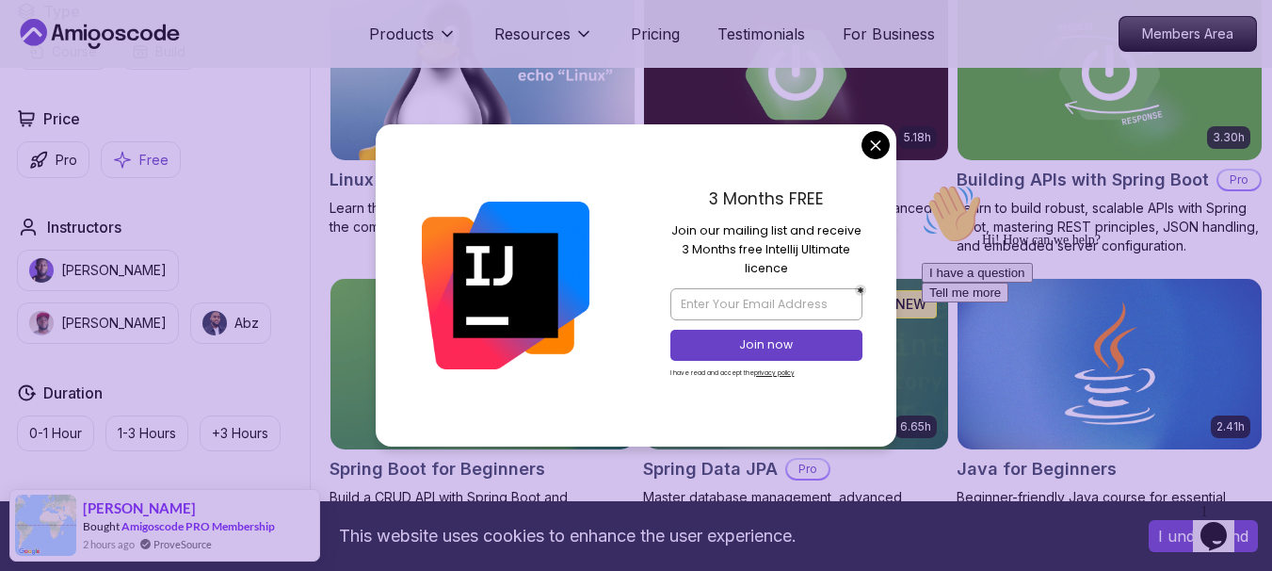
click at [140, 169] on p "Free" at bounding box center [153, 160] width 29 height 19
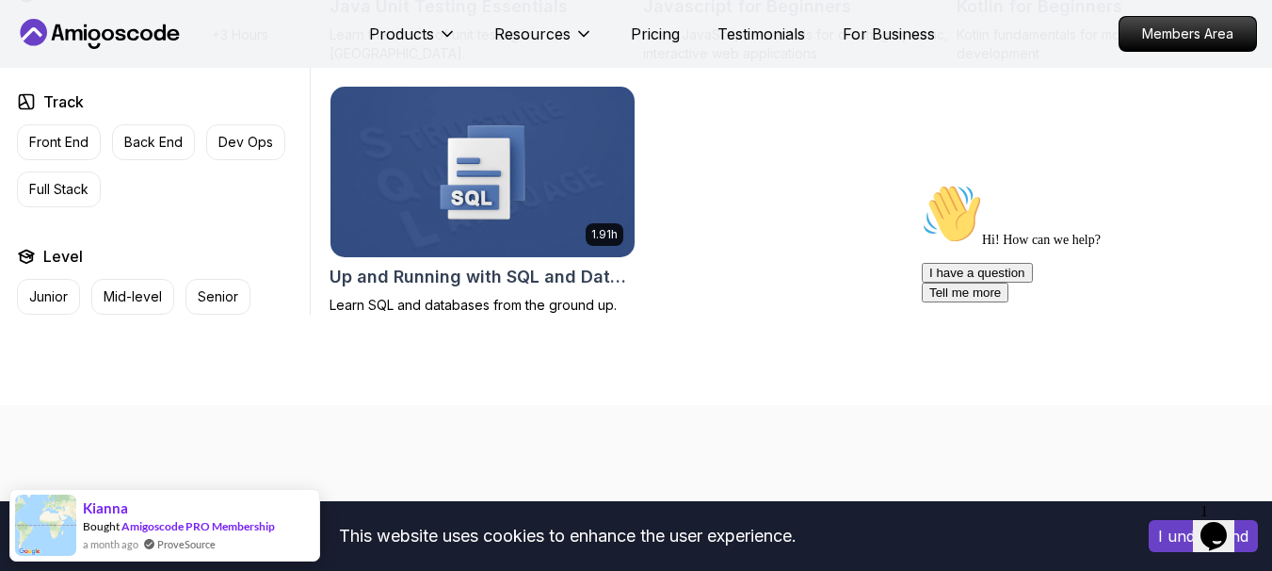
scroll to position [1356, 0]
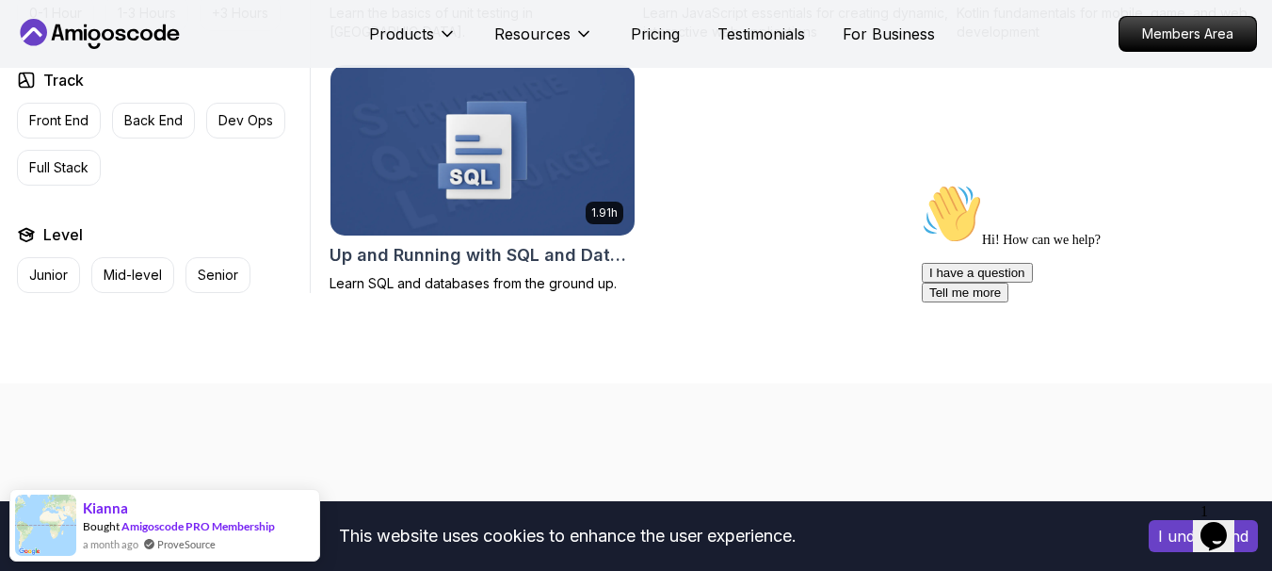
click at [442, 215] on img at bounding box center [482, 150] width 319 height 179
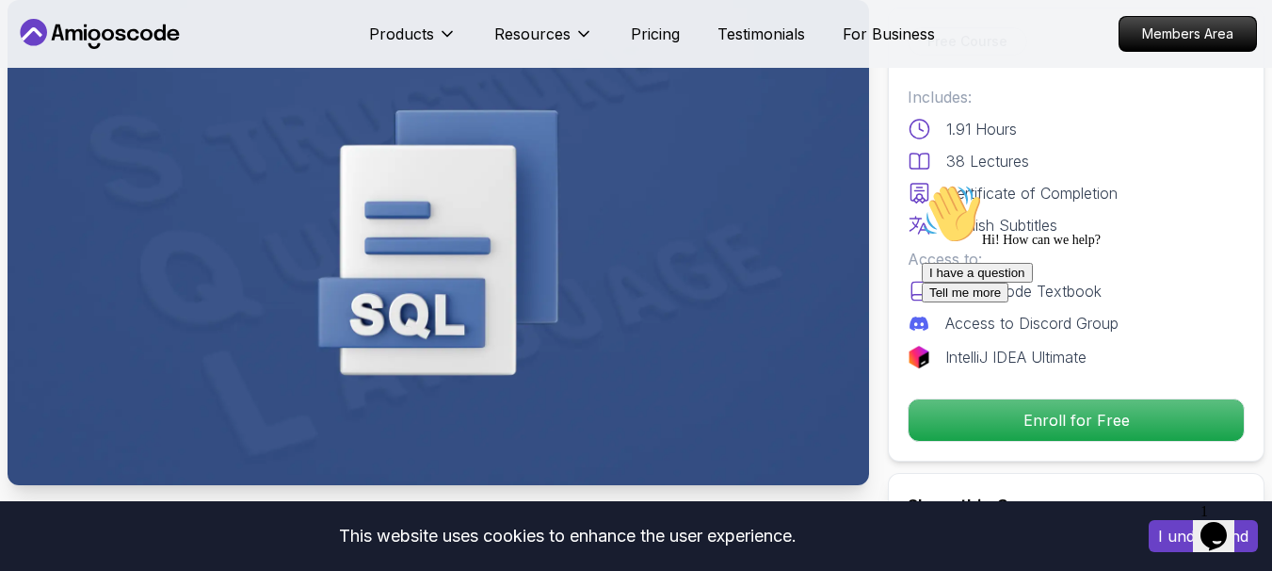
scroll to position [226, 0]
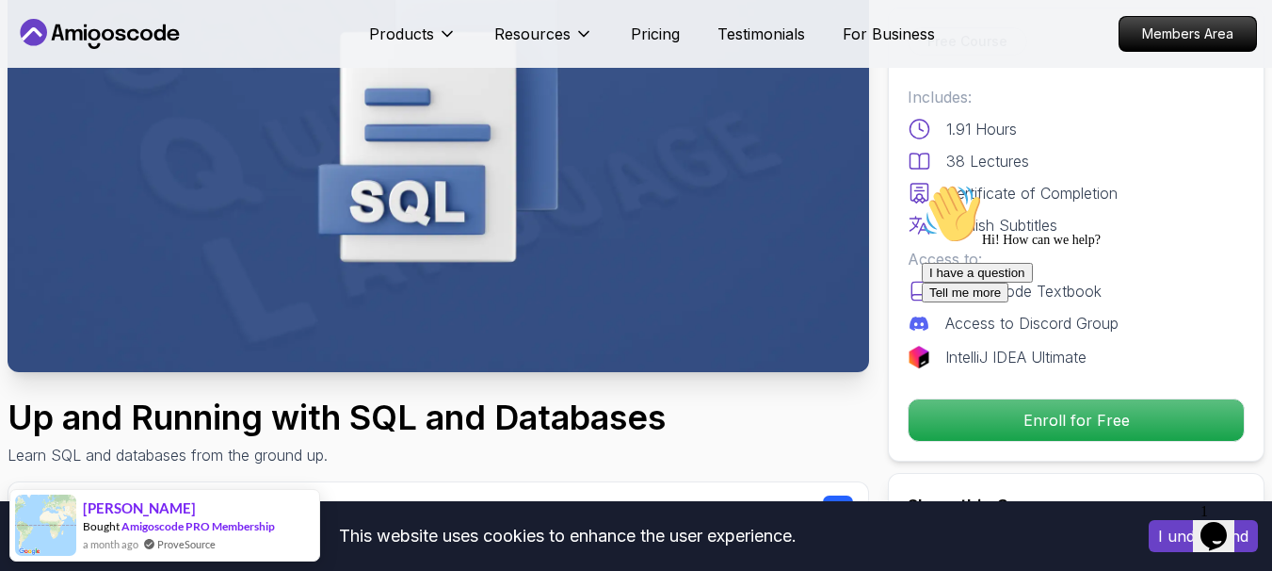
click at [1024, 302] on div "I have a question Tell me more" at bounding box center [1091, 283] width 339 height 40
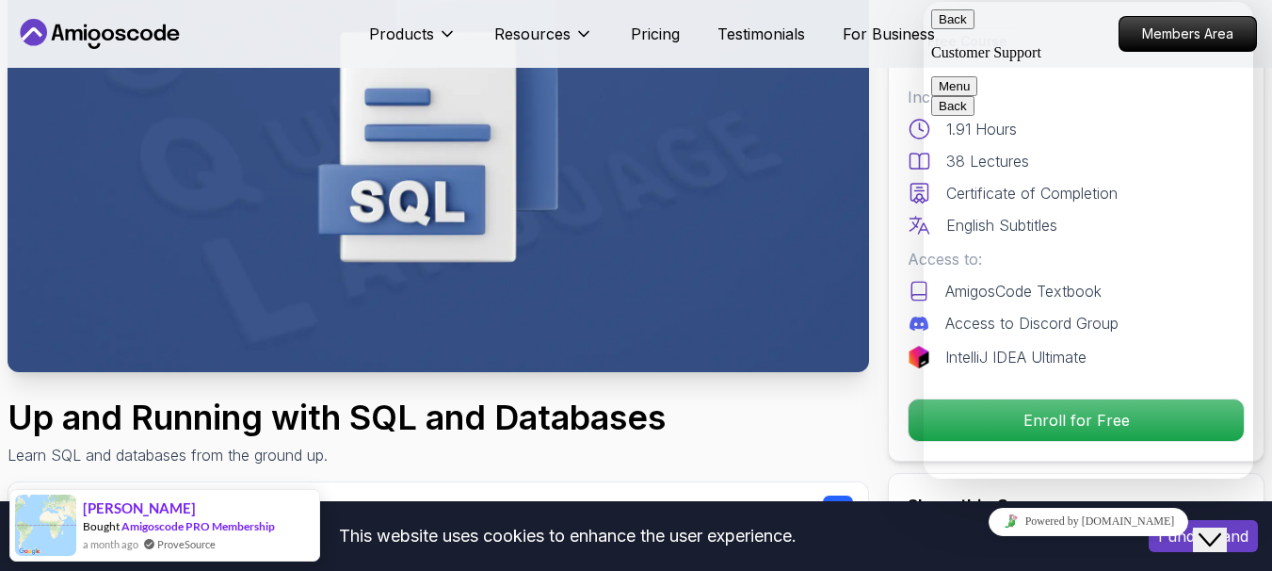
click at [924, 2] on textarea at bounding box center [924, 2] width 0 height 0
click at [952, 24] on button "Back" at bounding box center [952, 19] width 43 height 20
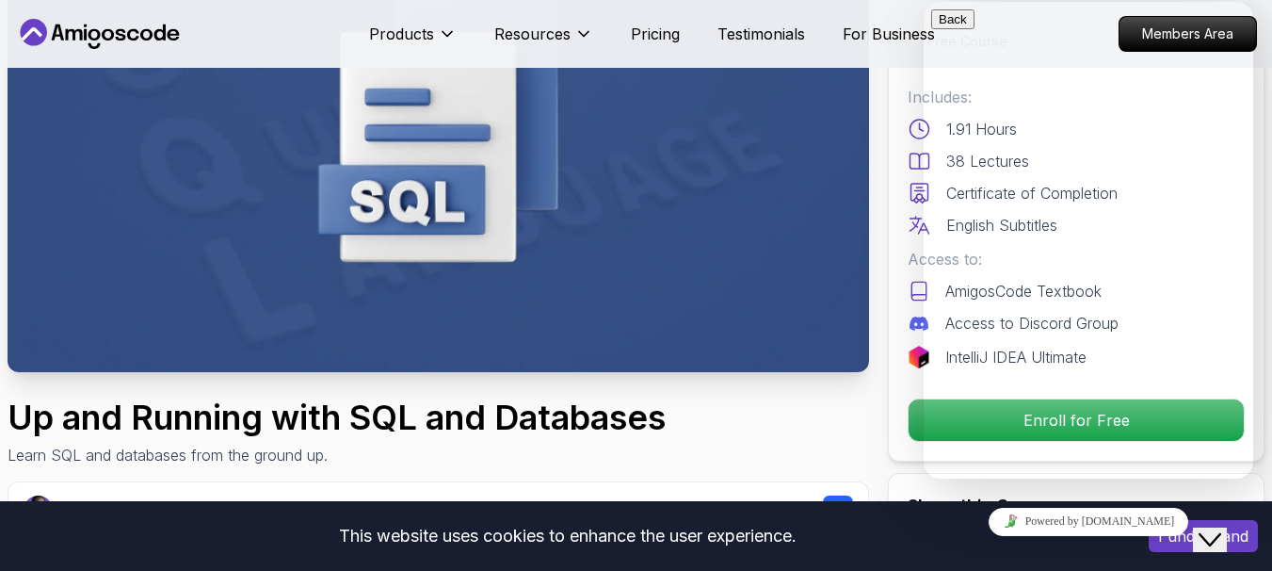
click at [1221, 533] on icon "$i18n('chat', 'chat_widget')" at bounding box center [1210, 539] width 23 height 13
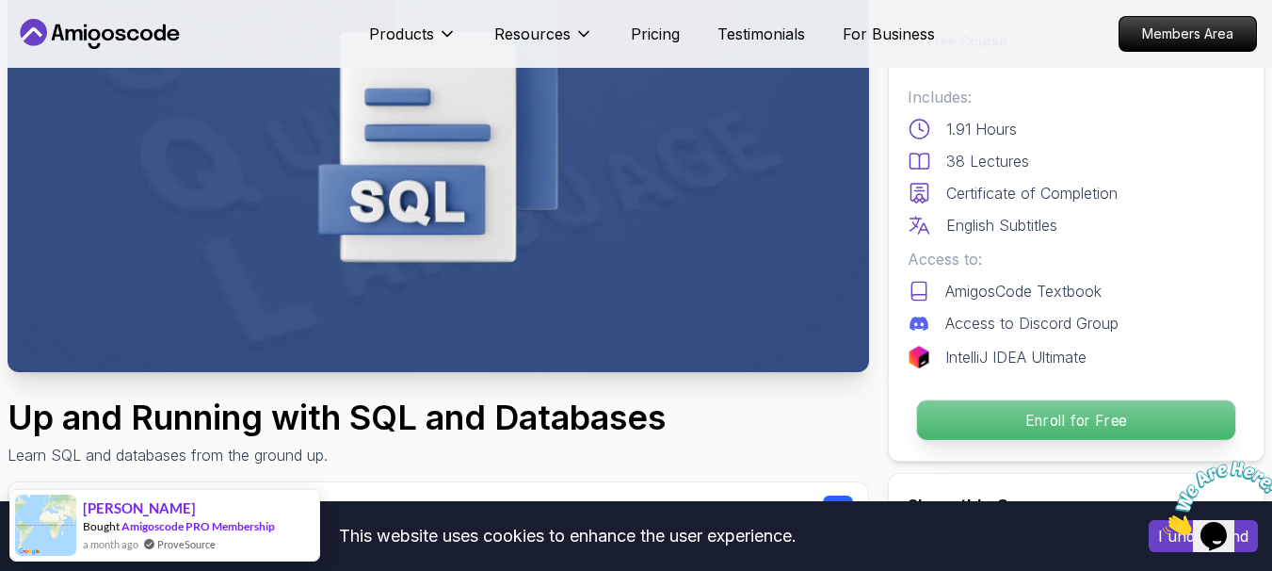
click at [1108, 411] on p "Enroll for Free" at bounding box center [1076, 420] width 318 height 40
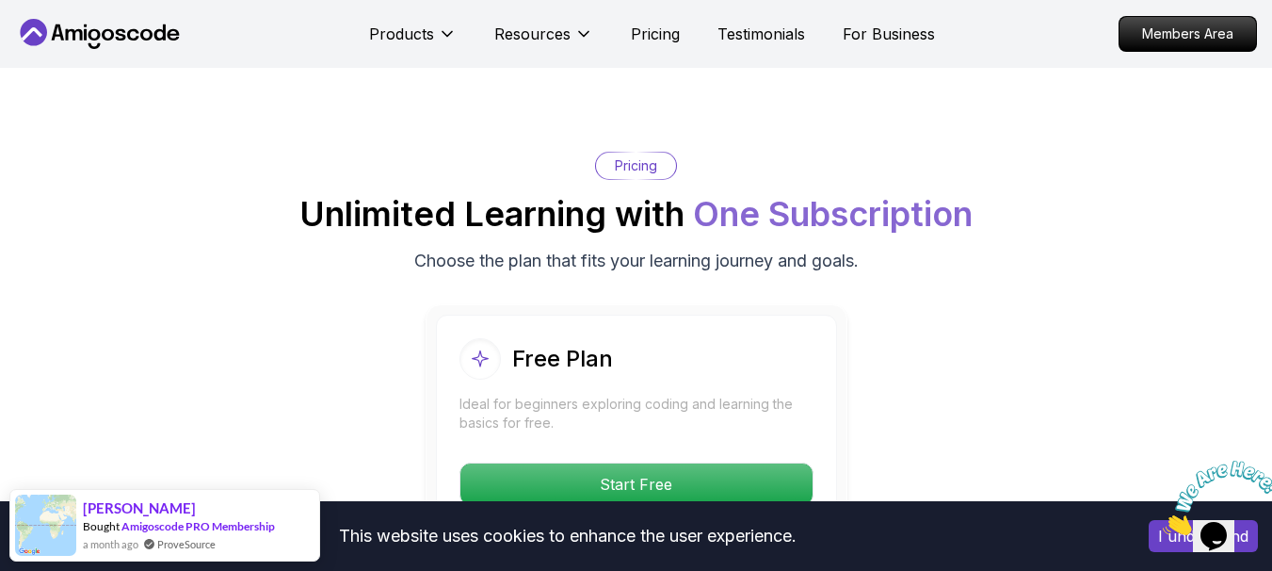
scroll to position [3317, 0]
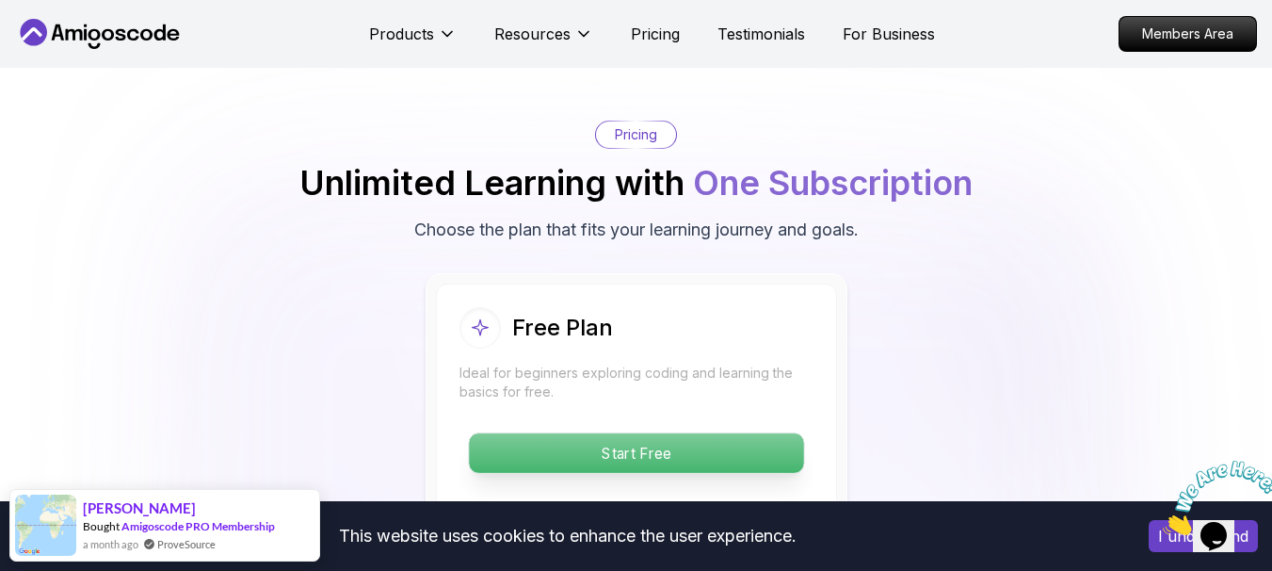
click at [730, 459] on p "Start Free" at bounding box center [636, 453] width 334 height 40
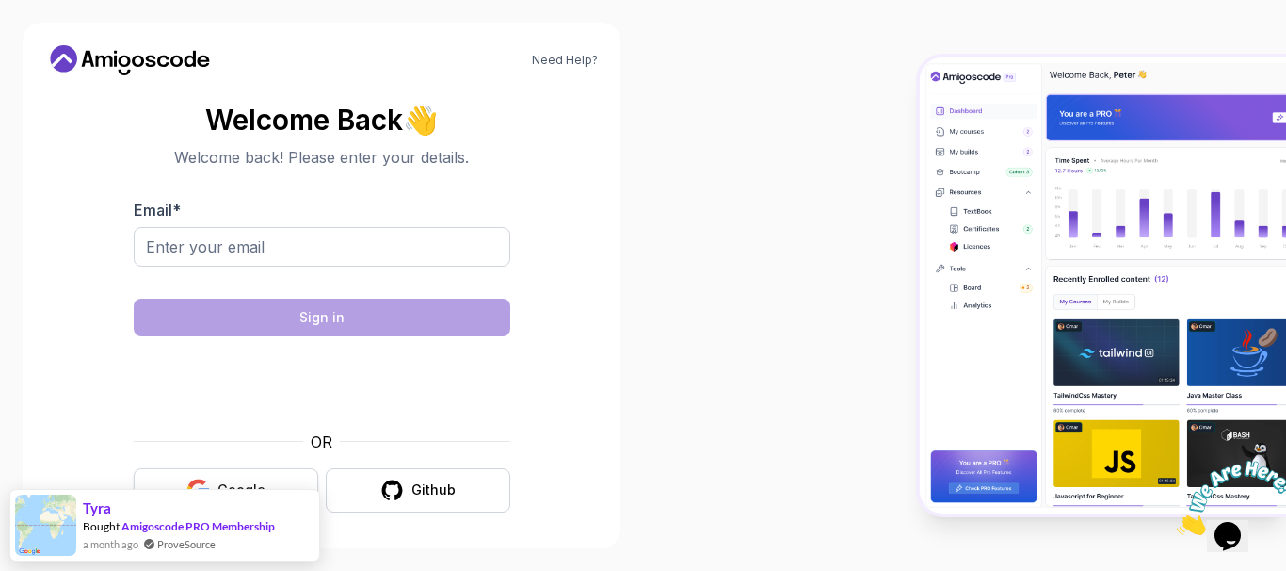
click at [288, 470] on button "Google" at bounding box center [226, 490] width 185 height 44
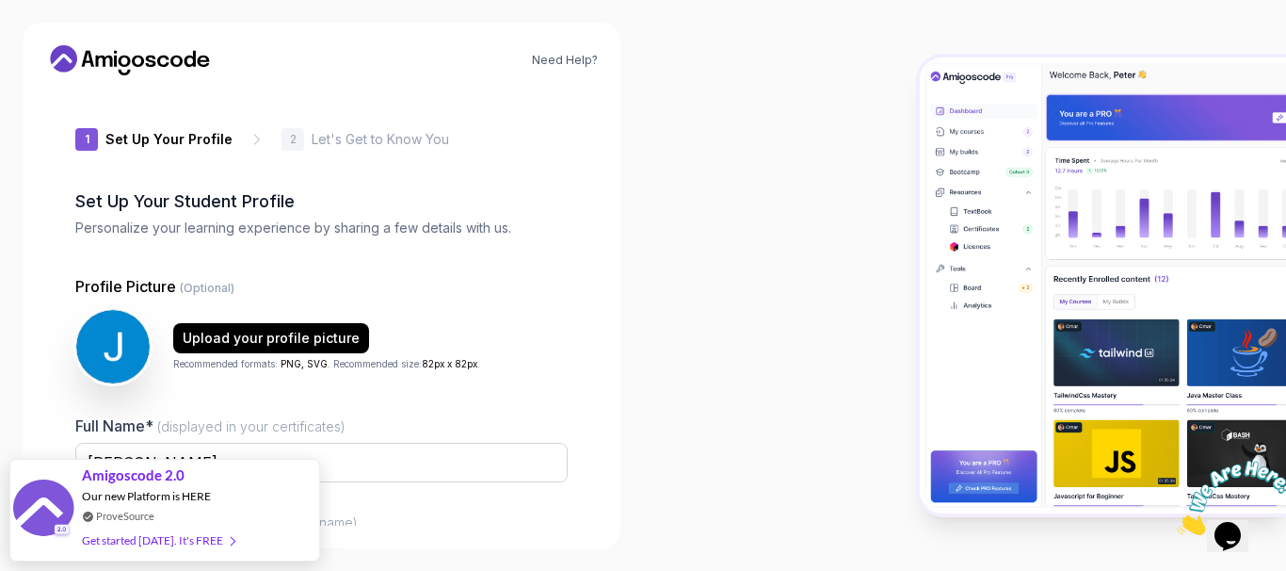
type input "mightycougar96766"
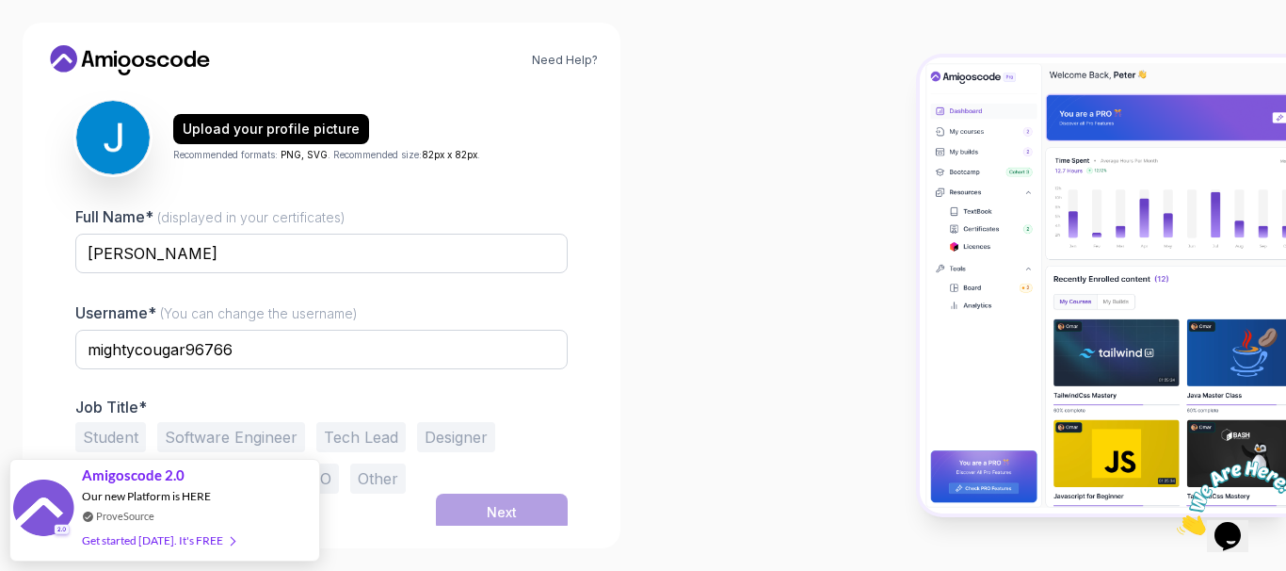
scroll to position [215, 0]
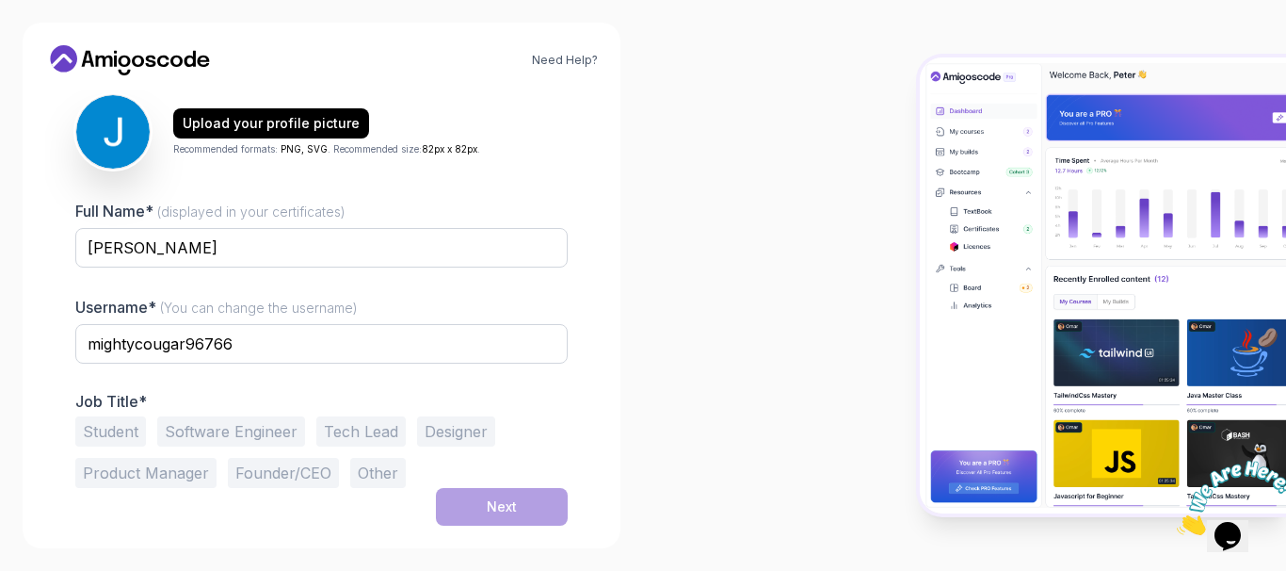
click at [262, 429] on button "Software Engineer" at bounding box center [231, 431] width 148 height 30
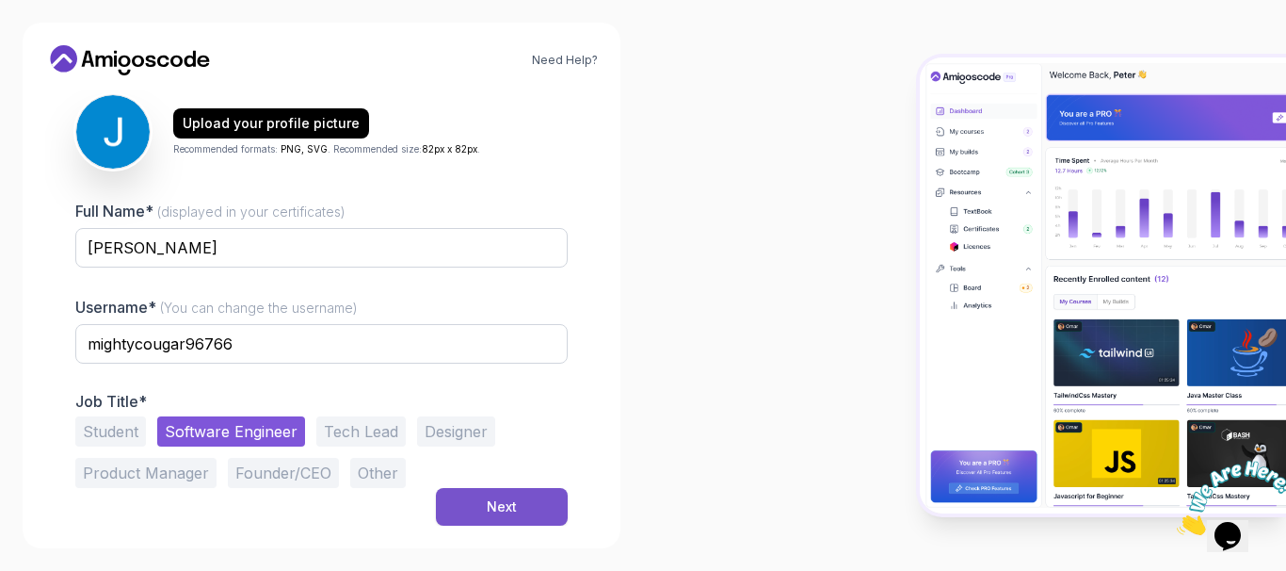
click at [480, 492] on button "Next" at bounding box center [502, 507] width 132 height 38
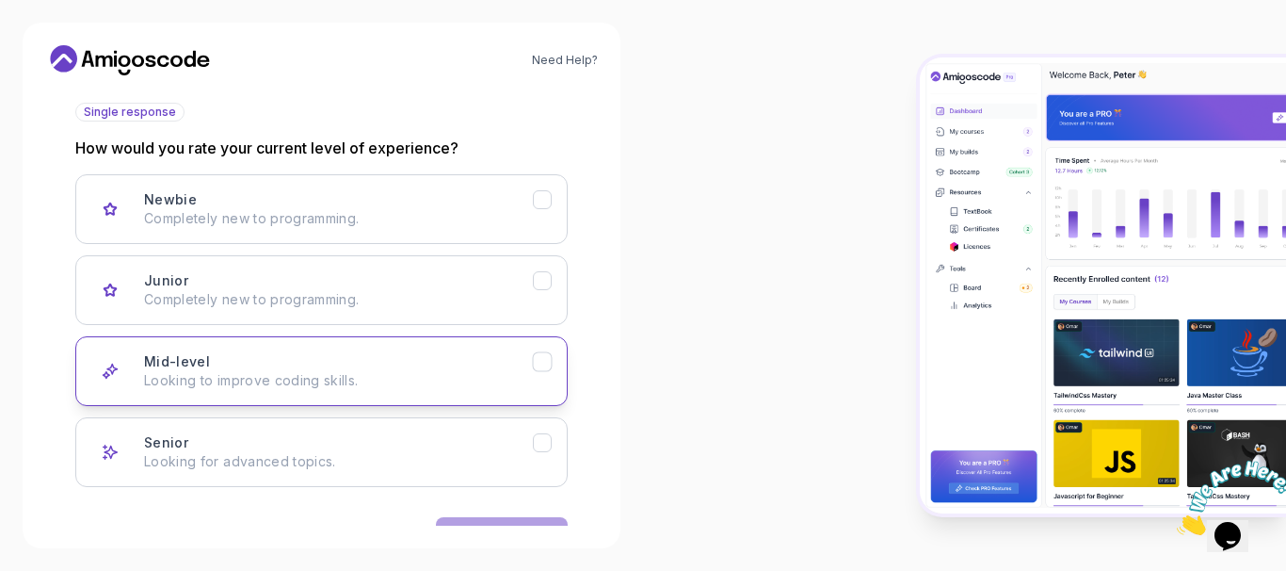
click at [540, 361] on icon "Mid-level" at bounding box center [543, 362] width 18 height 18
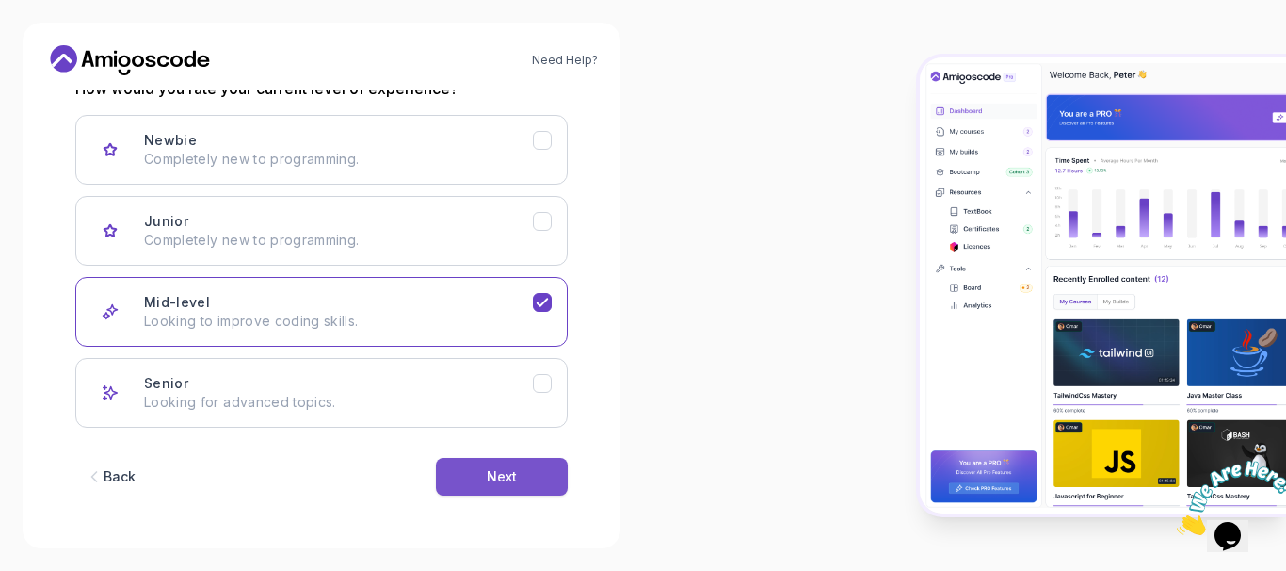
click at [525, 479] on button "Next" at bounding box center [502, 477] width 132 height 38
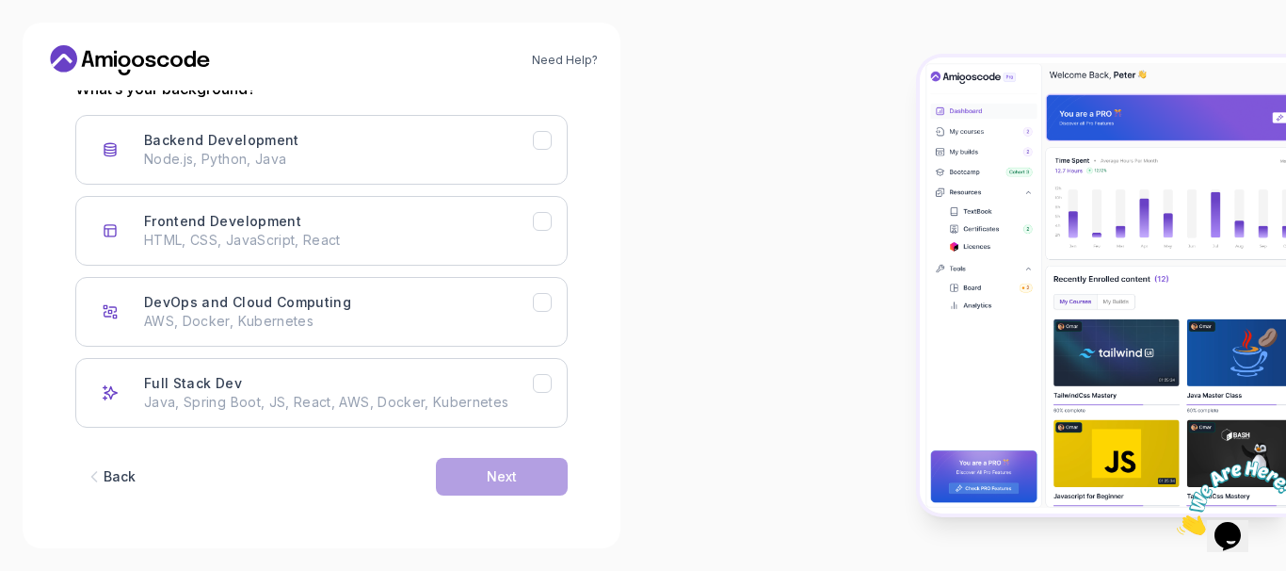
scroll to position [161, 0]
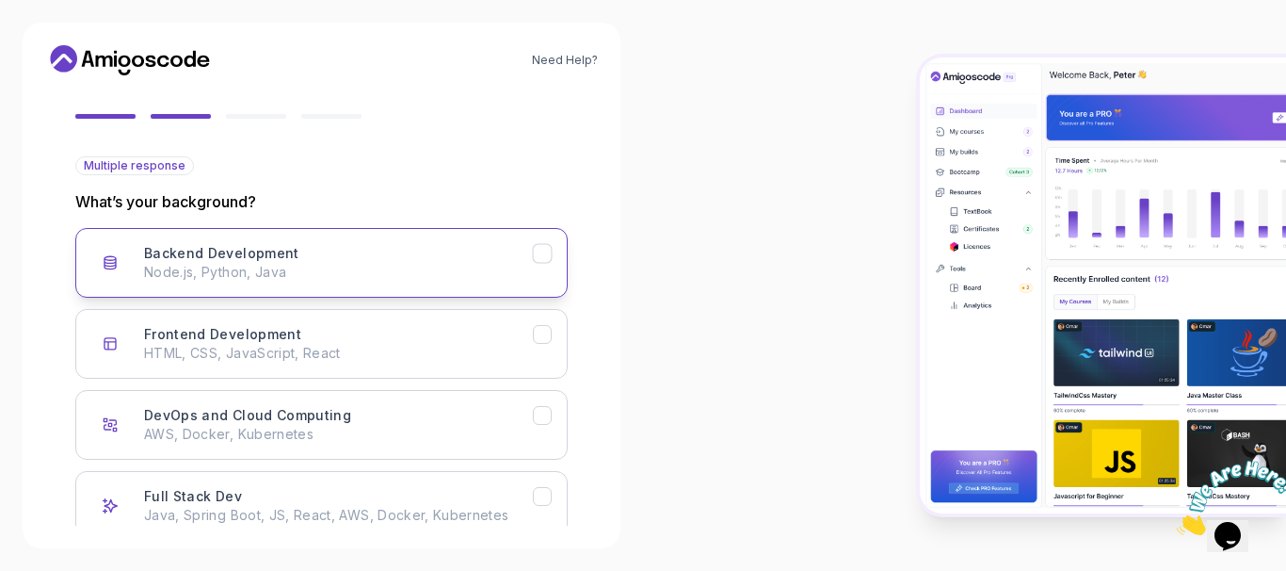
click at [546, 245] on icon "Backend Development" at bounding box center [543, 254] width 18 height 18
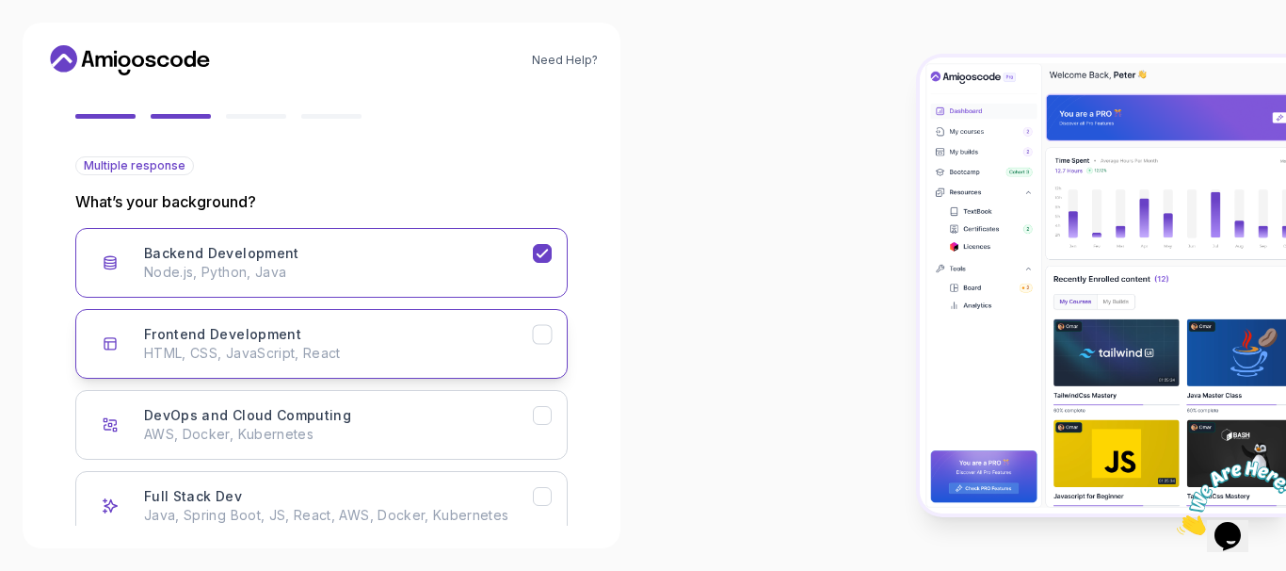
click at [544, 331] on icon "Frontend Development" at bounding box center [543, 335] width 18 height 18
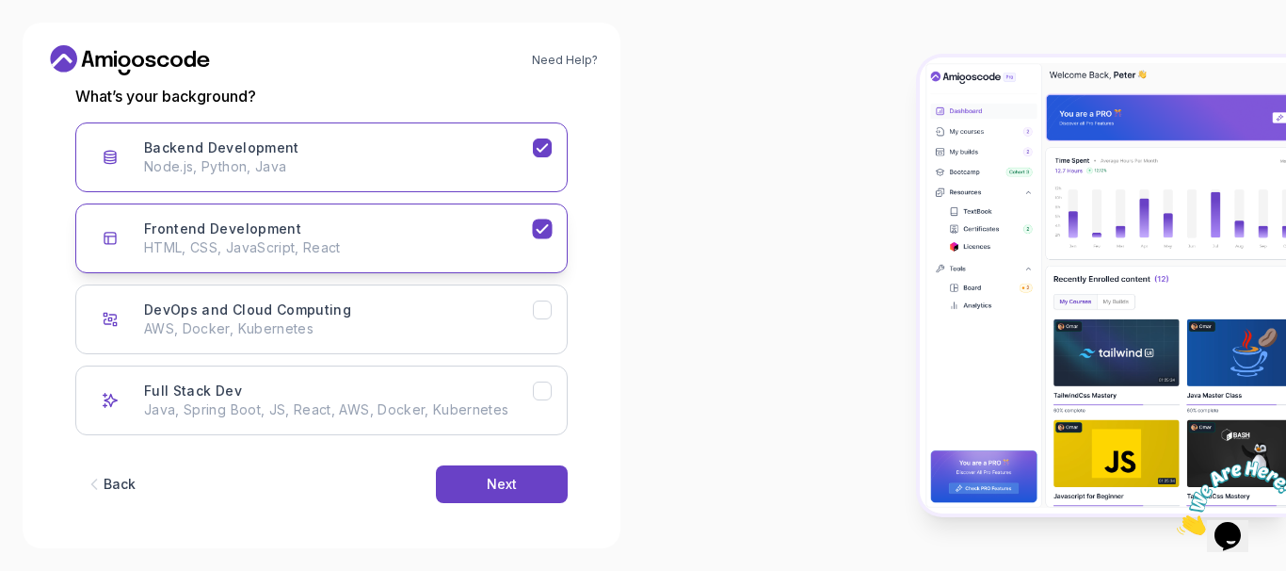
scroll to position [274, 0]
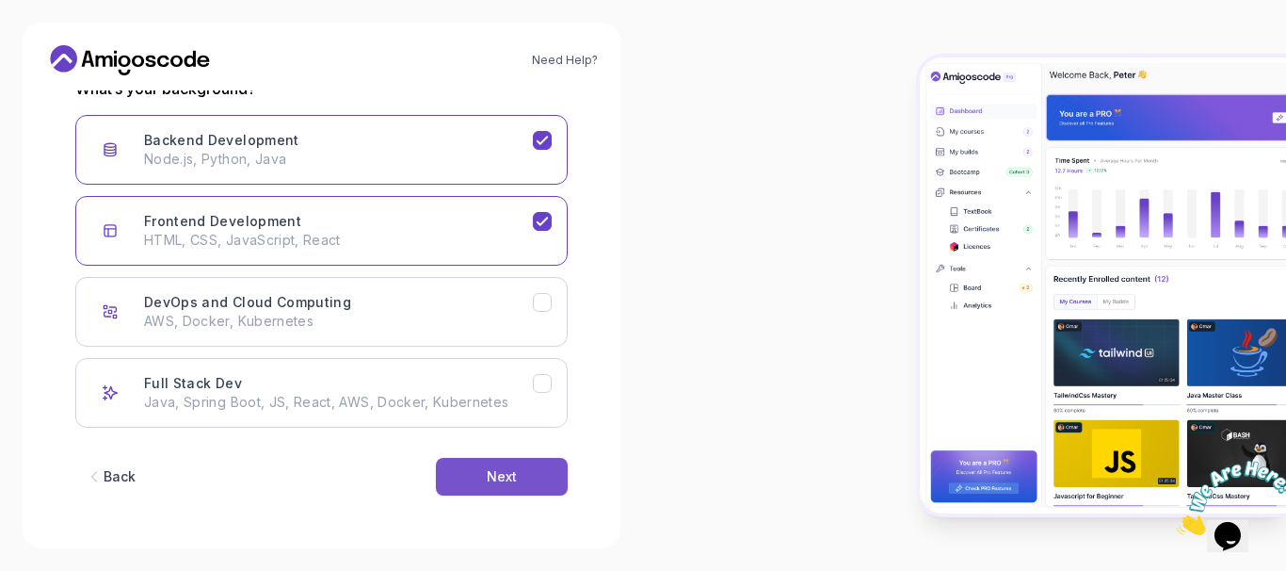
click at [513, 471] on div "Next" at bounding box center [502, 476] width 30 height 19
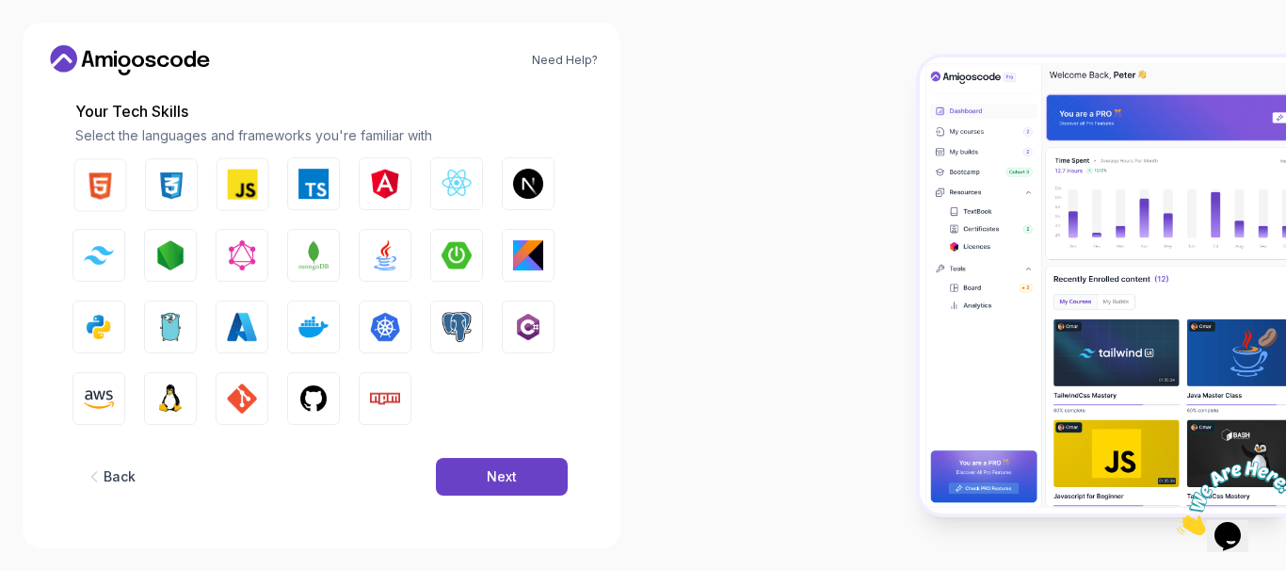
scroll to position [251, 0]
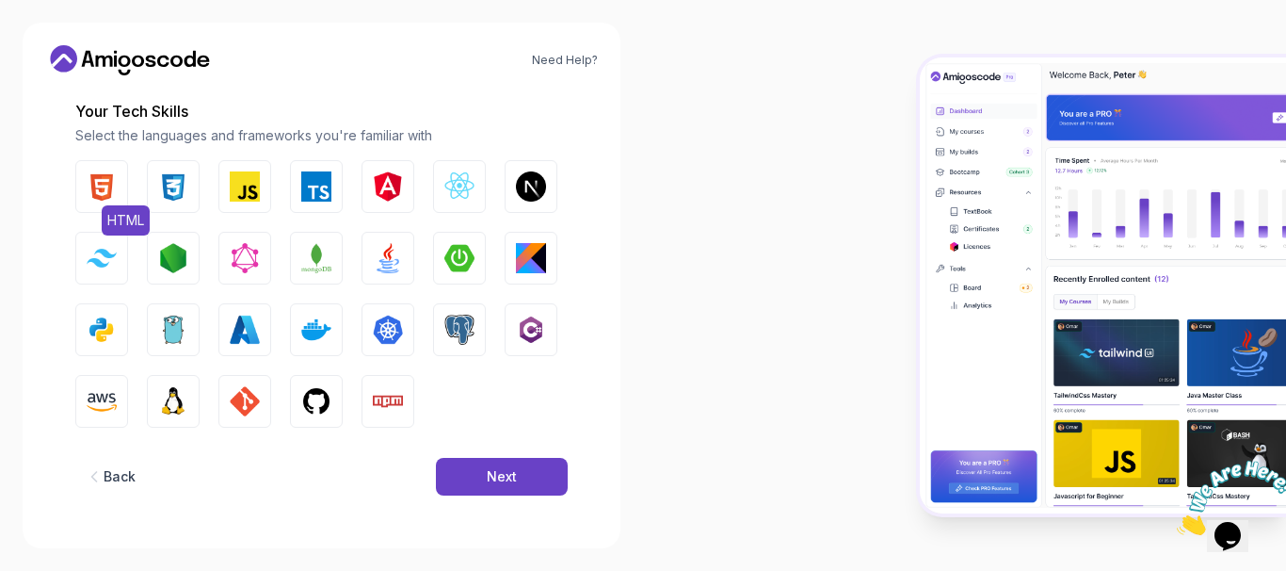
click at [103, 182] on img "button" at bounding box center [102, 186] width 30 height 30
click at [177, 178] on img "button" at bounding box center [173, 186] width 30 height 30
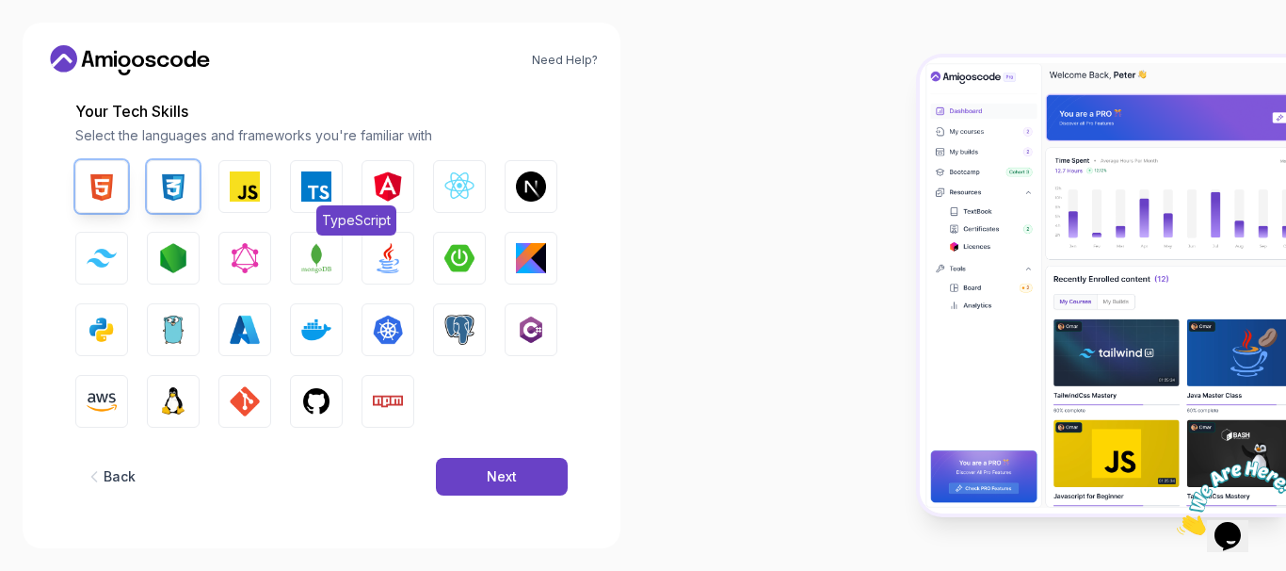
drag, startPoint x: 236, startPoint y: 187, endPoint x: 306, endPoint y: 187, distance: 69.7
click at [236, 188] on img "button" at bounding box center [245, 186] width 30 height 30
click at [314, 185] on img "button" at bounding box center [316, 186] width 30 height 30
drag, startPoint x: 378, startPoint y: 186, endPoint x: 426, endPoint y: 186, distance: 48.0
click at [379, 186] on img "button" at bounding box center [388, 186] width 30 height 30
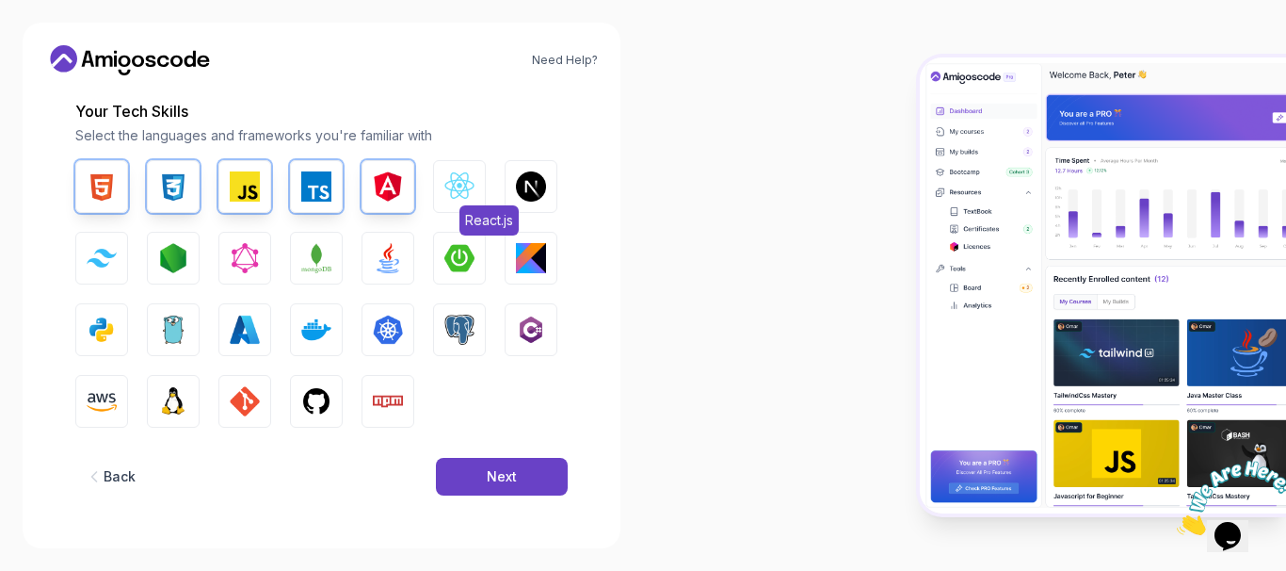
click at [476, 186] on button "React.js" at bounding box center [459, 186] width 53 height 53
click at [100, 257] on img "button" at bounding box center [102, 258] width 30 height 18
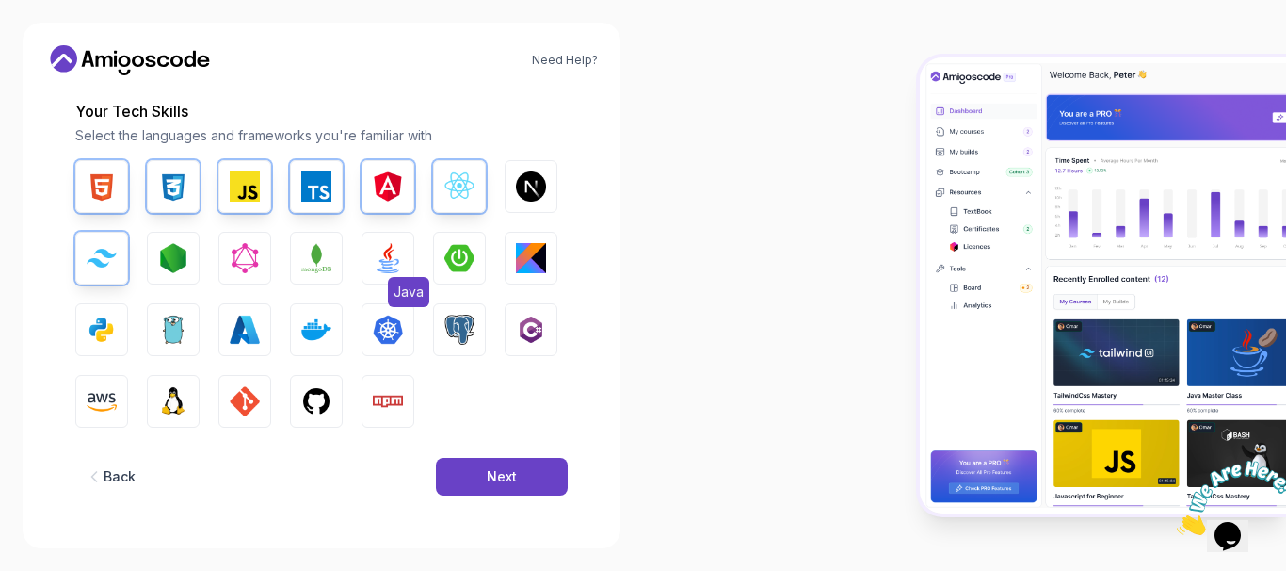
click at [385, 253] on img "button" at bounding box center [388, 258] width 30 height 30
click at [458, 258] on img "button" at bounding box center [459, 258] width 30 height 30
click at [105, 323] on img "button" at bounding box center [102, 330] width 30 height 30
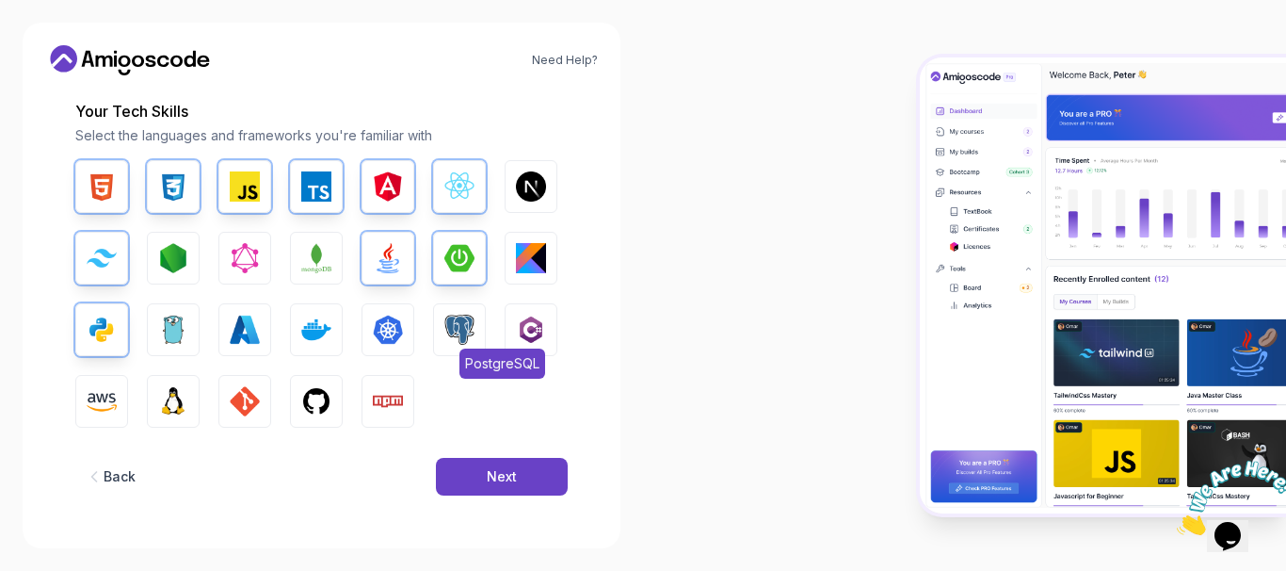
click at [462, 323] on img "button" at bounding box center [459, 330] width 30 height 30
drag, startPoint x: 386, startPoint y: 398, endPoint x: 339, endPoint y: 395, distance: 47.2
click at [383, 399] on img "button" at bounding box center [388, 401] width 30 height 30
click at [302, 390] on img "button" at bounding box center [316, 401] width 30 height 30
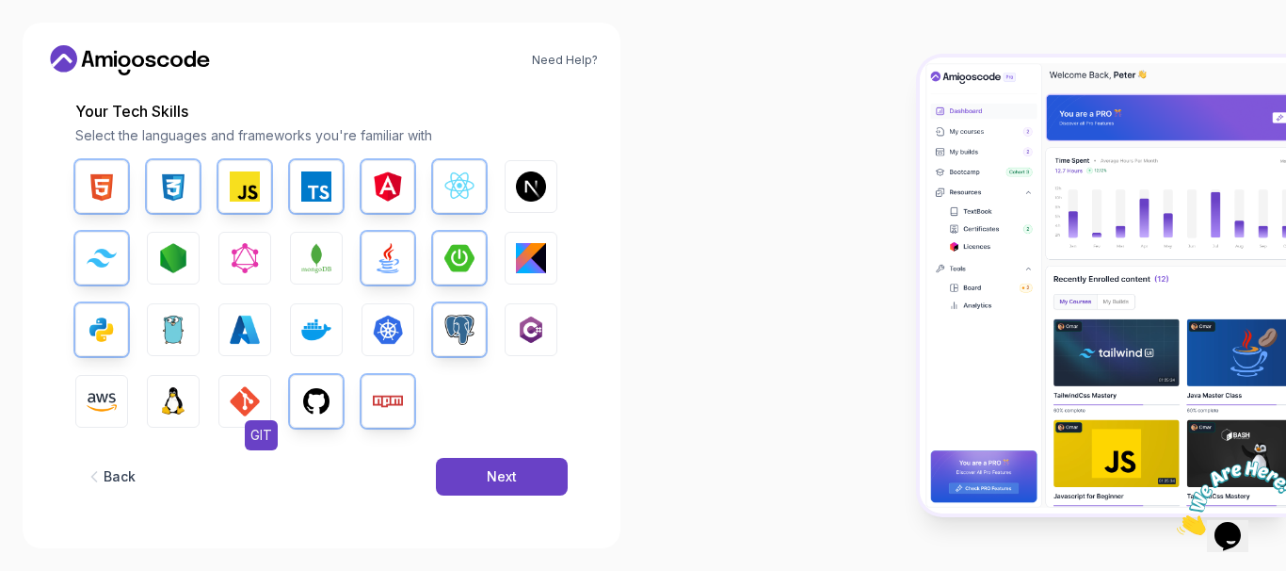
click at [224, 401] on button "GIT" at bounding box center [244, 401] width 53 height 53
click at [523, 473] on button "Next" at bounding box center [502, 477] width 132 height 38
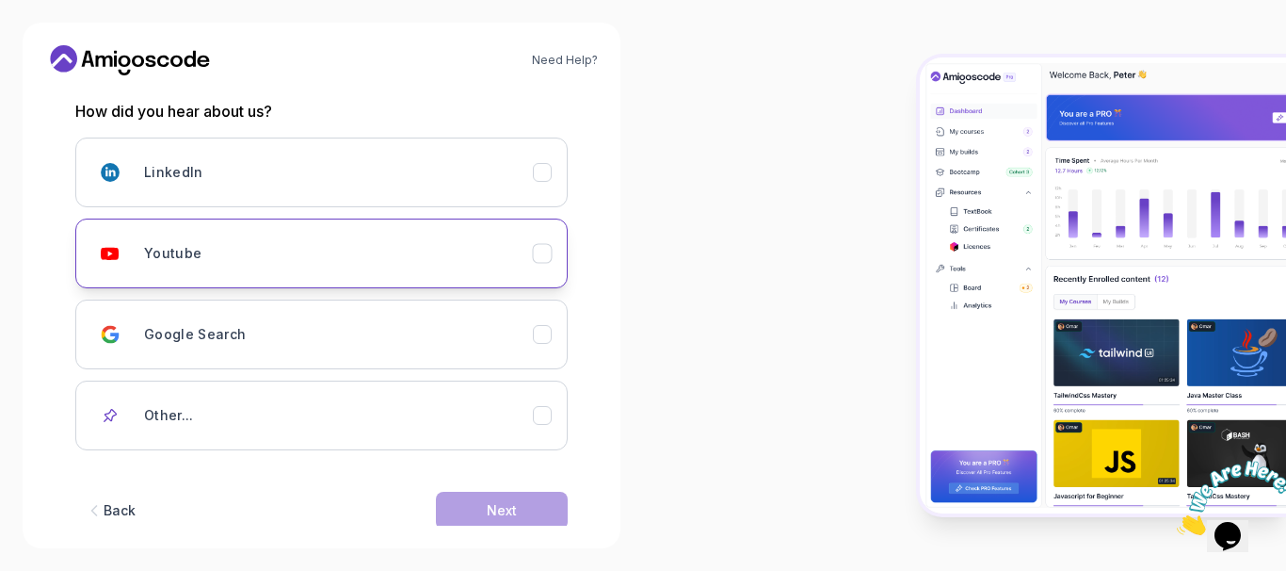
click at [471, 269] on div "Youtube" at bounding box center [338, 253] width 389 height 38
click at [523, 506] on button "Next" at bounding box center [502, 511] width 132 height 38
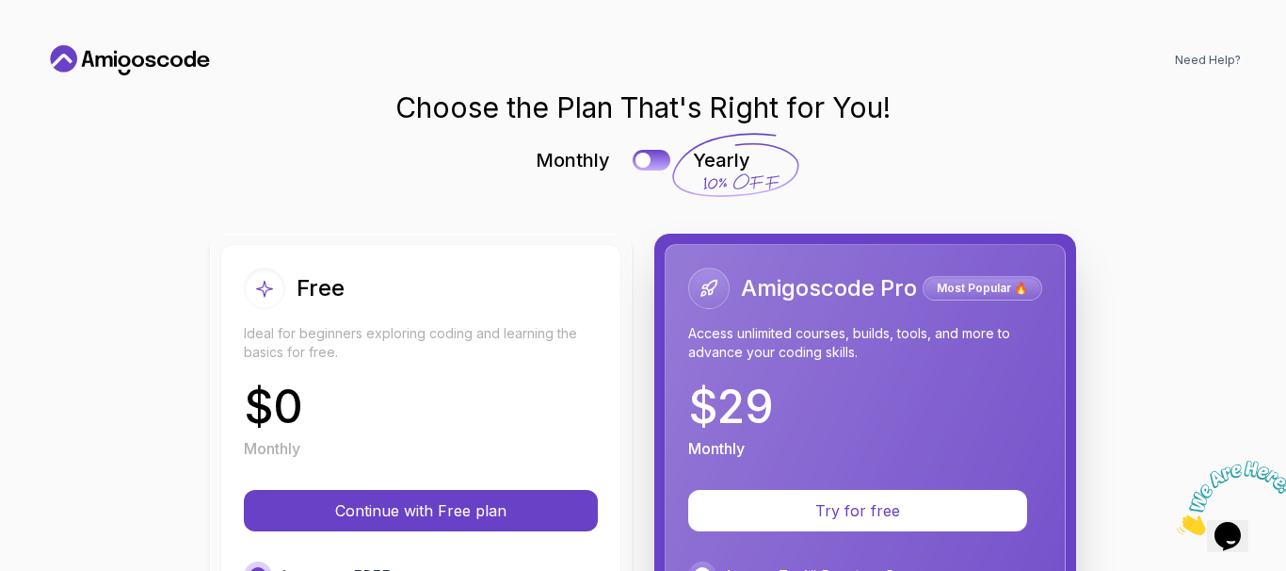
scroll to position [226, 0]
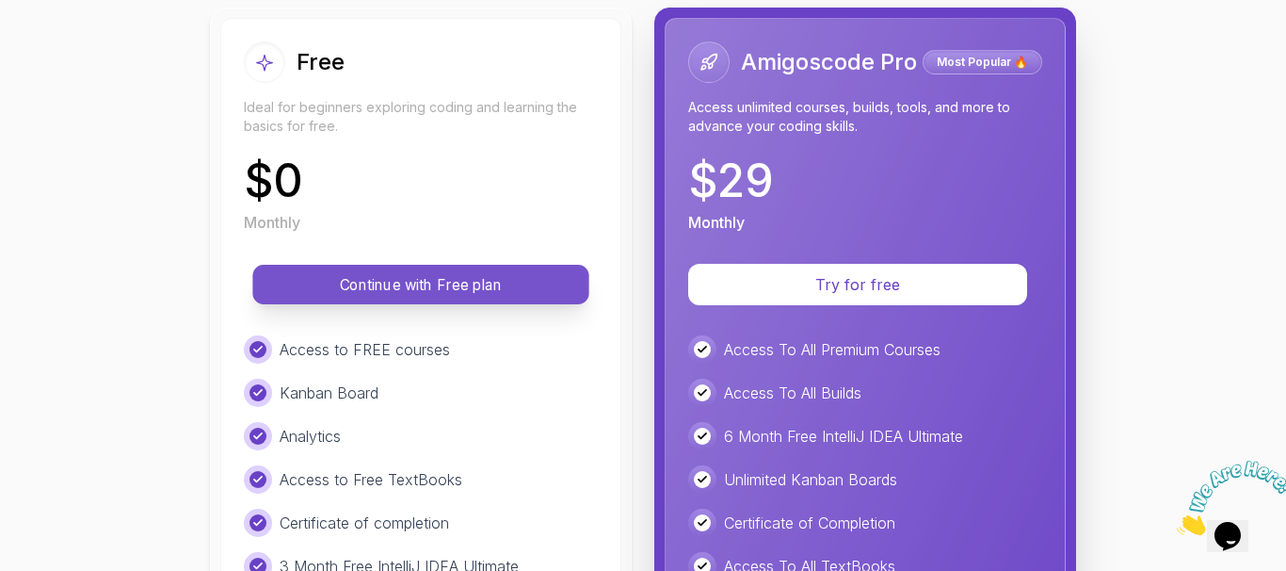
click at [487, 266] on button "Continue with Free plan" at bounding box center [420, 285] width 336 height 40
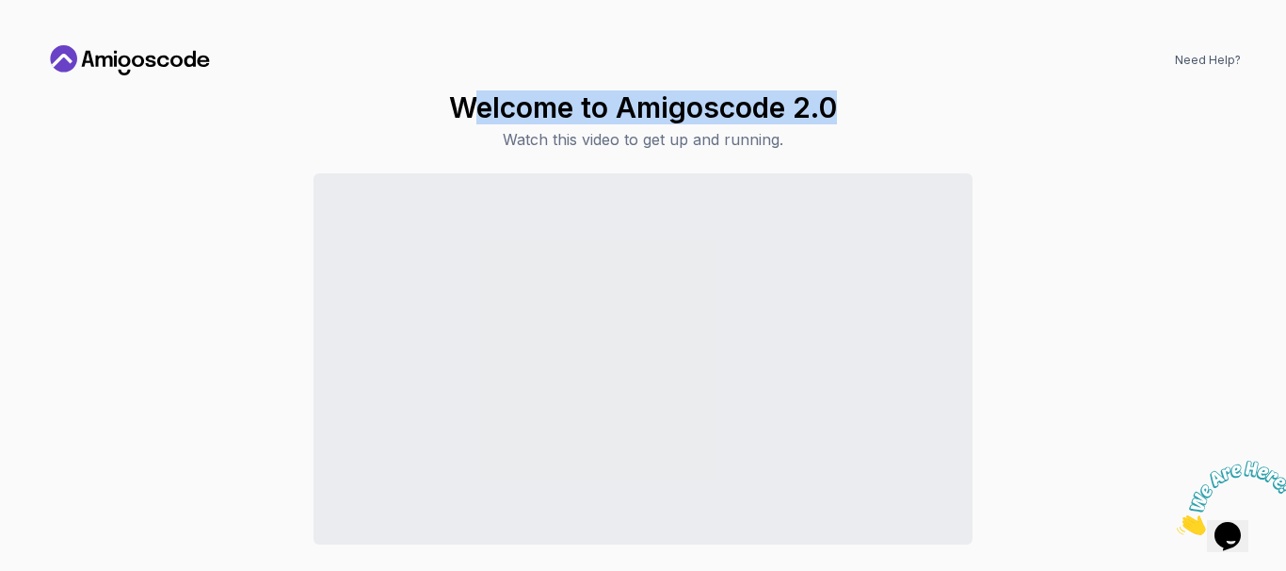
drag, startPoint x: 463, startPoint y: 105, endPoint x: 838, endPoint y: 116, distance: 374.9
click at [837, 116] on h1 "Welcome to Amigoscode 2.0" at bounding box center [643, 107] width 388 height 34
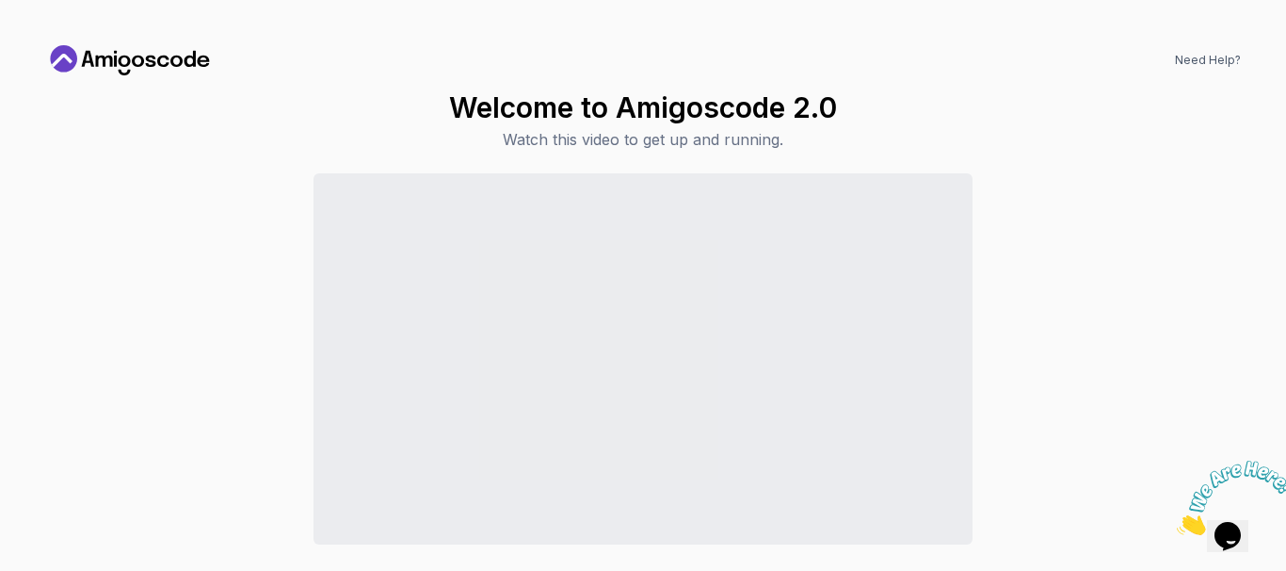
click at [845, 131] on div "Welcome to Amigoscode 2.0 Watch this video to get up and running. Continue to D…" at bounding box center [643, 354] width 1196 height 529
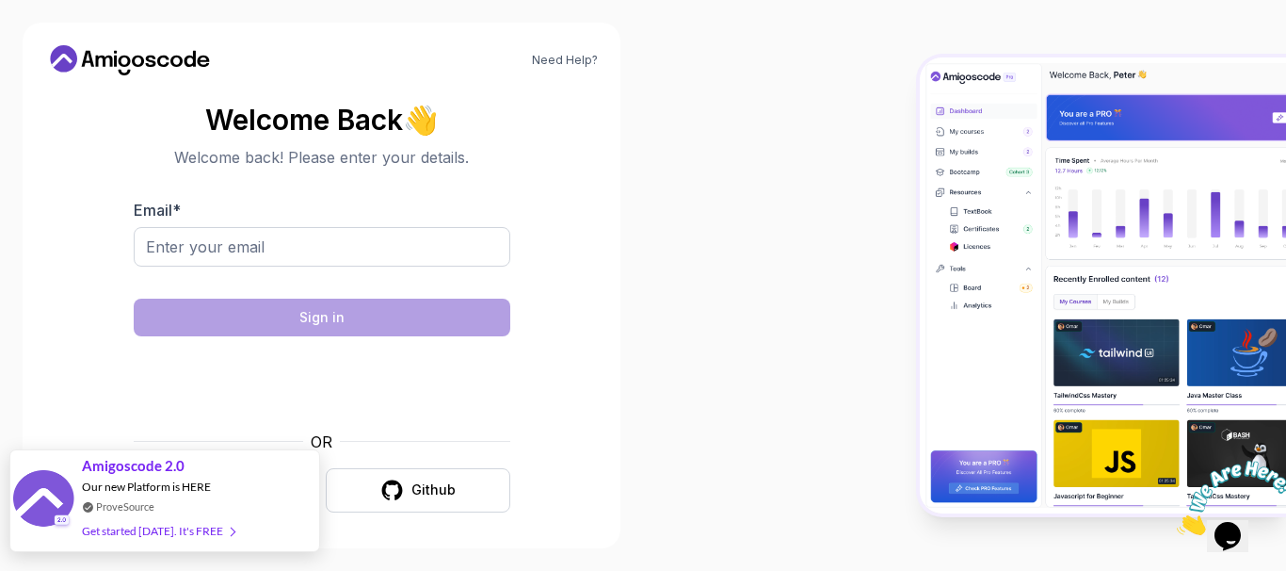
click at [175, 528] on div "Get started today. It's FREE" at bounding box center [158, 531] width 153 height 22
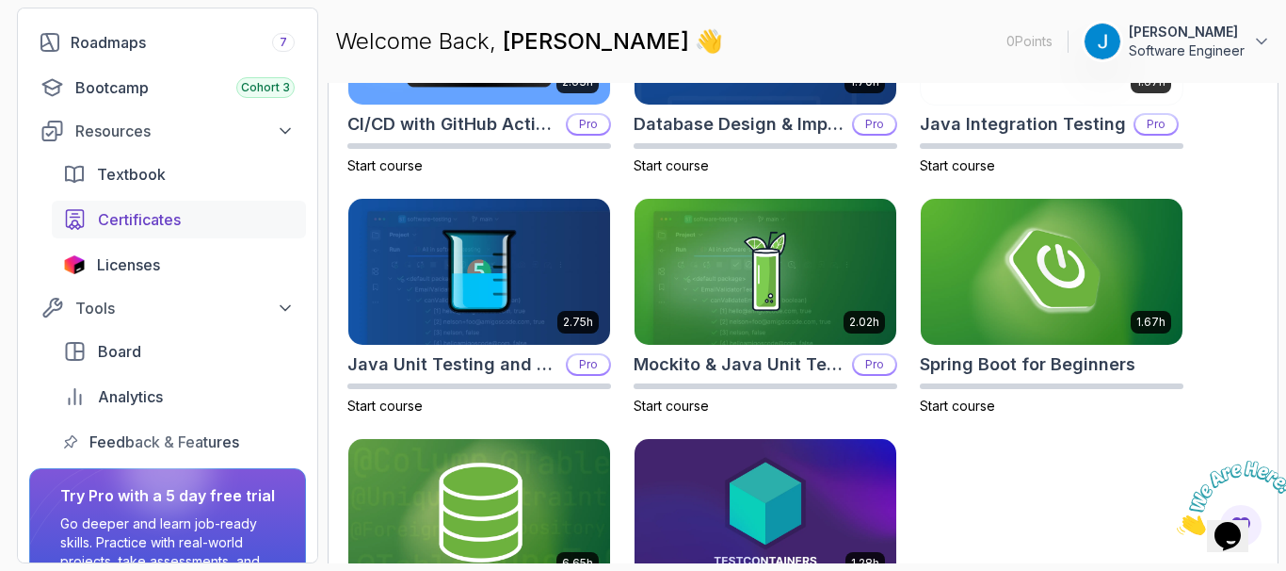
scroll to position [226, 0]
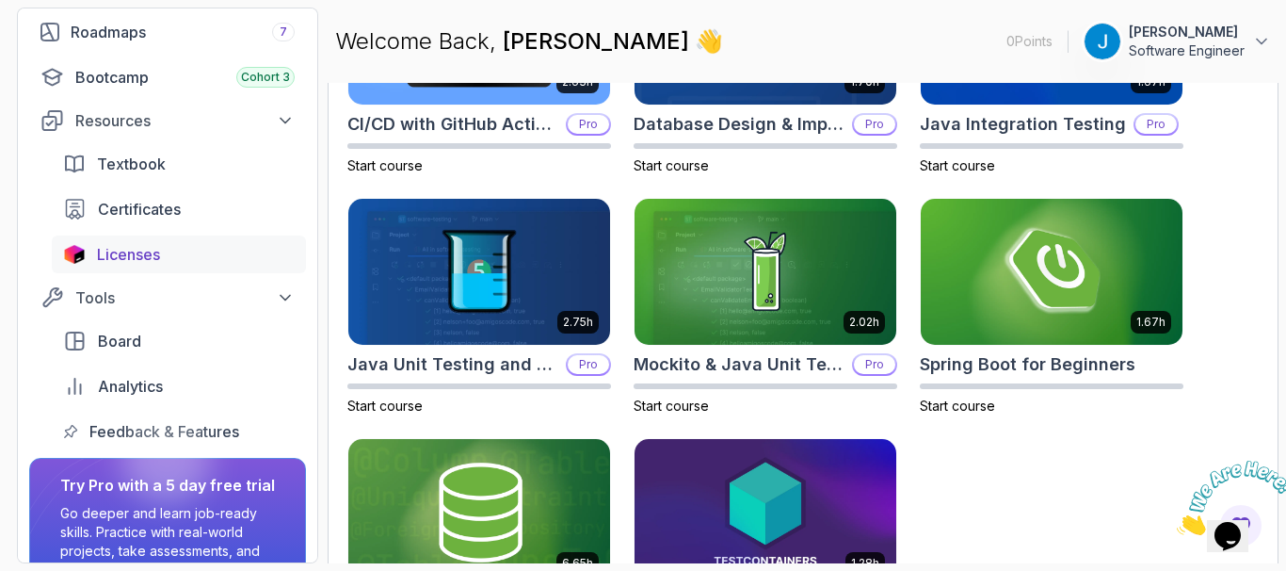
click at [137, 250] on span "Licenses" at bounding box center [128, 254] width 63 height 23
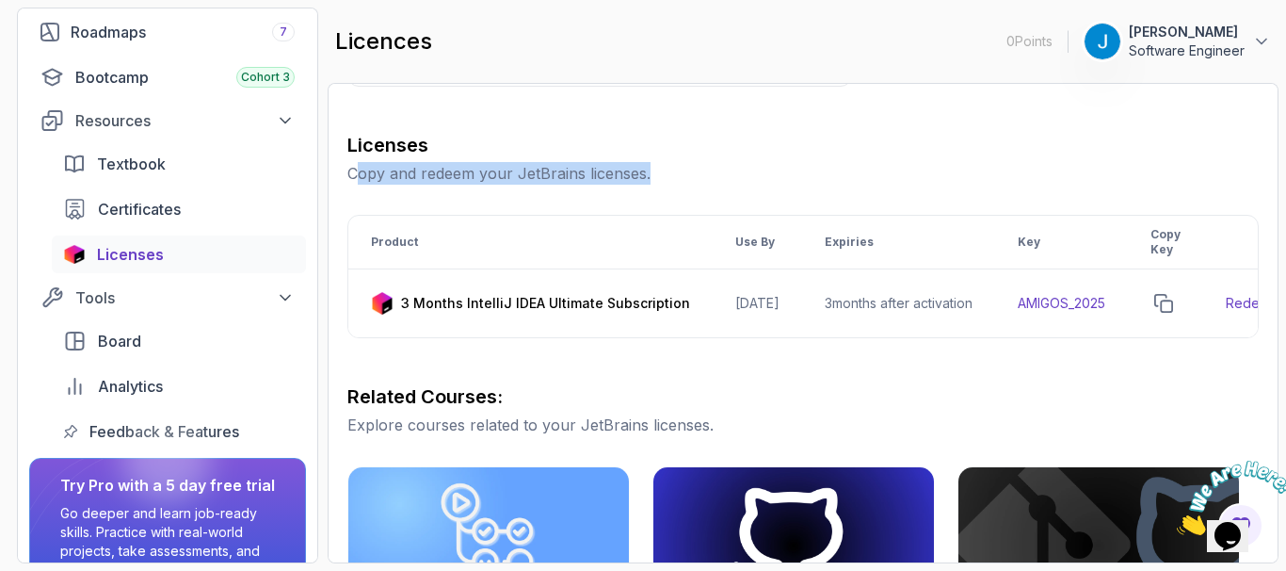
drag, startPoint x: 356, startPoint y: 177, endPoint x: 687, endPoint y: 184, distance: 331.5
click at [686, 184] on p "Copy and redeem your JetBrains licenses." at bounding box center [802, 173] width 911 height 23
click at [687, 184] on p "Copy and redeem your JetBrains licenses." at bounding box center [802, 173] width 911 height 23
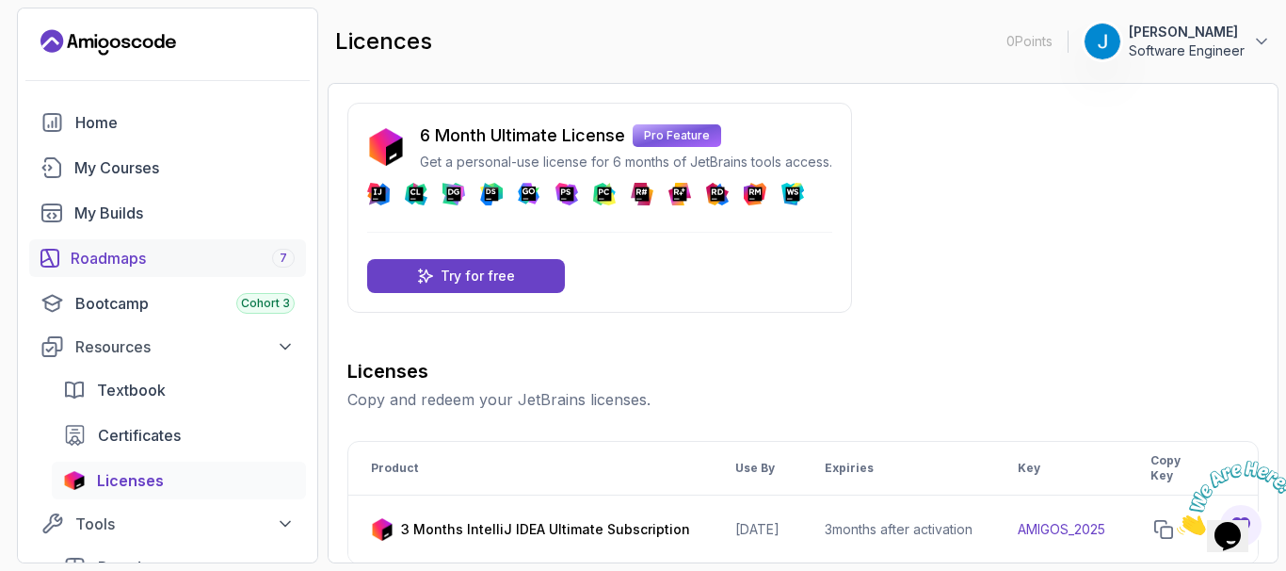
click at [121, 256] on div "Roadmaps 7" at bounding box center [183, 258] width 224 height 23
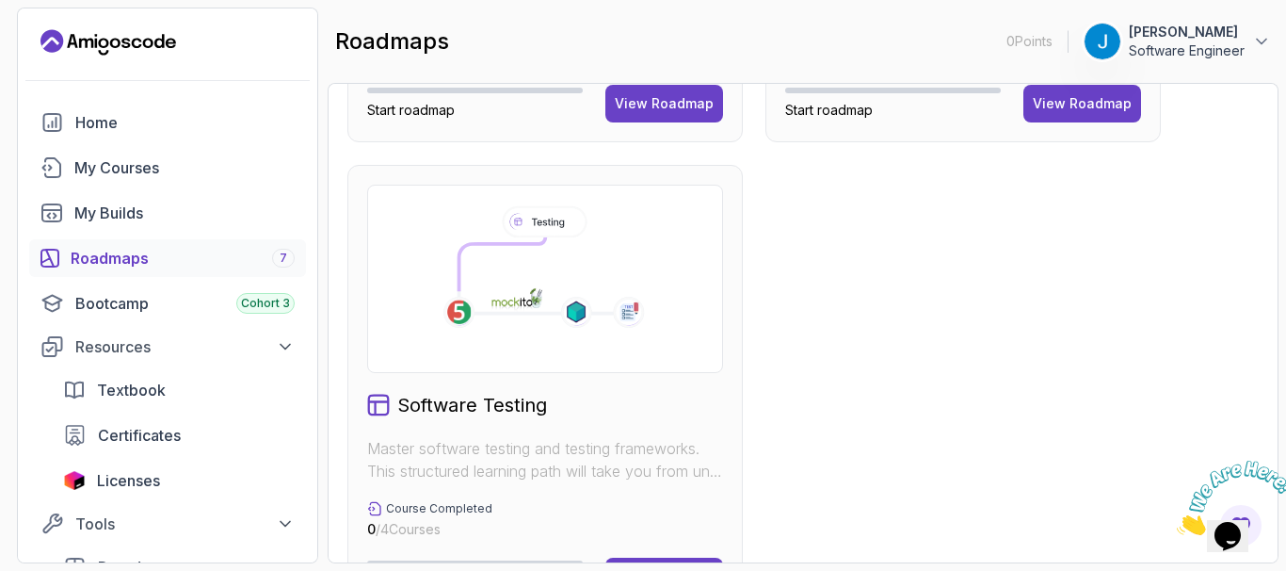
scroll to position [1428, 0]
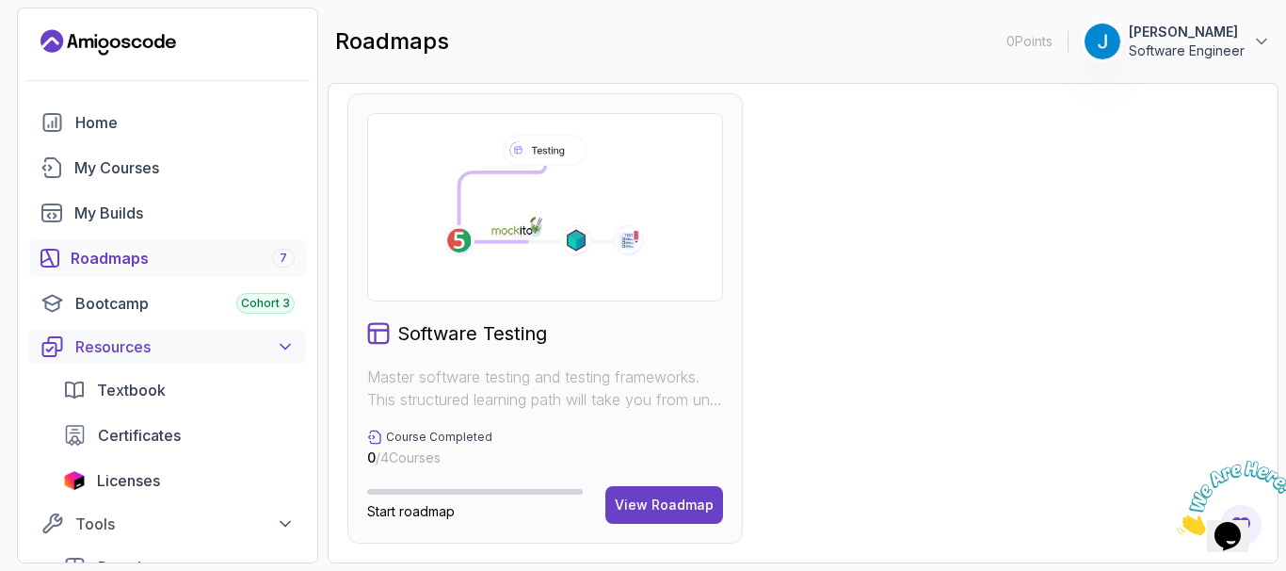
click at [282, 339] on icon at bounding box center [285, 346] width 19 height 19
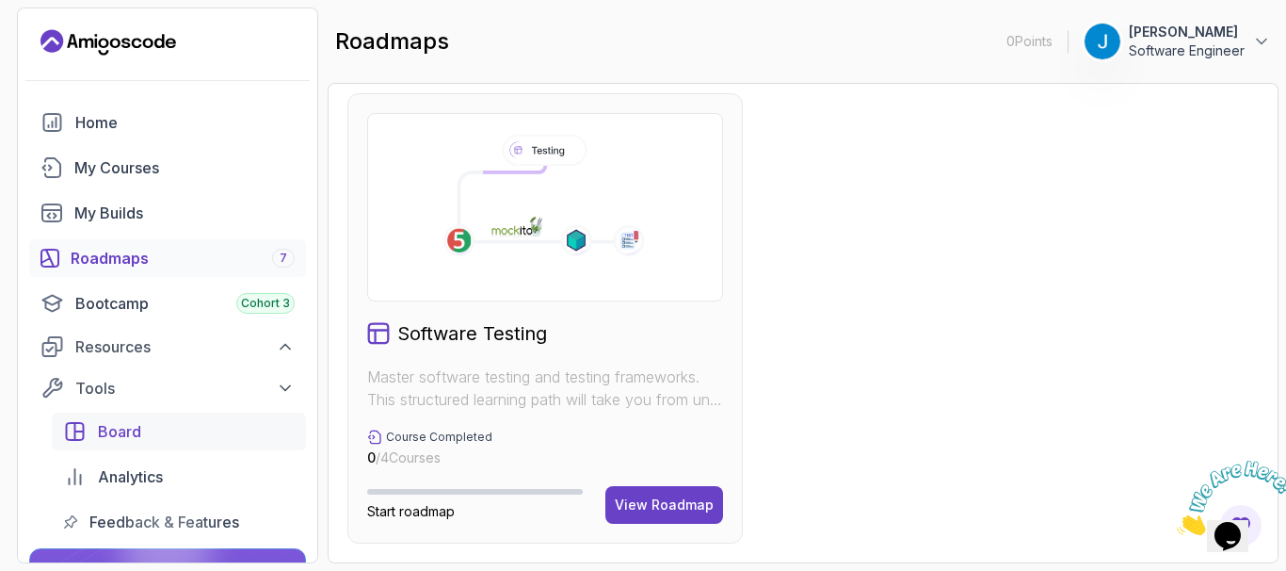
scroll to position [113, 0]
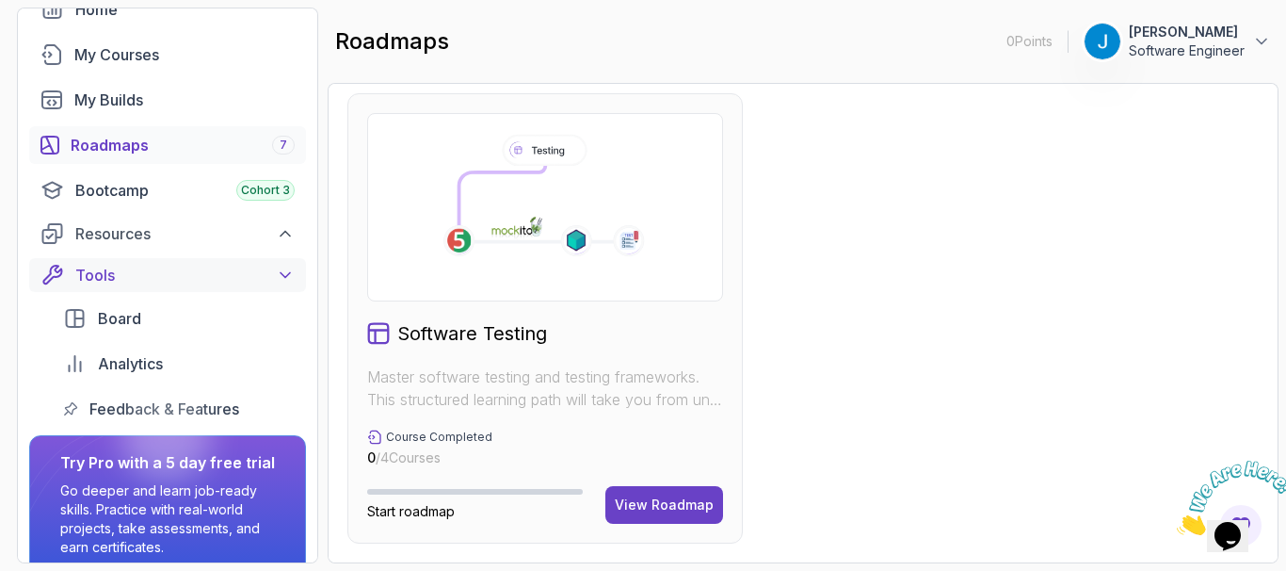
click at [279, 274] on icon at bounding box center [285, 275] width 19 height 19
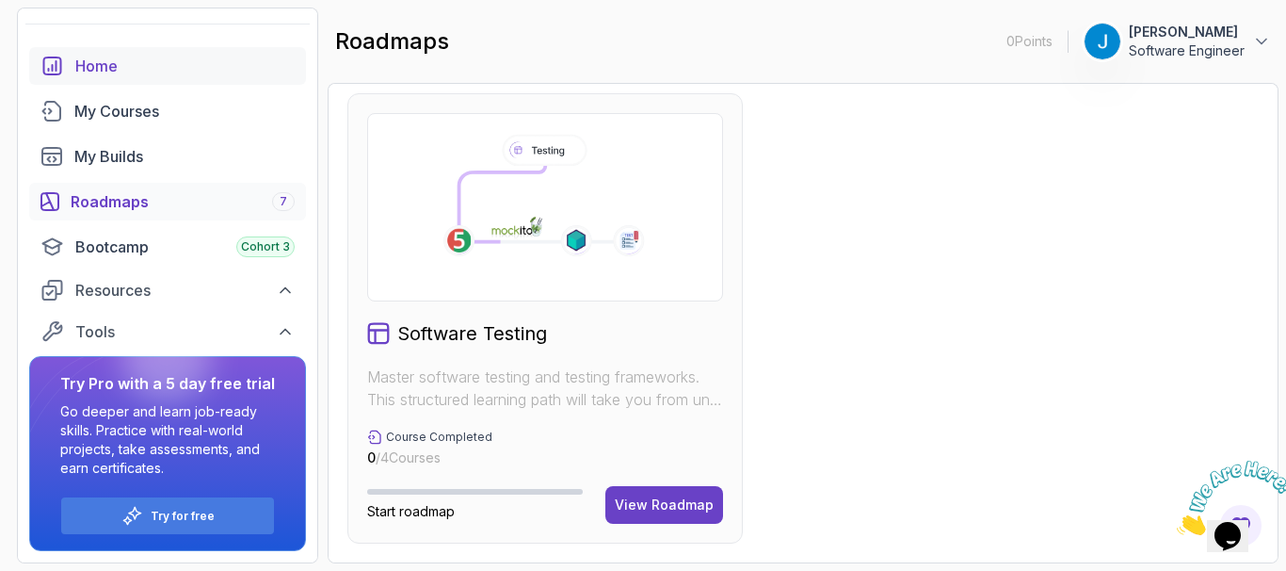
scroll to position [0, 0]
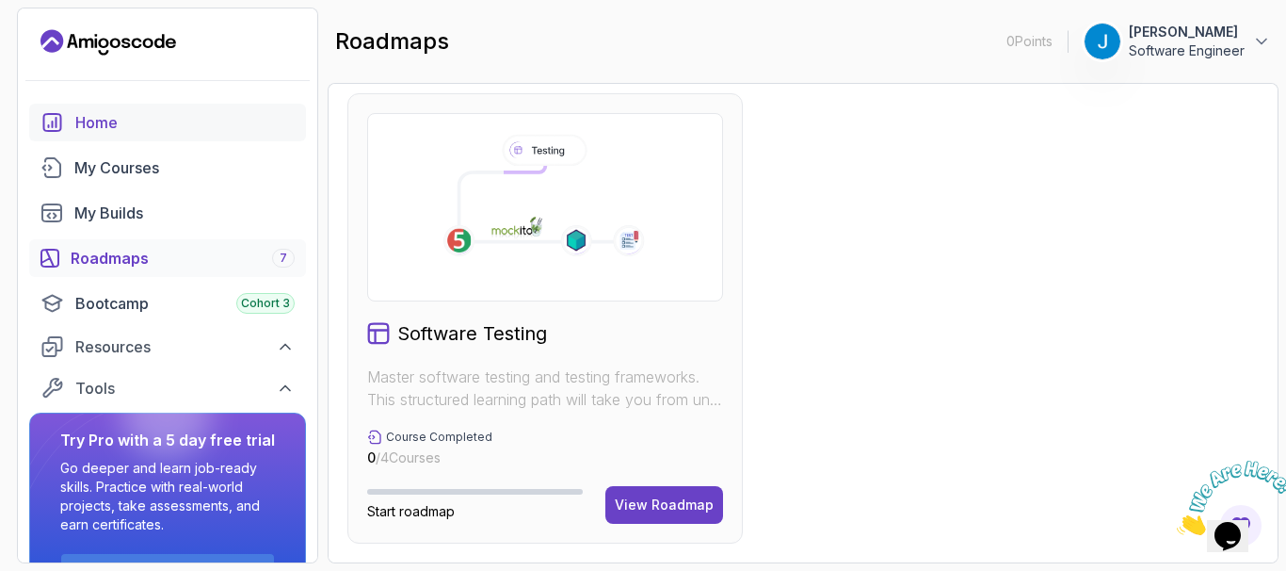
click at [96, 127] on div "Home" at bounding box center [184, 122] width 219 height 23
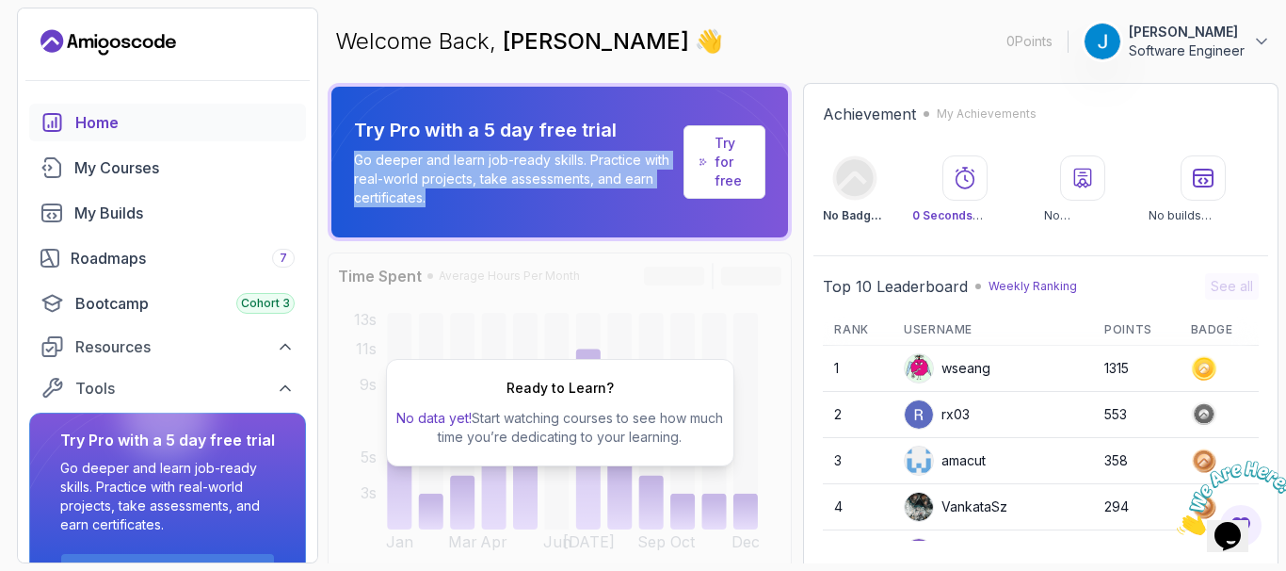
drag, startPoint x: 533, startPoint y: 153, endPoint x: 567, endPoint y: 190, distance: 50.0
click at [567, 190] on div "Try Pro with a 5 day free trial Go deeper and learn job-ready skills. Practice …" at bounding box center [515, 162] width 322 height 90
click at [567, 189] on p "Go deeper and learn job-ready skills. Practice with real-world projects, take a…" at bounding box center [515, 179] width 322 height 56
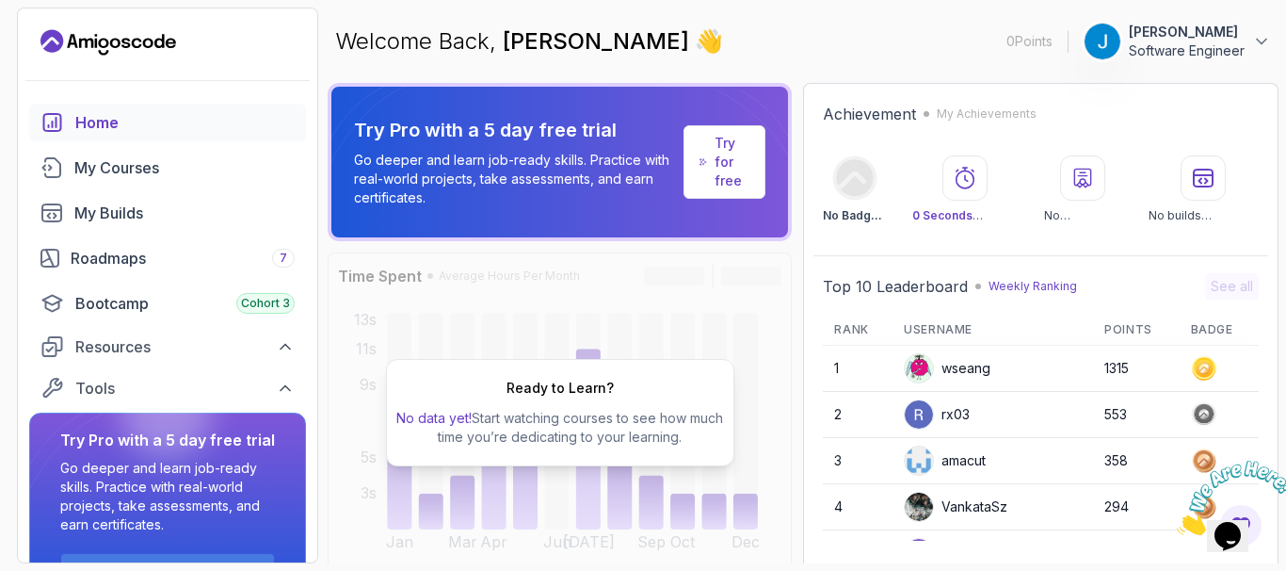
click at [714, 145] on link "Try for free" at bounding box center [725, 161] width 82 height 73
click at [723, 161] on p "Try for free" at bounding box center [732, 162] width 35 height 56
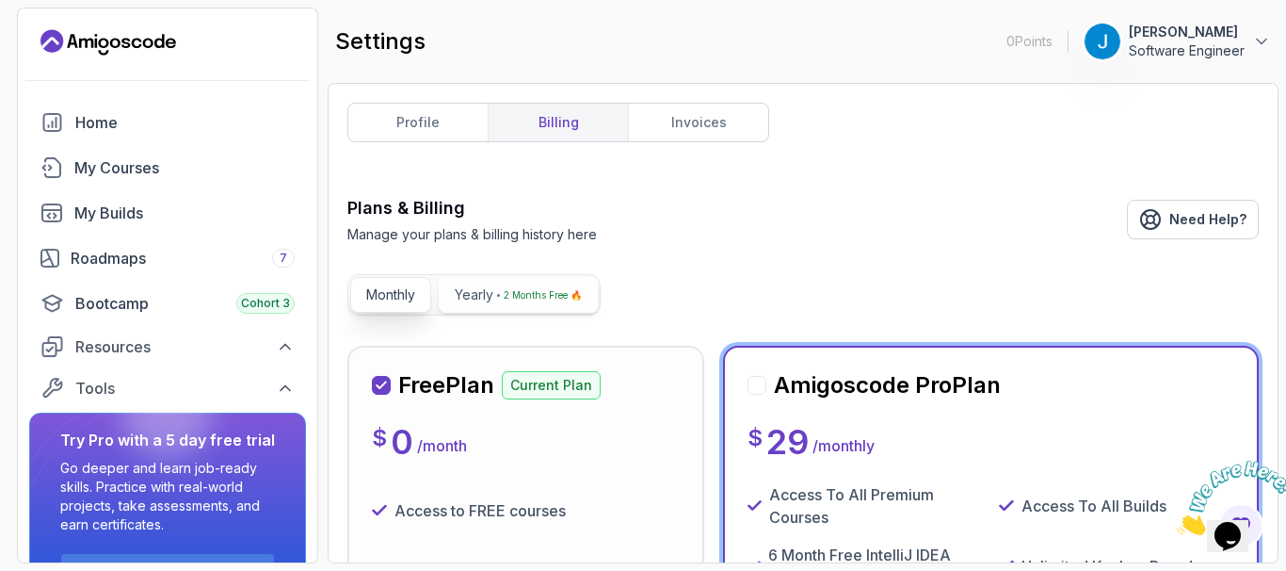
click at [483, 295] on p "Yearly" at bounding box center [474, 294] width 39 height 19
click at [395, 289] on p "Monthly" at bounding box center [390, 294] width 49 height 19
click at [176, 151] on link "My Courses" at bounding box center [167, 168] width 277 height 38
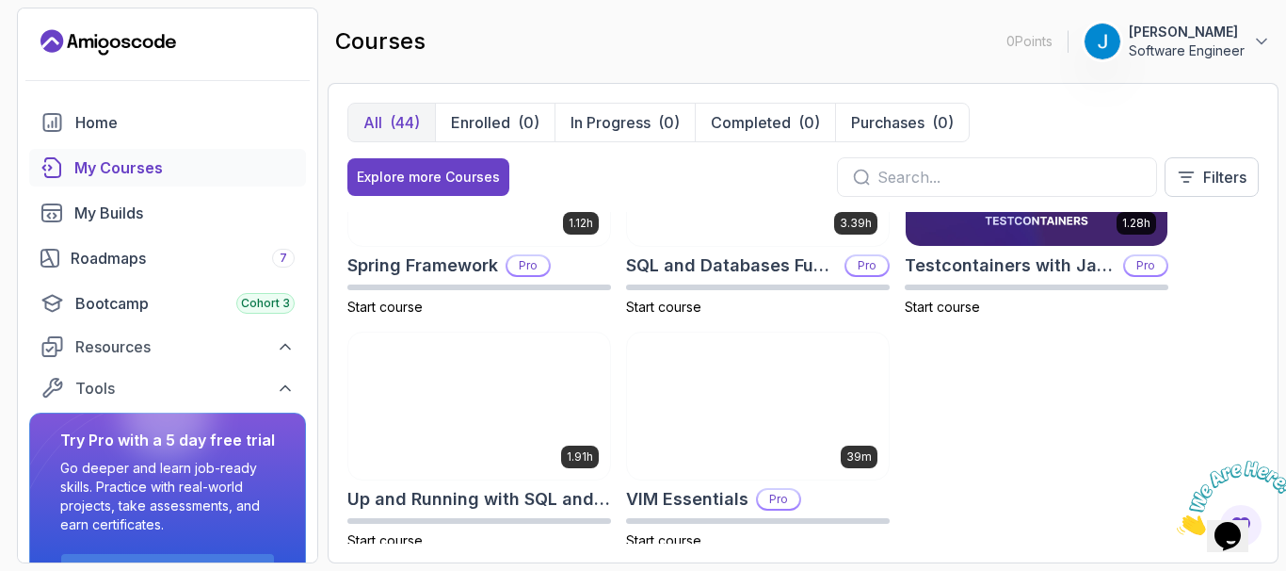
scroll to position [3164, 0]
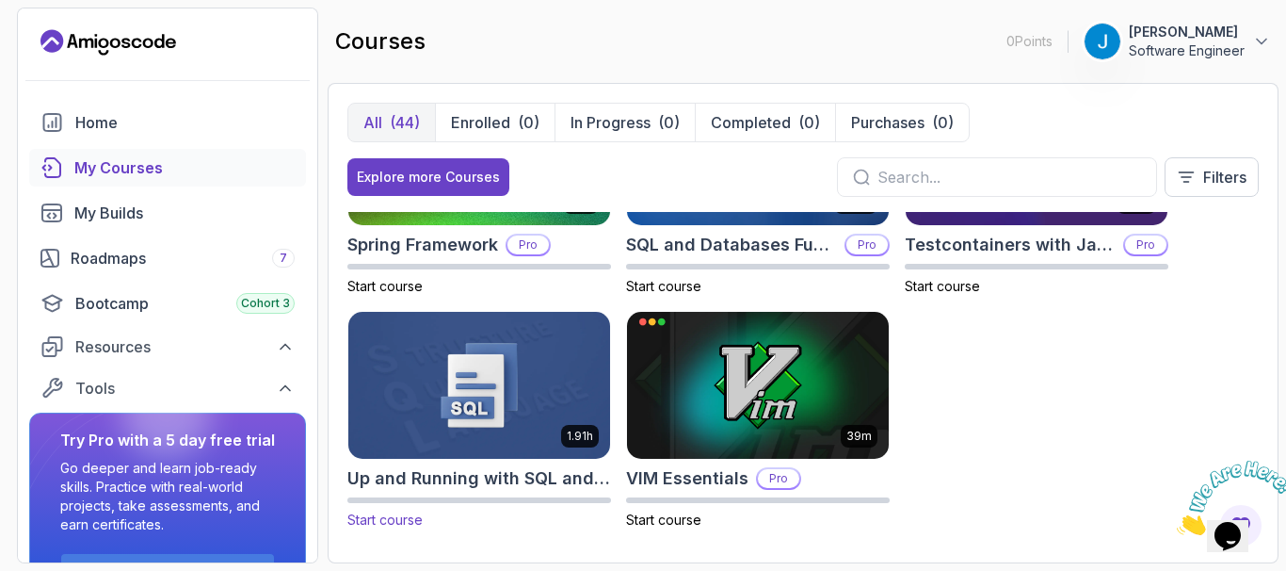
click at [460, 385] on img at bounding box center [479, 384] width 275 height 153
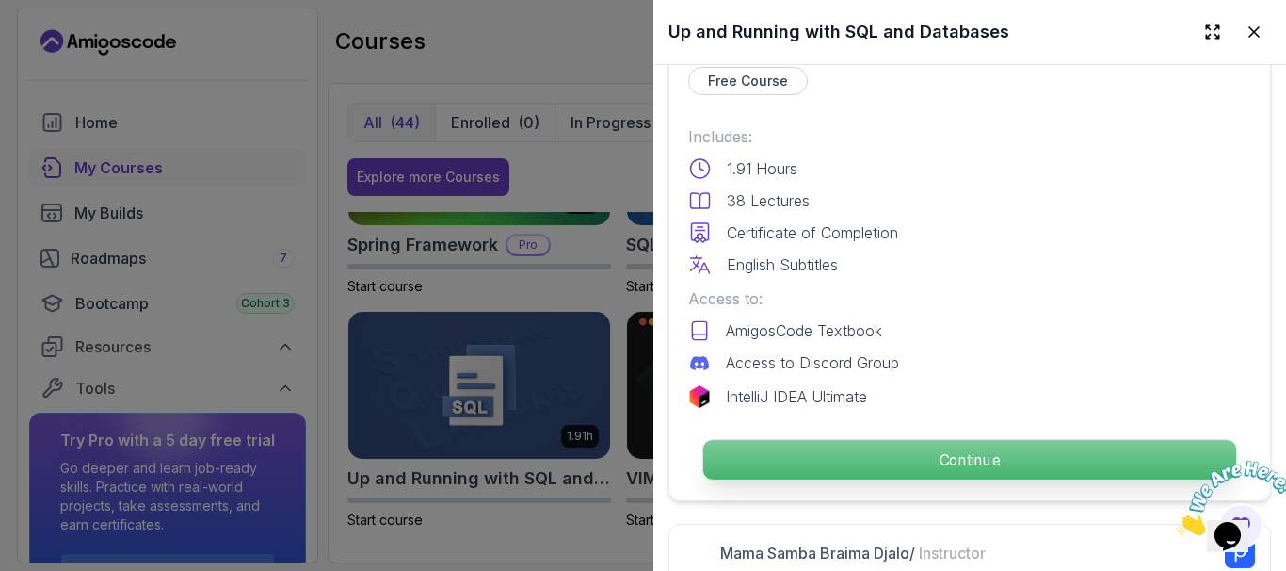
scroll to position [452, 0]
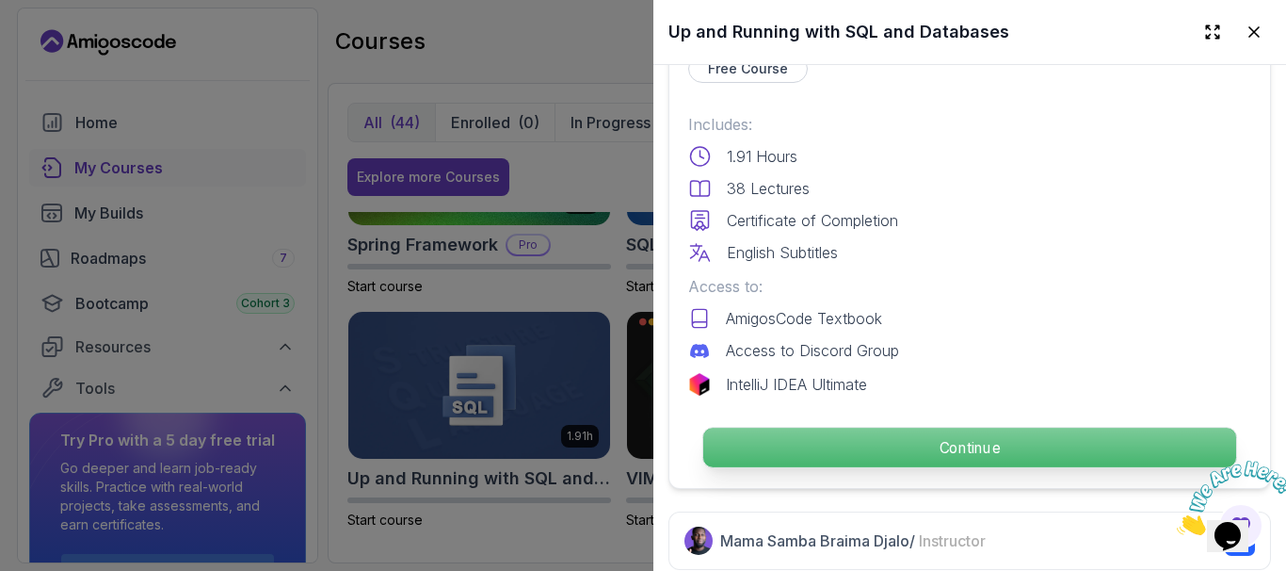
click at [857, 434] on p "Continue" at bounding box center [969, 447] width 533 height 40
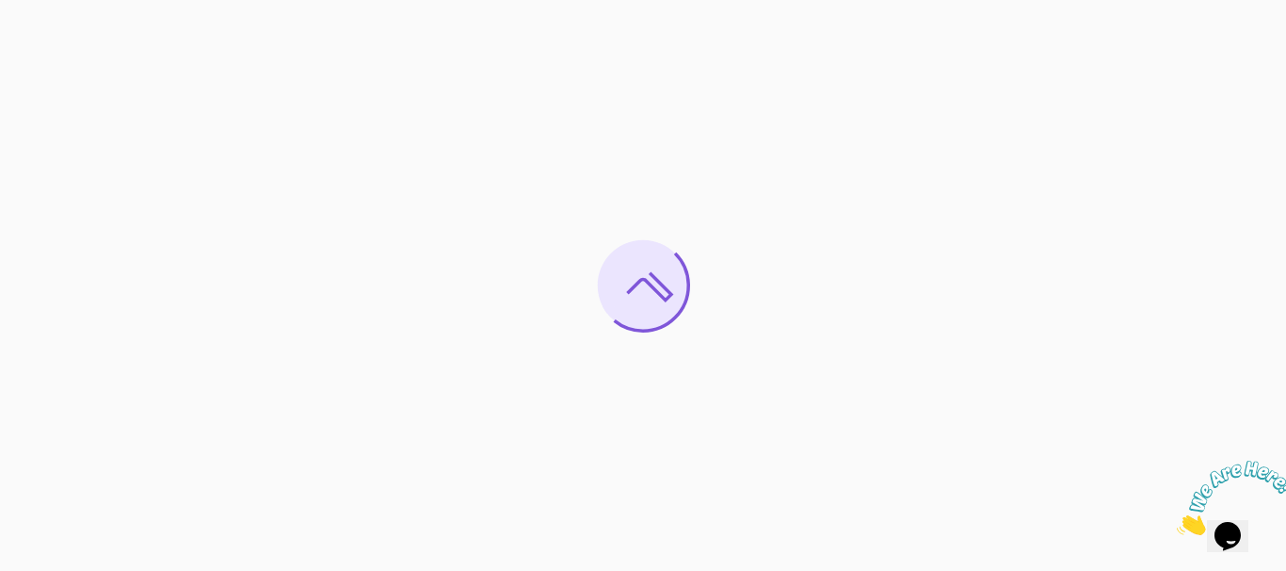
click at [1177, 522] on icon "Close" at bounding box center [1177, 530] width 0 height 16
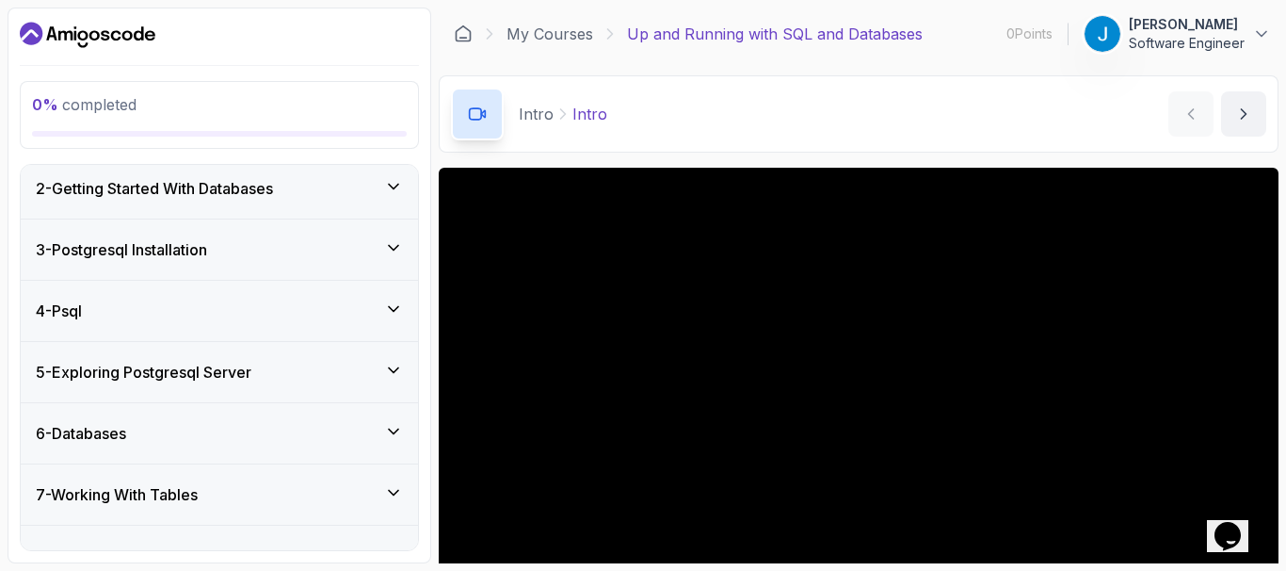
scroll to position [262, 0]
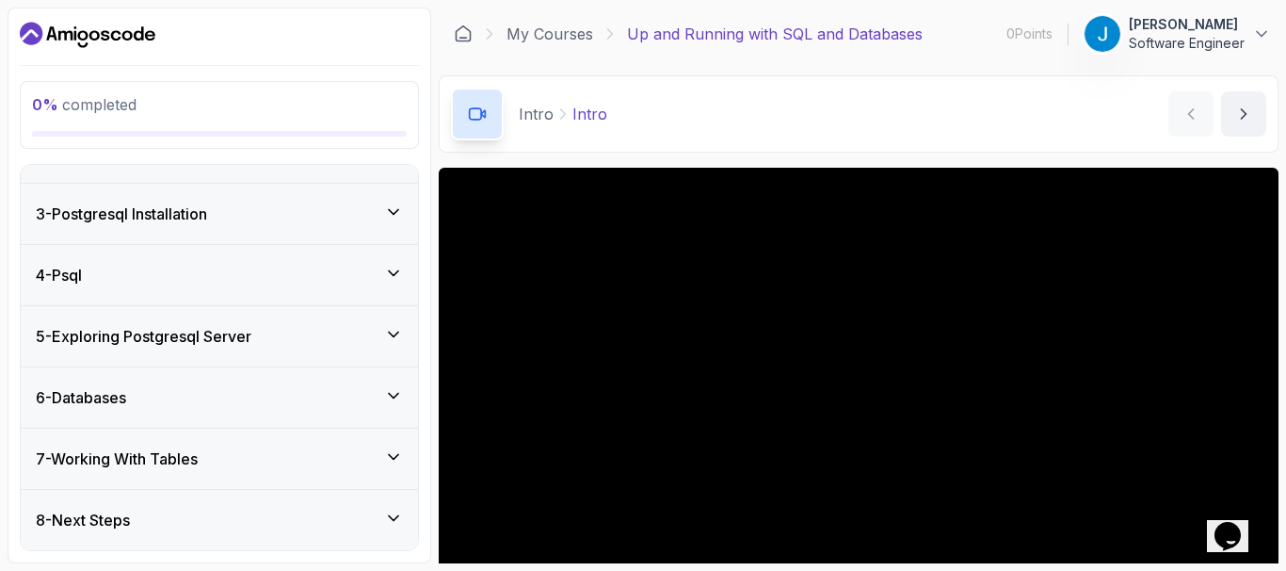
click at [399, 200] on div "3 - Postgresql Installation" at bounding box center [219, 214] width 397 height 60
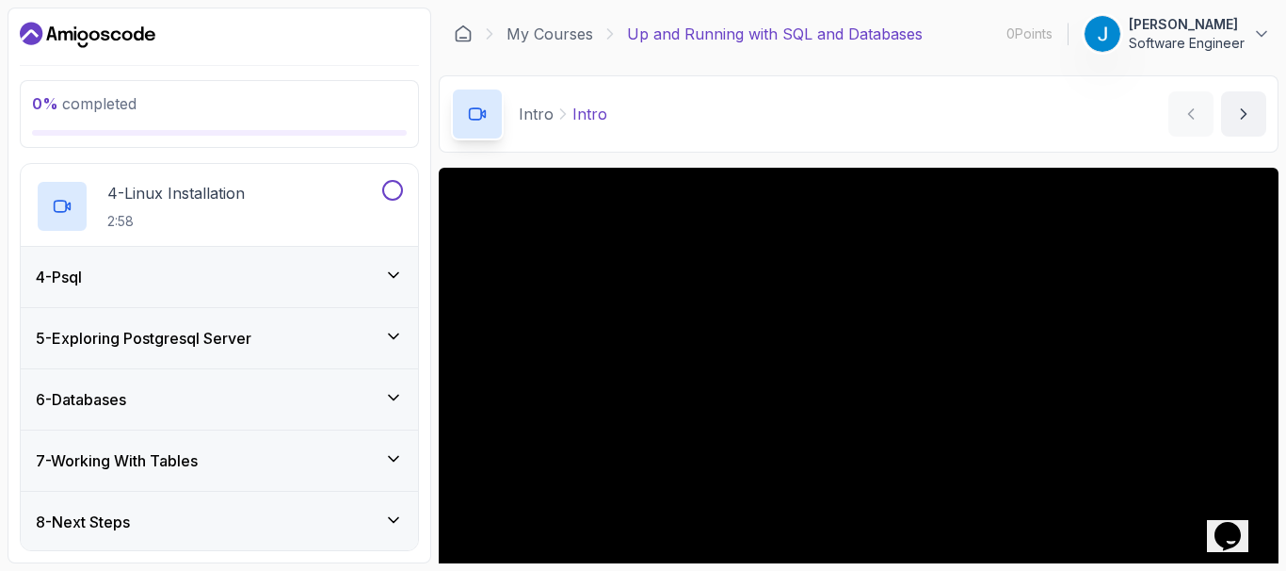
scroll to position [419, 0]
click at [395, 262] on div "4 - Psql" at bounding box center [219, 275] width 397 height 60
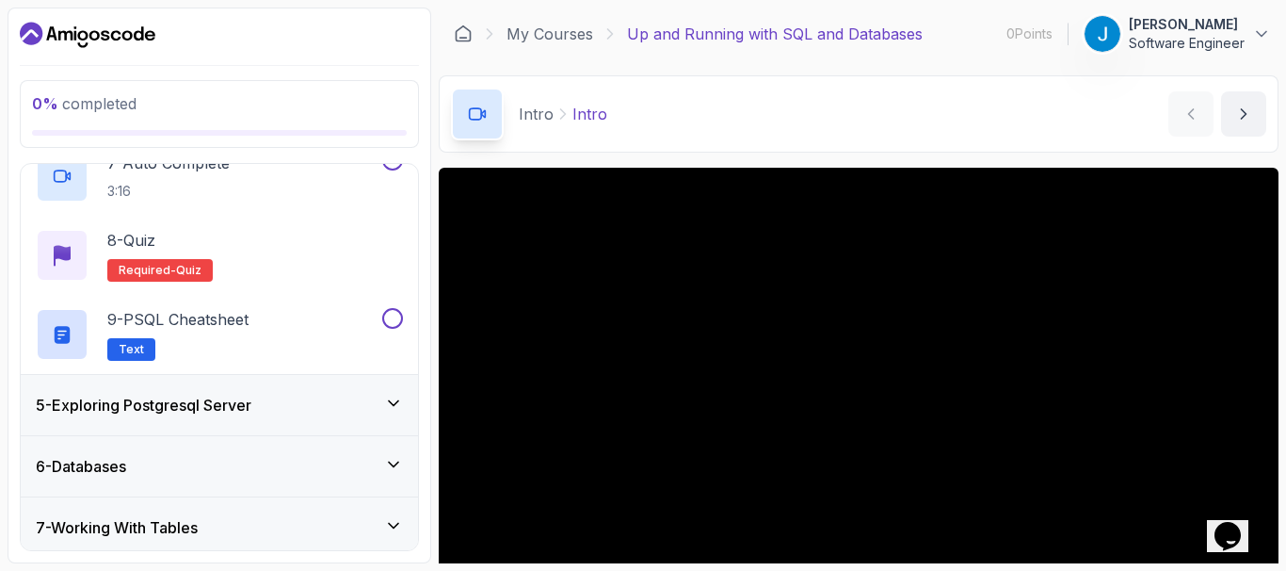
scroll to position [782, 0]
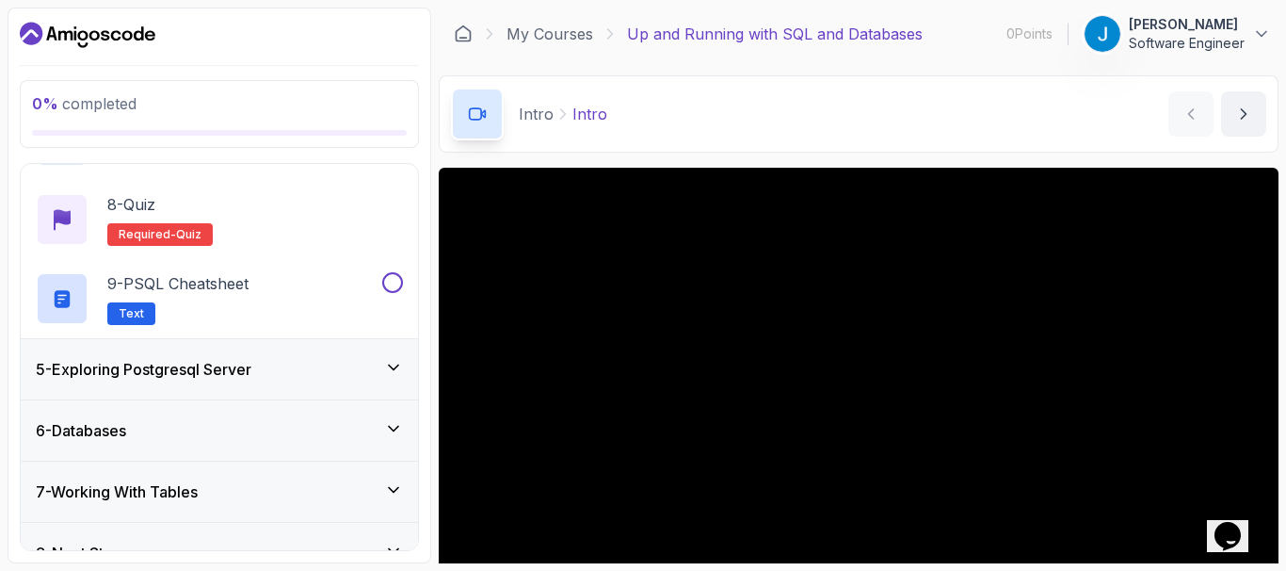
click at [402, 363] on icon at bounding box center [393, 367] width 19 height 19
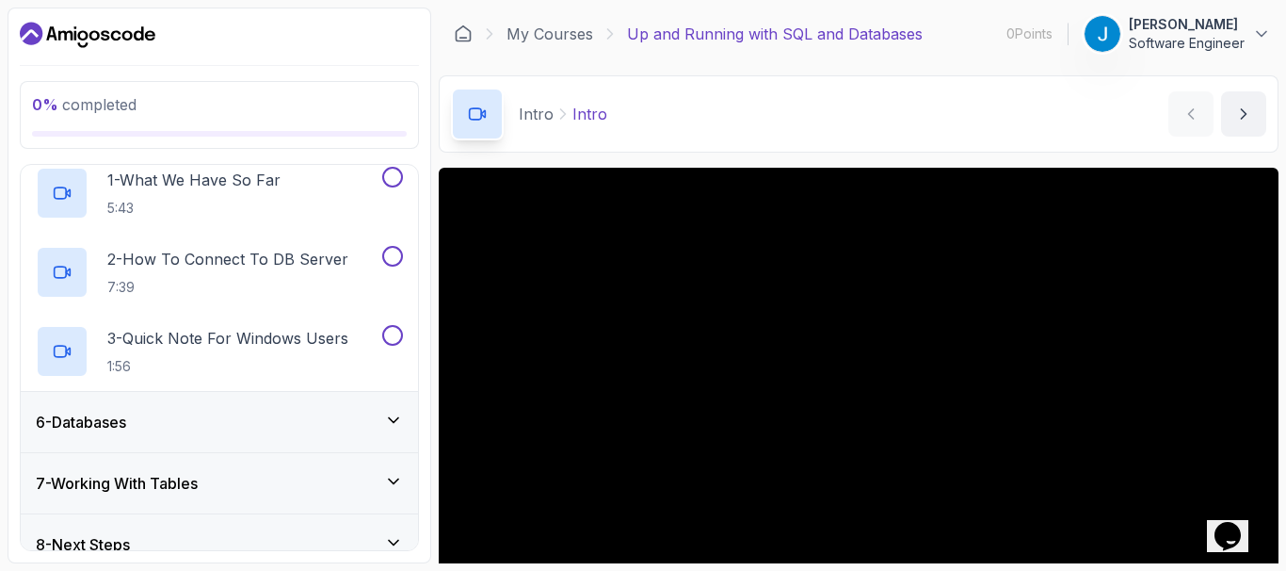
scroll to position [330, 0]
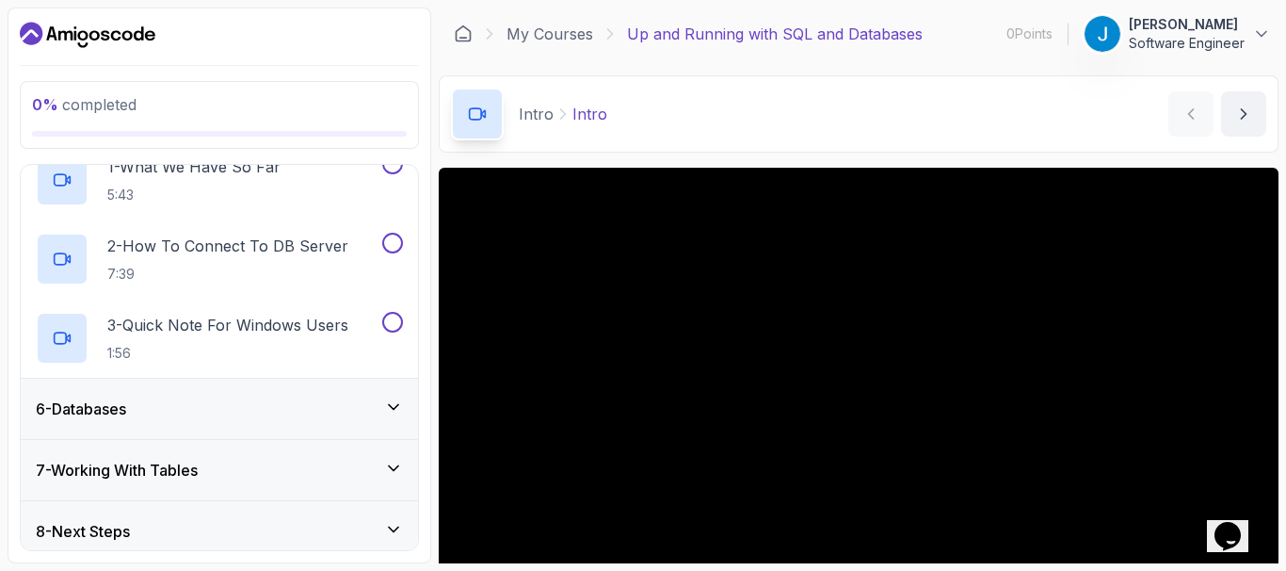
click at [391, 400] on icon at bounding box center [393, 406] width 19 height 19
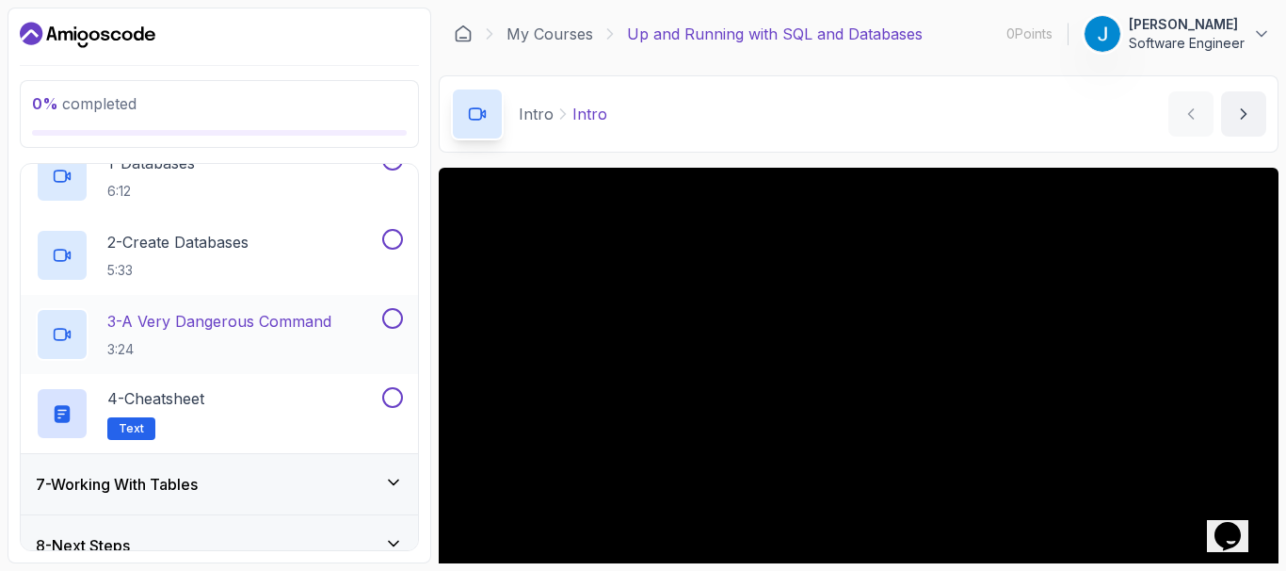
scroll to position [419, 0]
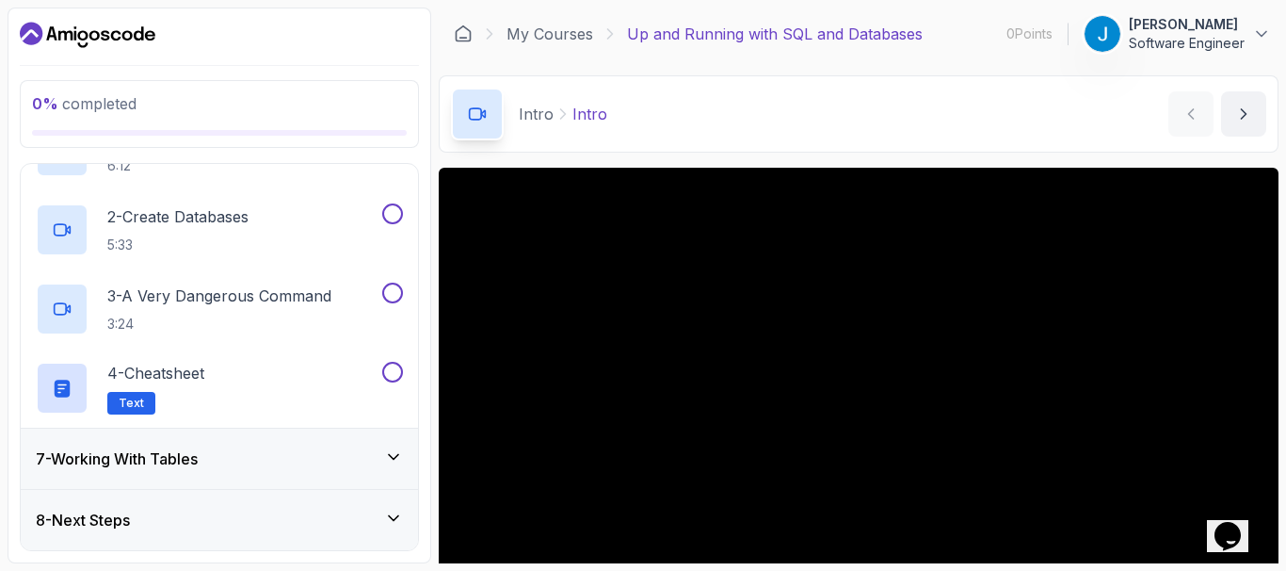
click at [393, 456] on icon at bounding box center [393, 456] width 19 height 19
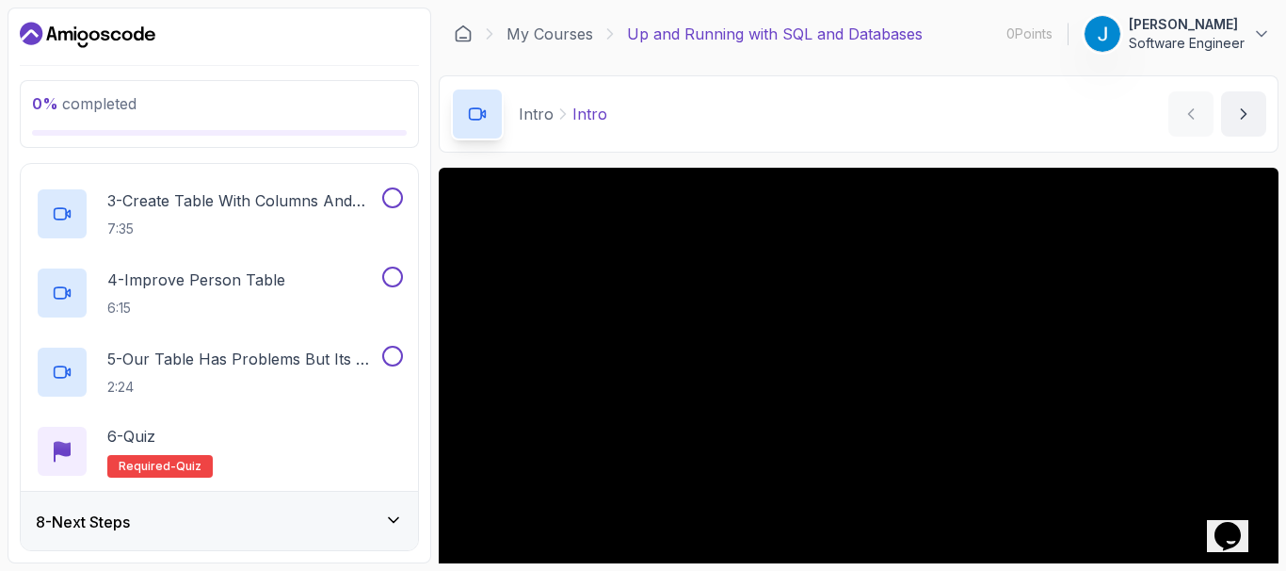
scroll to position [577, 0]
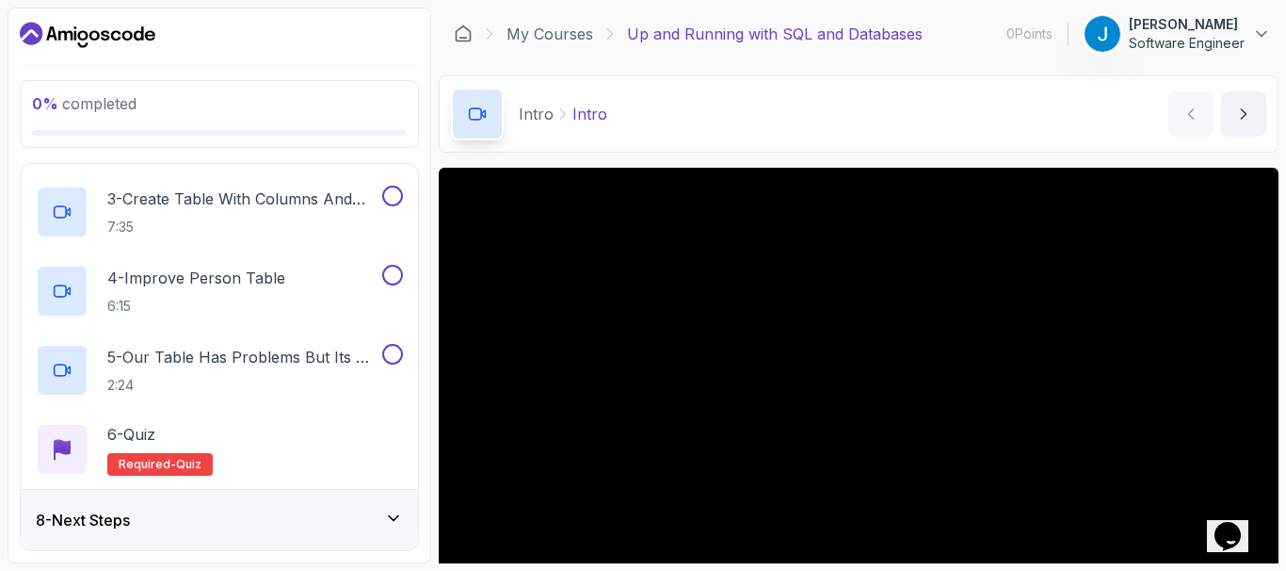
click at [398, 516] on icon at bounding box center [393, 518] width 9 height 5
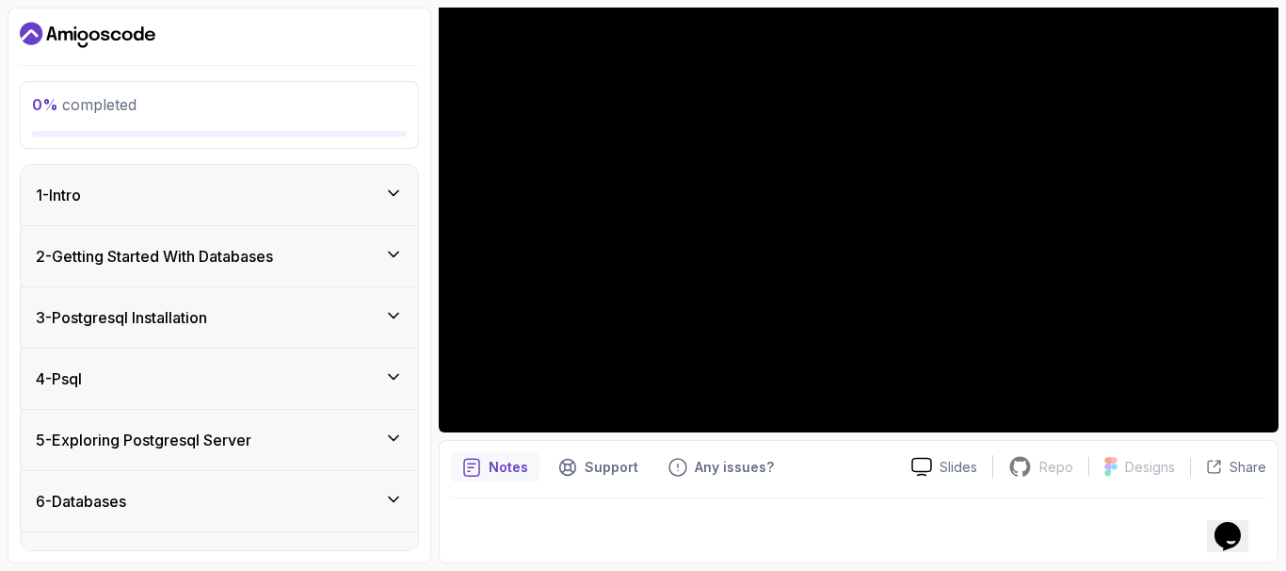
scroll to position [95, 0]
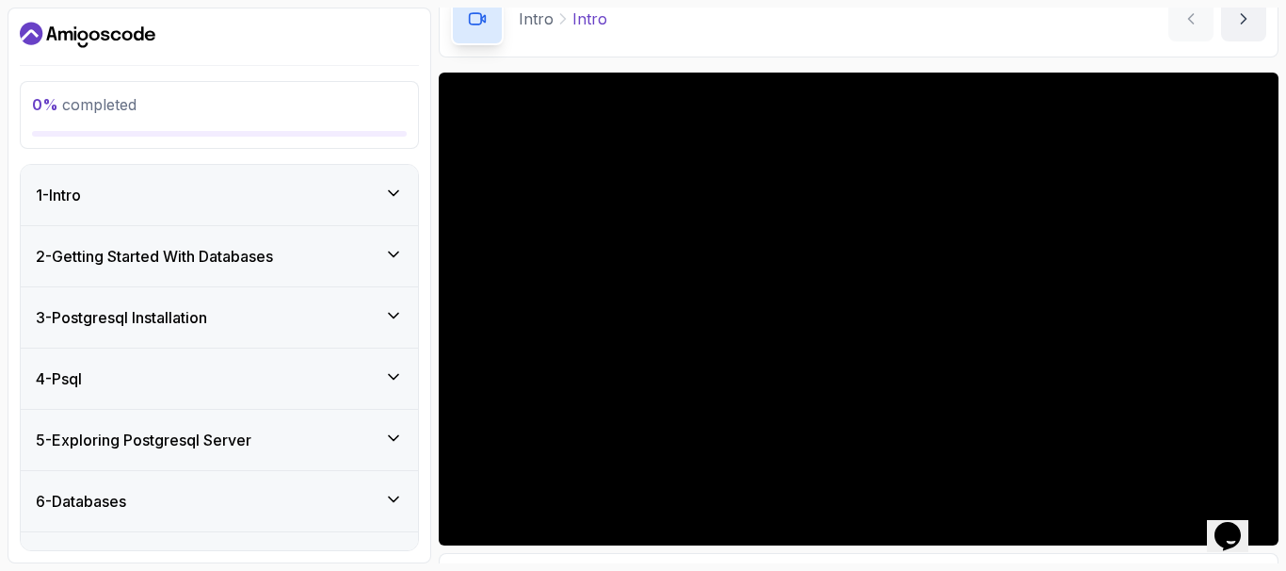
click at [224, 195] on div "1 - Intro" at bounding box center [219, 195] width 367 height 23
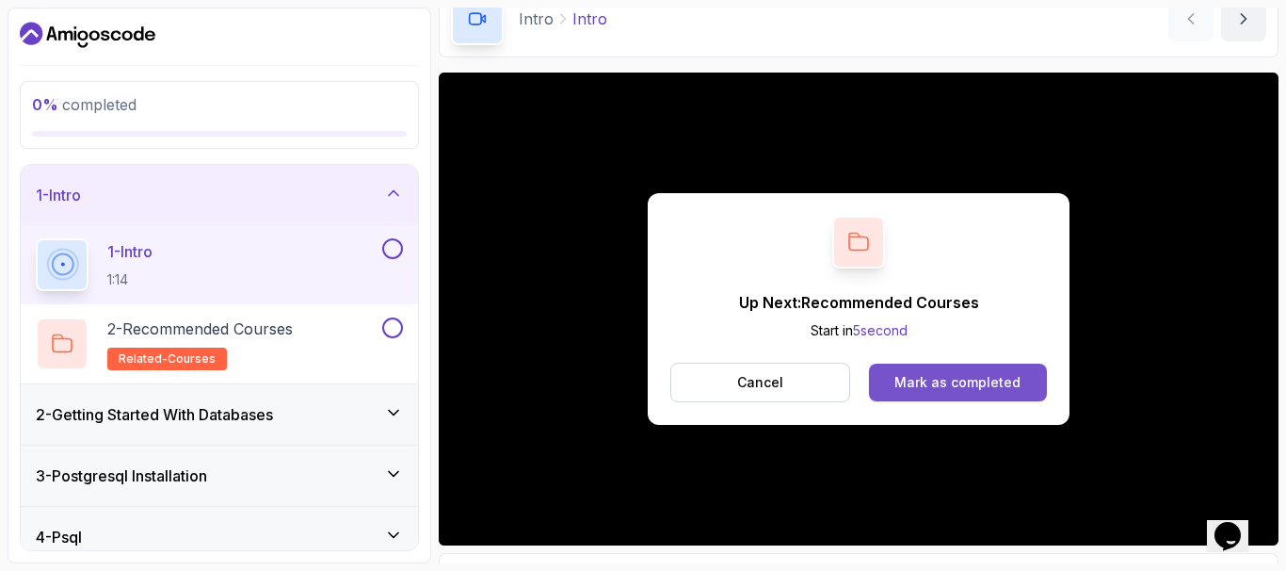
click at [974, 377] on div "Mark as completed" at bounding box center [958, 382] width 126 height 19
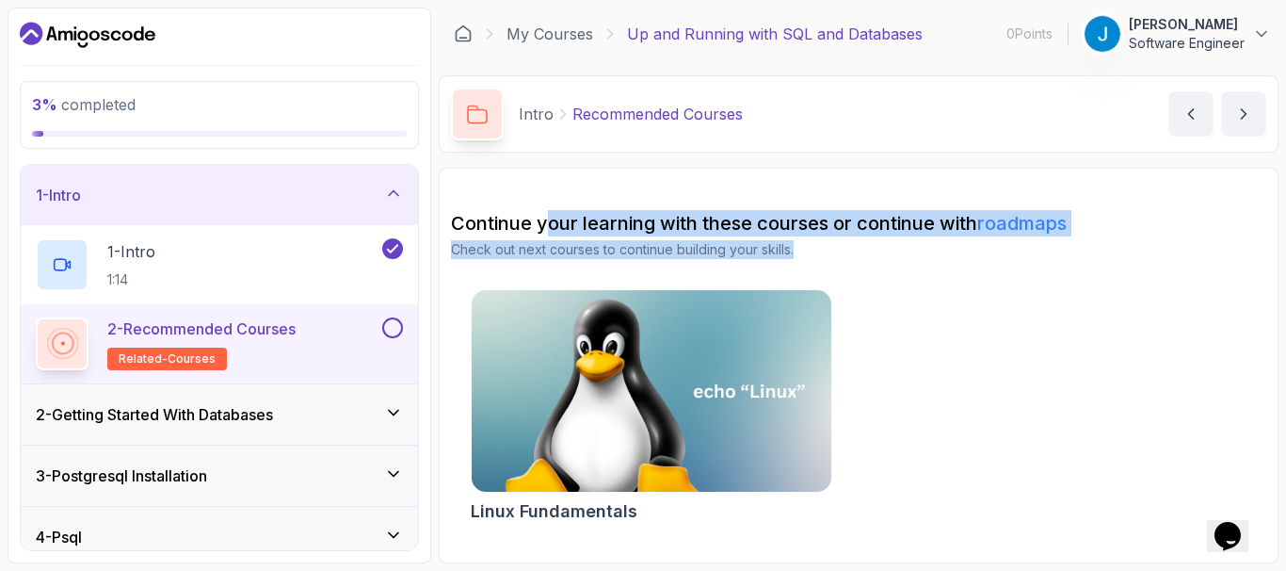
drag, startPoint x: 563, startPoint y: 225, endPoint x: 870, endPoint y: 251, distance: 308.1
click at [870, 251] on div "Continue your learning with these courses or continue with roadmaps Check out n…" at bounding box center [858, 234] width 815 height 49
click at [896, 257] on p "Check out next courses to continue building your skills." at bounding box center [858, 249] width 815 height 19
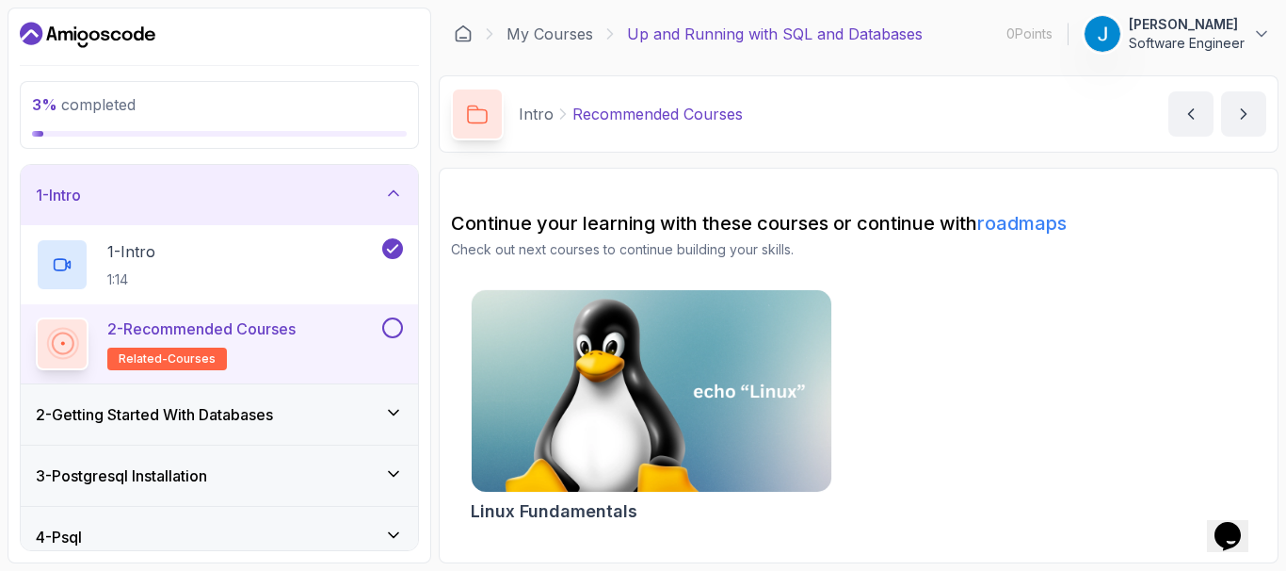
click at [374, 412] on div "2 - Getting Started With Databases" at bounding box center [219, 414] width 367 height 23
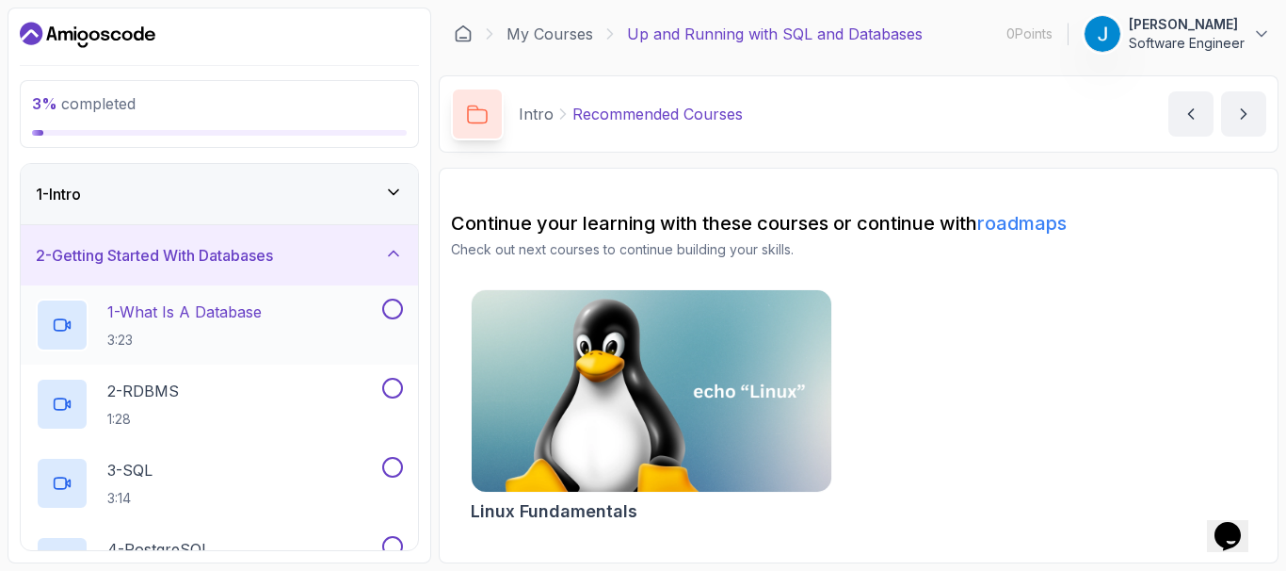
click at [397, 307] on button at bounding box center [392, 308] width 21 height 21
click at [390, 189] on icon at bounding box center [393, 192] width 19 height 19
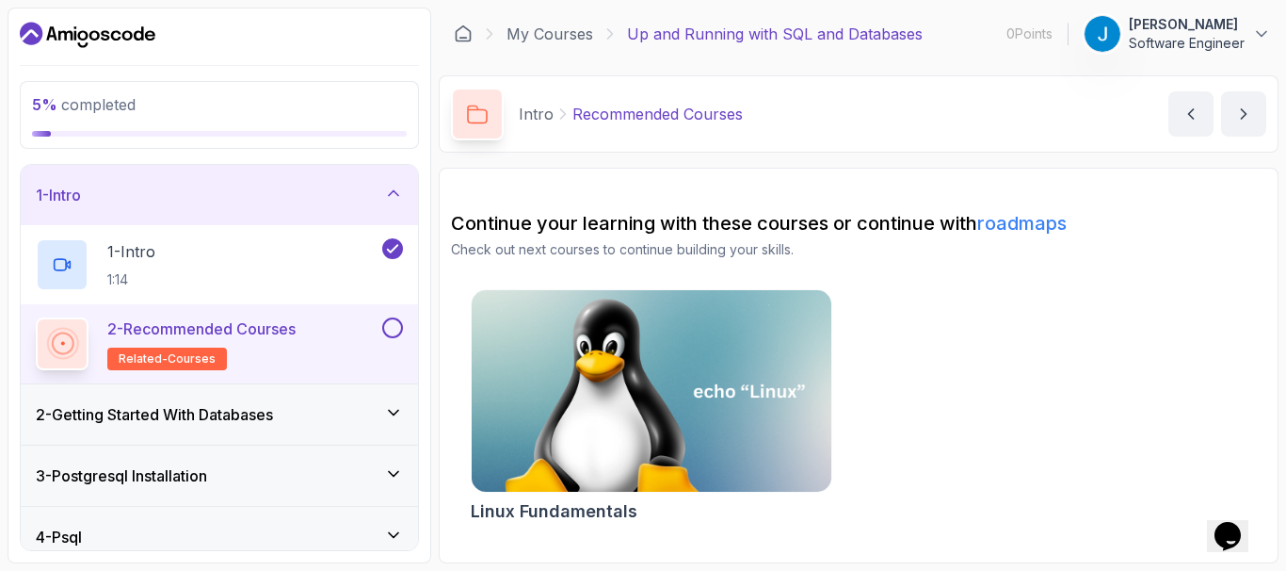
click at [397, 325] on button at bounding box center [392, 327] width 21 height 21
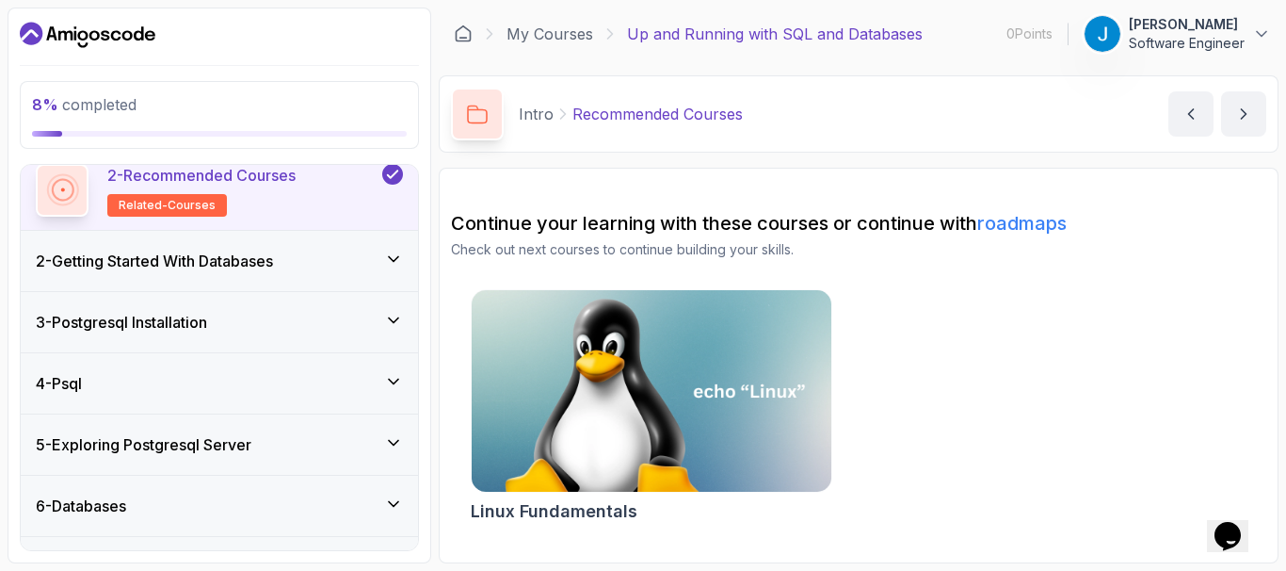
scroll to position [226, 0]
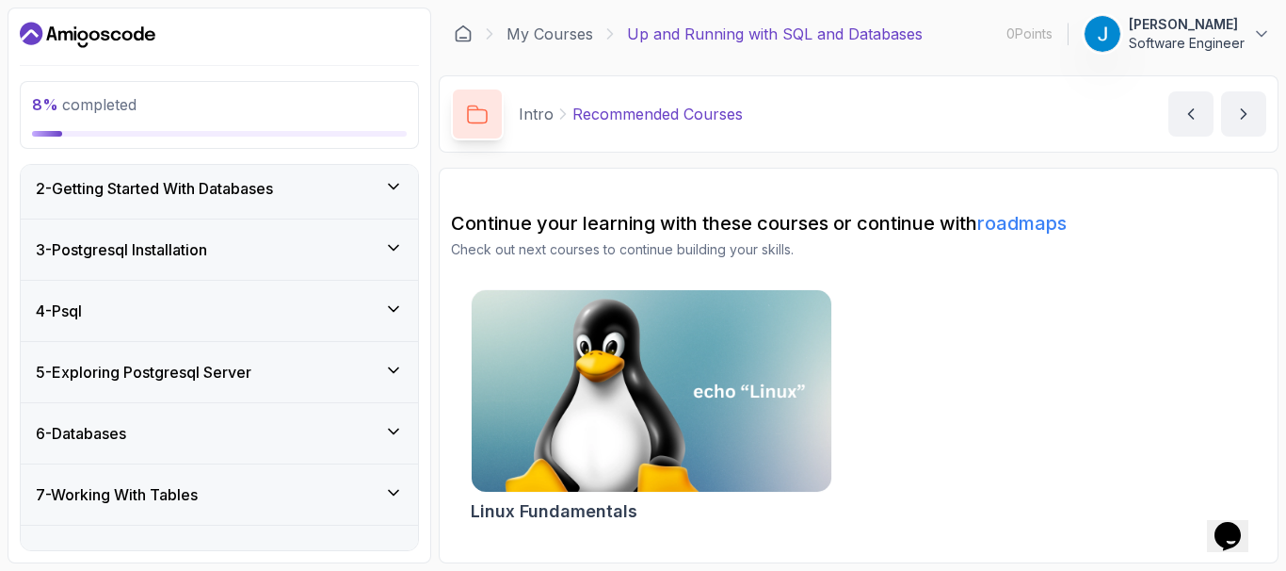
click at [380, 179] on div "2 - Getting Started With Databases" at bounding box center [219, 188] width 367 height 23
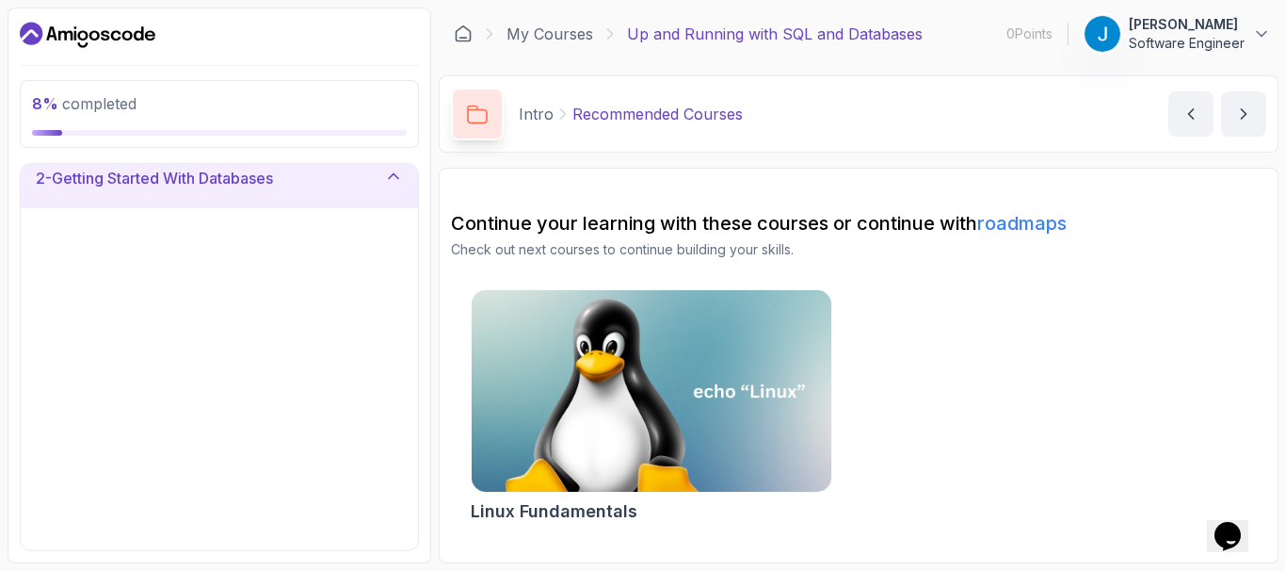
scroll to position [68, 0]
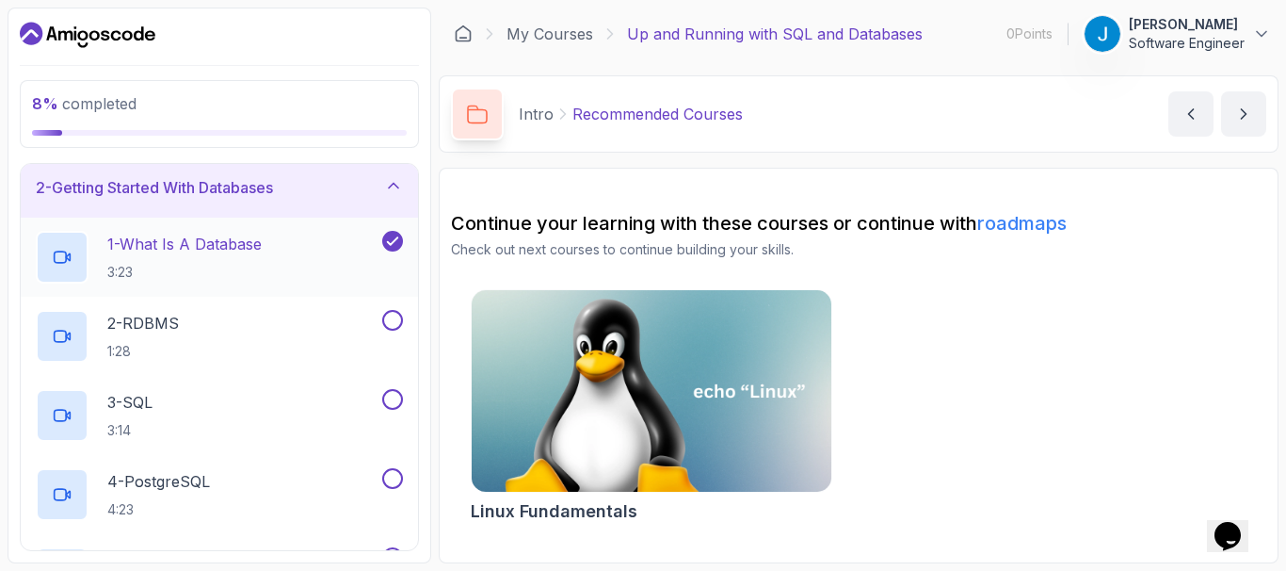
click at [183, 244] on p "1 - What Is A Database" at bounding box center [184, 244] width 154 height 23
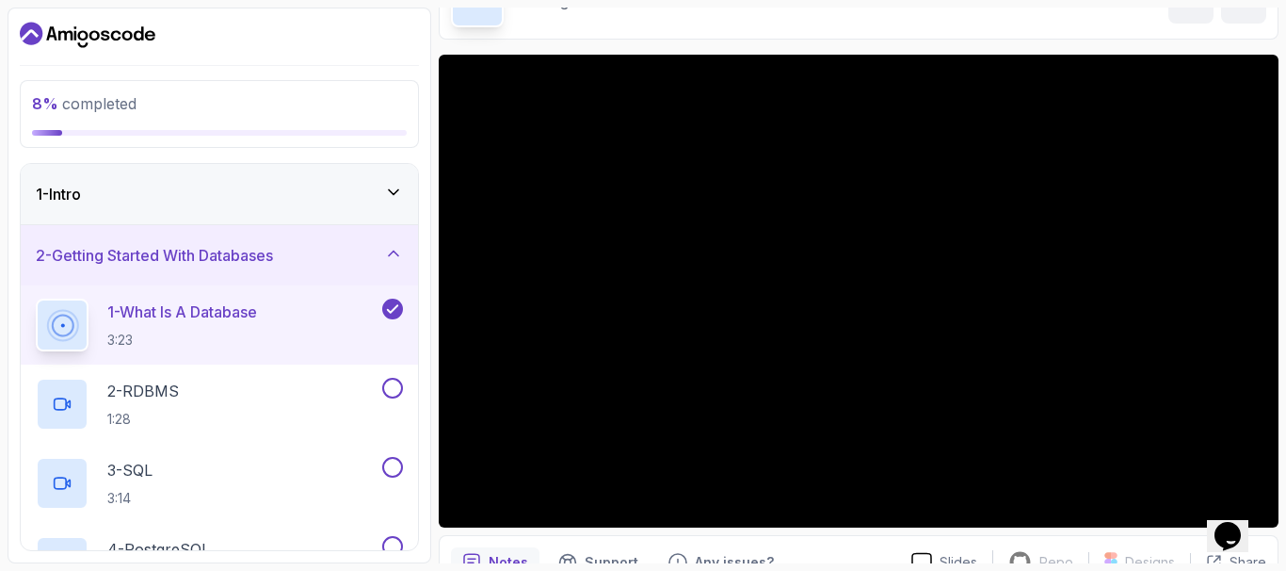
click at [395, 182] on div "1 - Intro" at bounding box center [219, 194] width 397 height 60
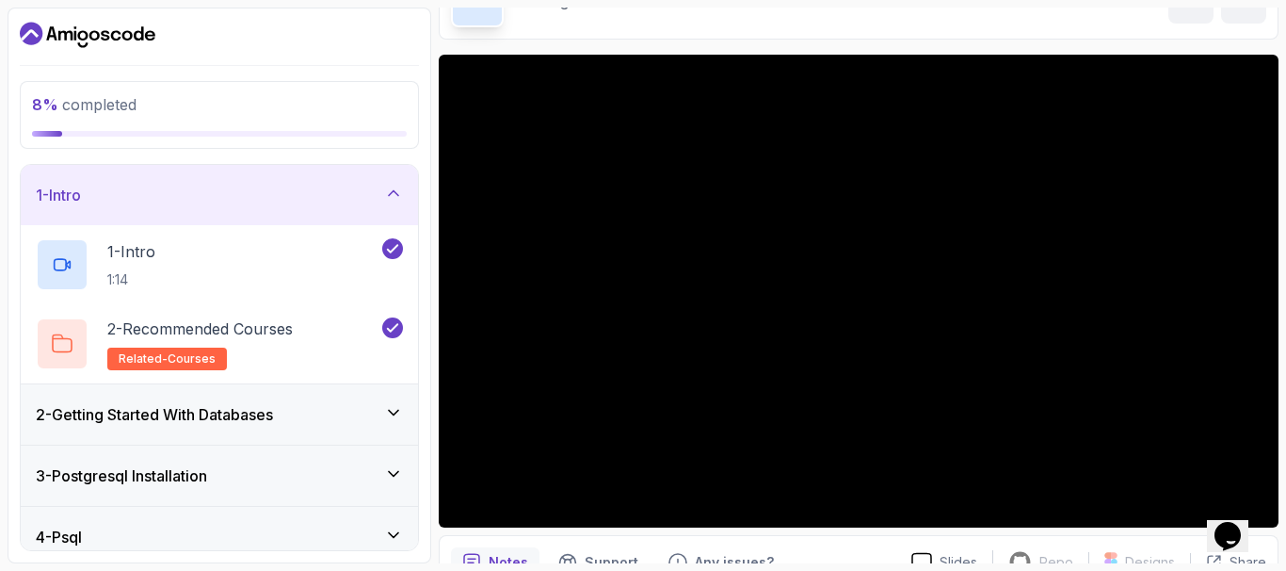
click at [395, 182] on div "1 - Intro" at bounding box center [219, 195] width 397 height 60
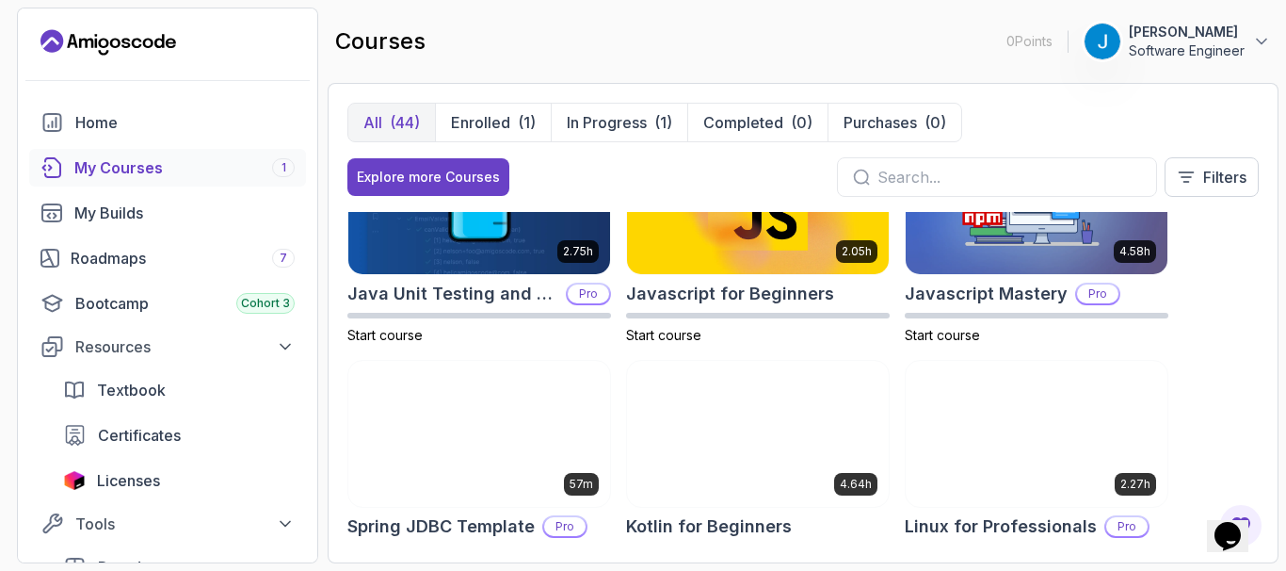
scroll to position [2034, 0]
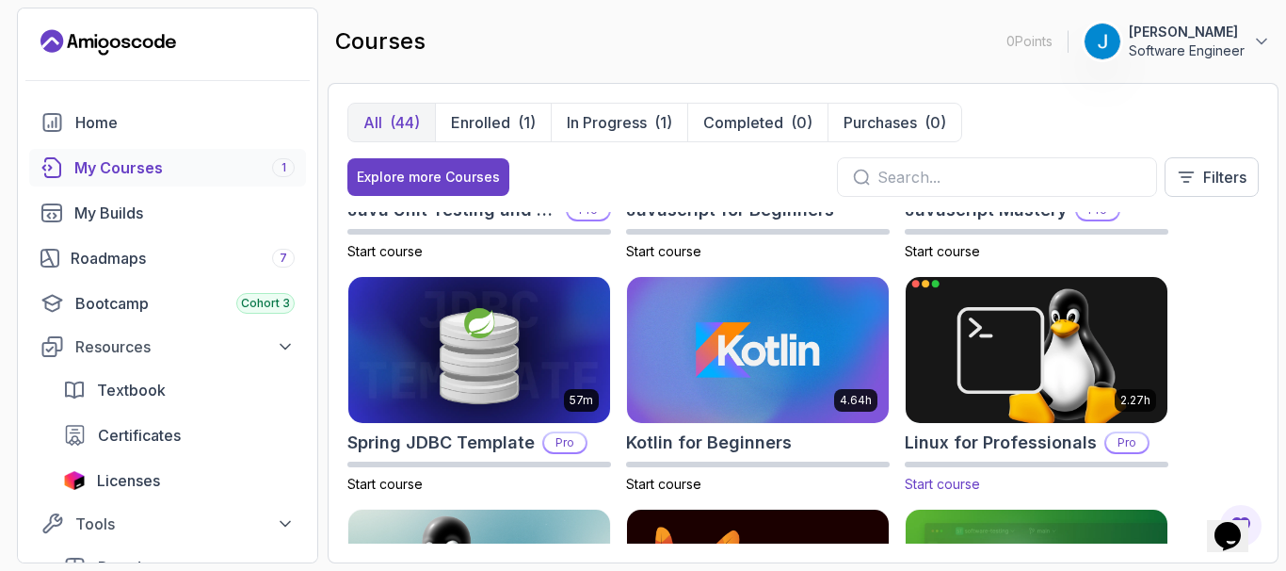
click at [1006, 353] on img at bounding box center [1036, 349] width 275 height 153
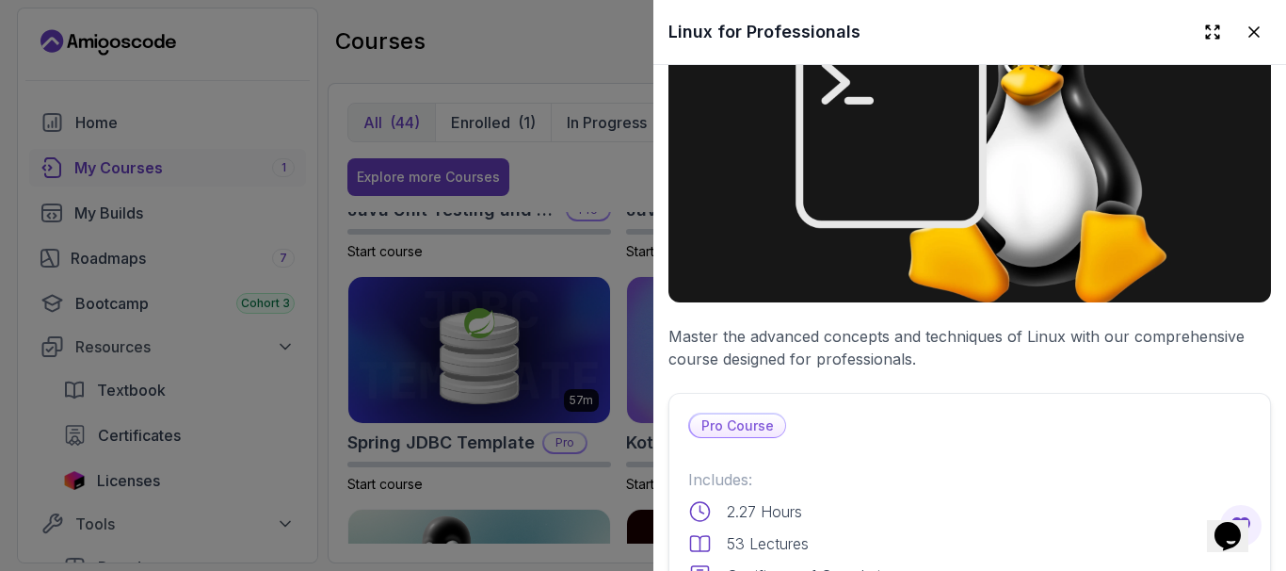
scroll to position [0, 0]
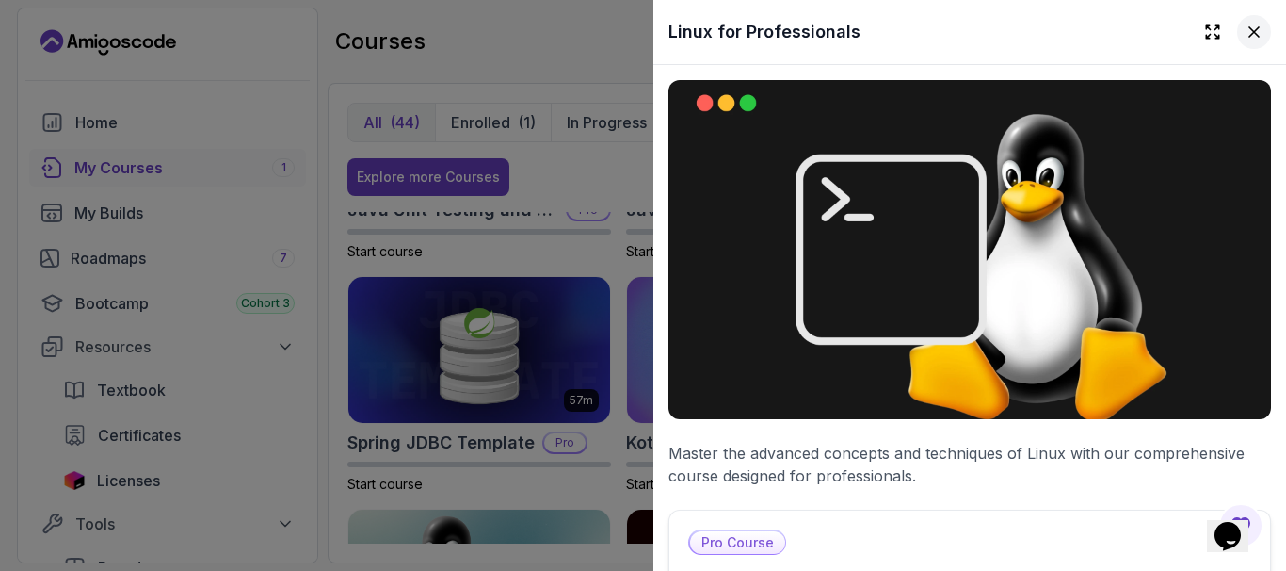
click at [1245, 36] on icon at bounding box center [1254, 32] width 19 height 19
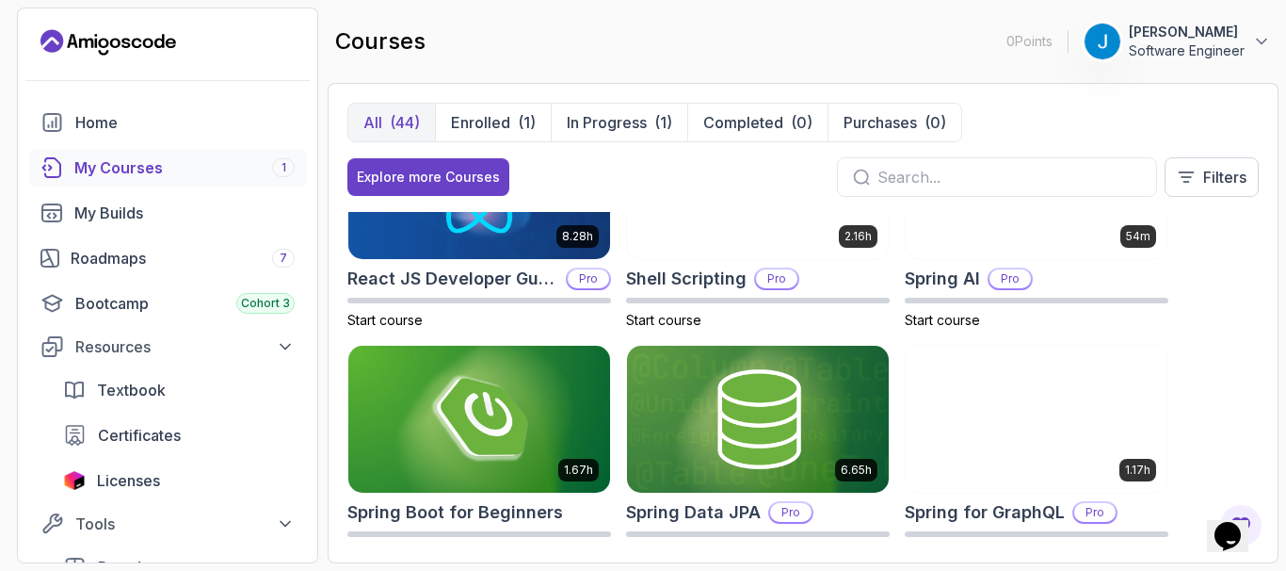
scroll to position [2712, 0]
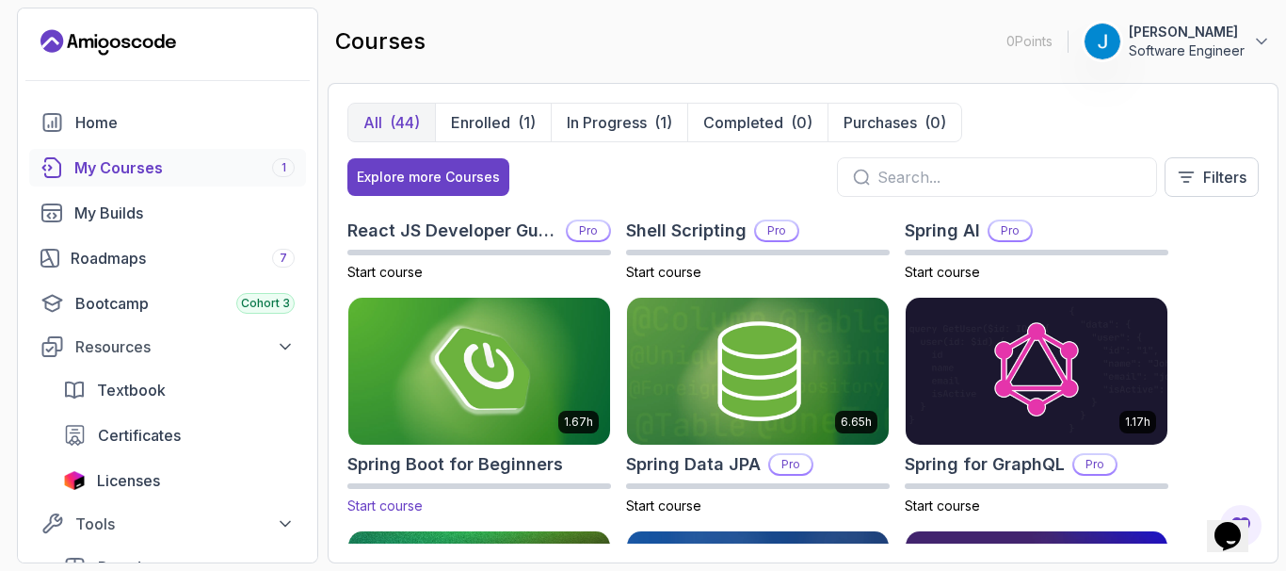
click at [446, 375] on img at bounding box center [479, 370] width 275 height 153
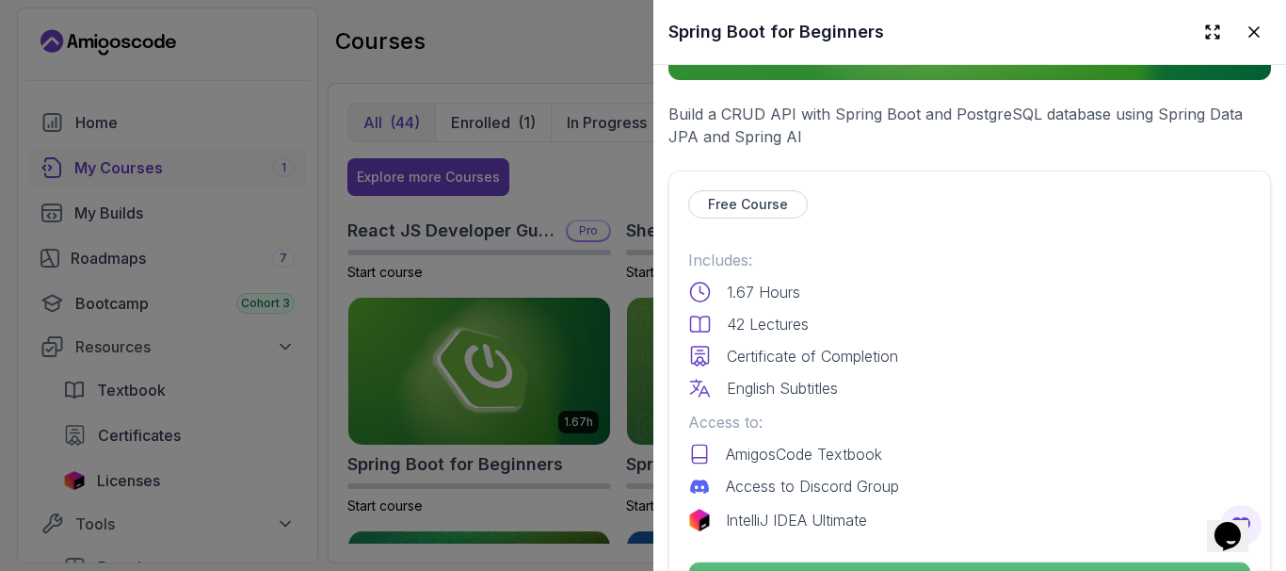
scroll to position [565, 0]
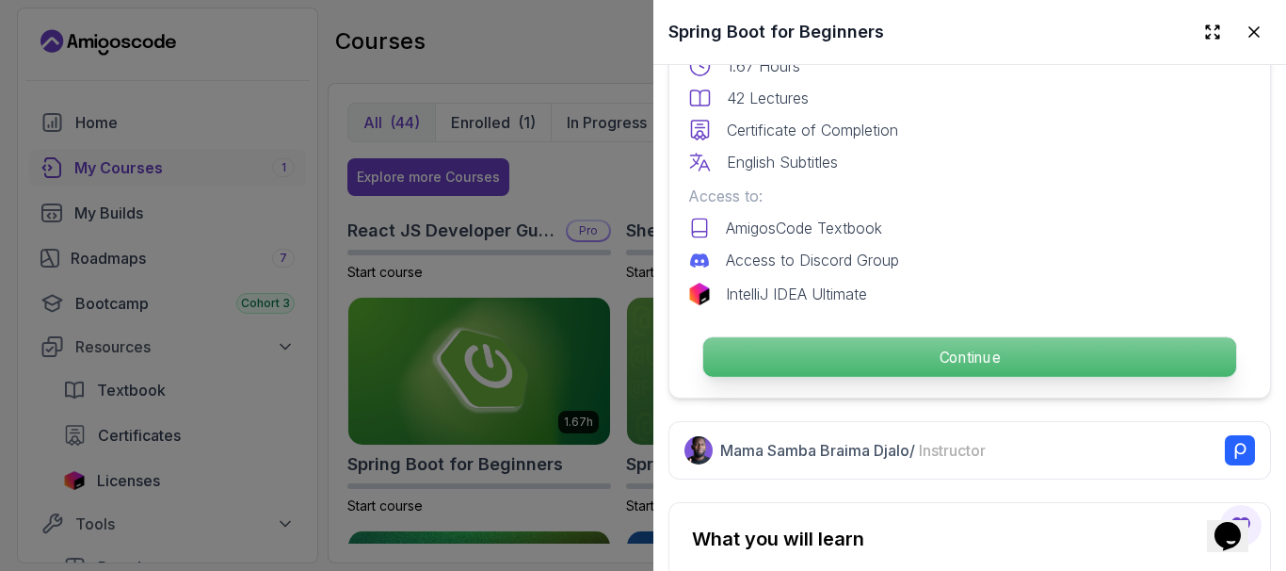
click at [942, 337] on p "Continue" at bounding box center [969, 357] width 533 height 40
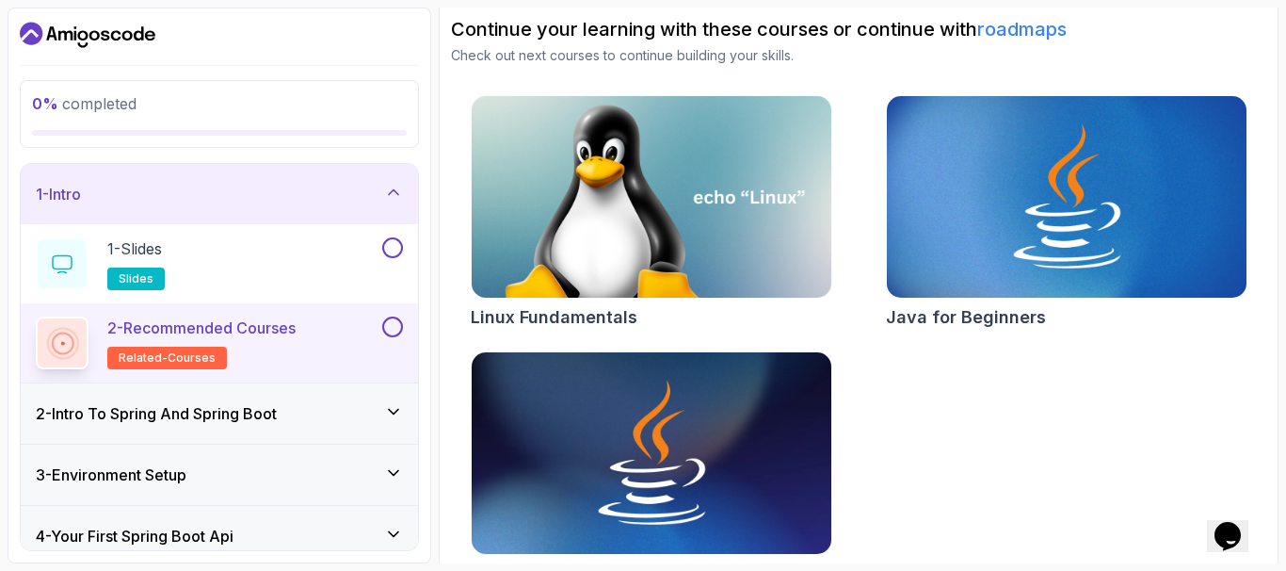
scroll to position [235, 0]
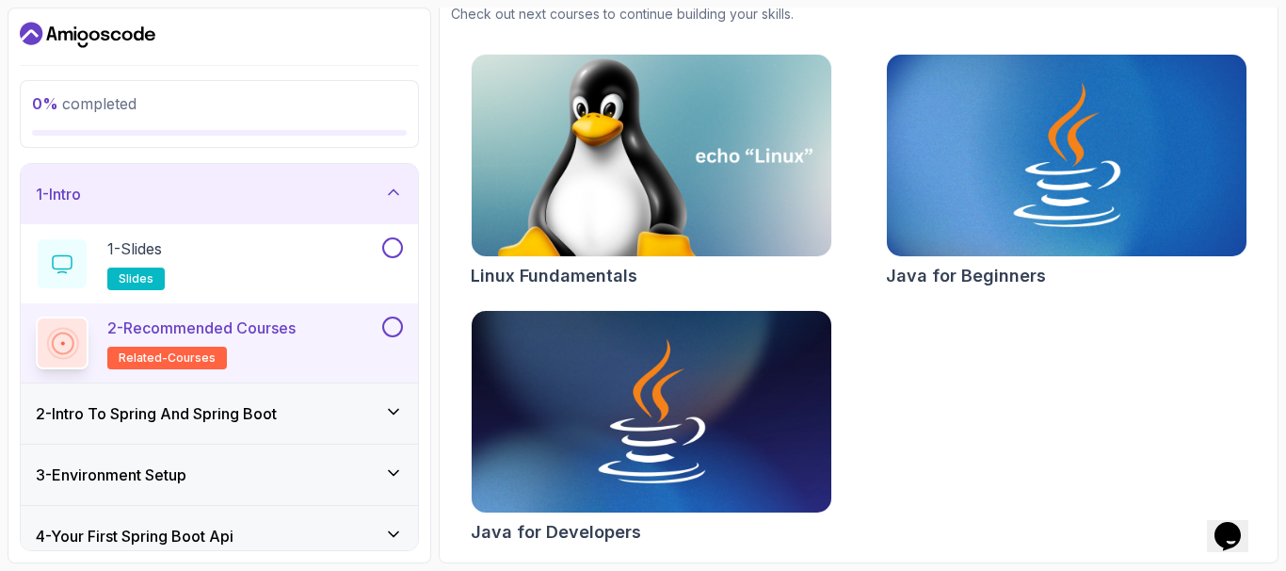
click at [641, 174] on img at bounding box center [651, 156] width 378 height 212
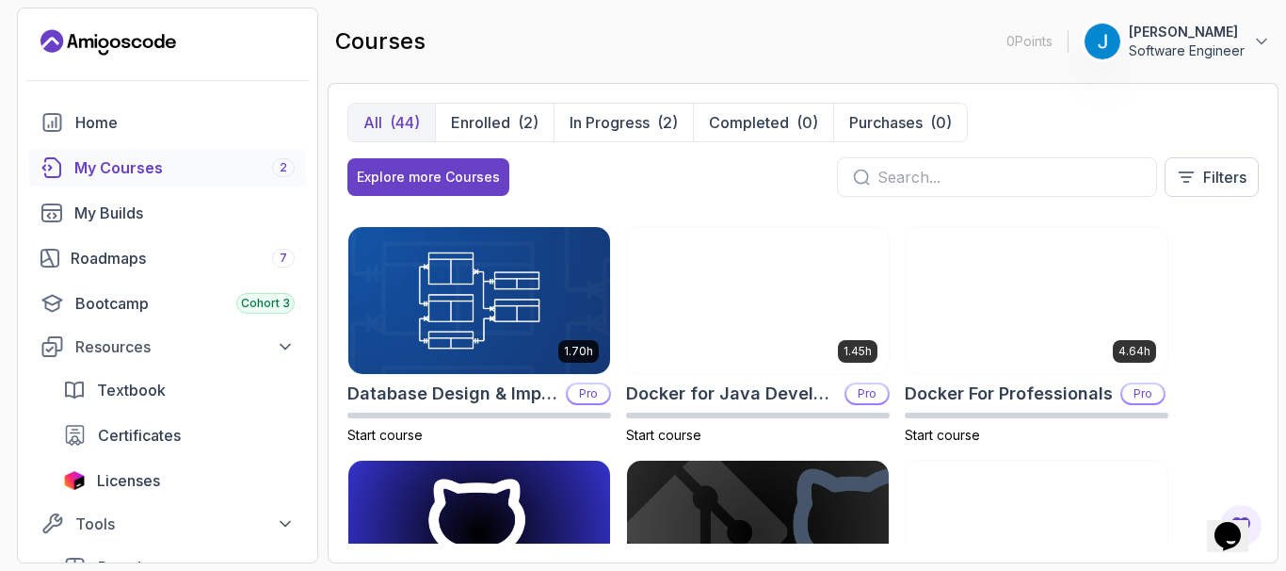
scroll to position [565, 0]
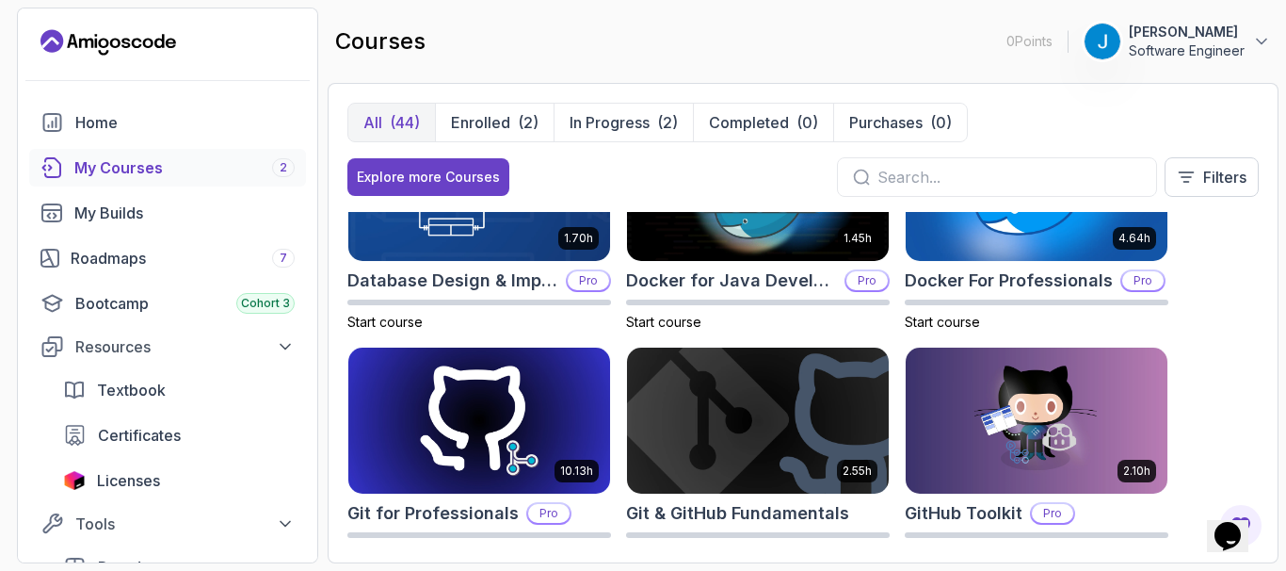
click at [798, 419] on img at bounding box center [758, 420] width 275 height 153
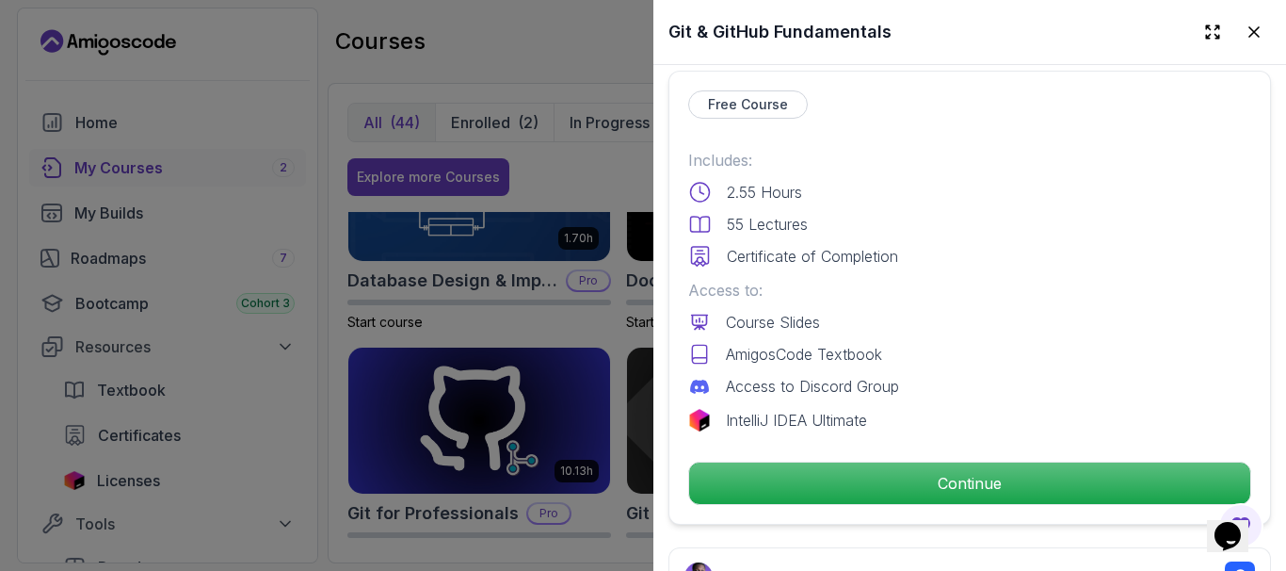
scroll to position [452, 0]
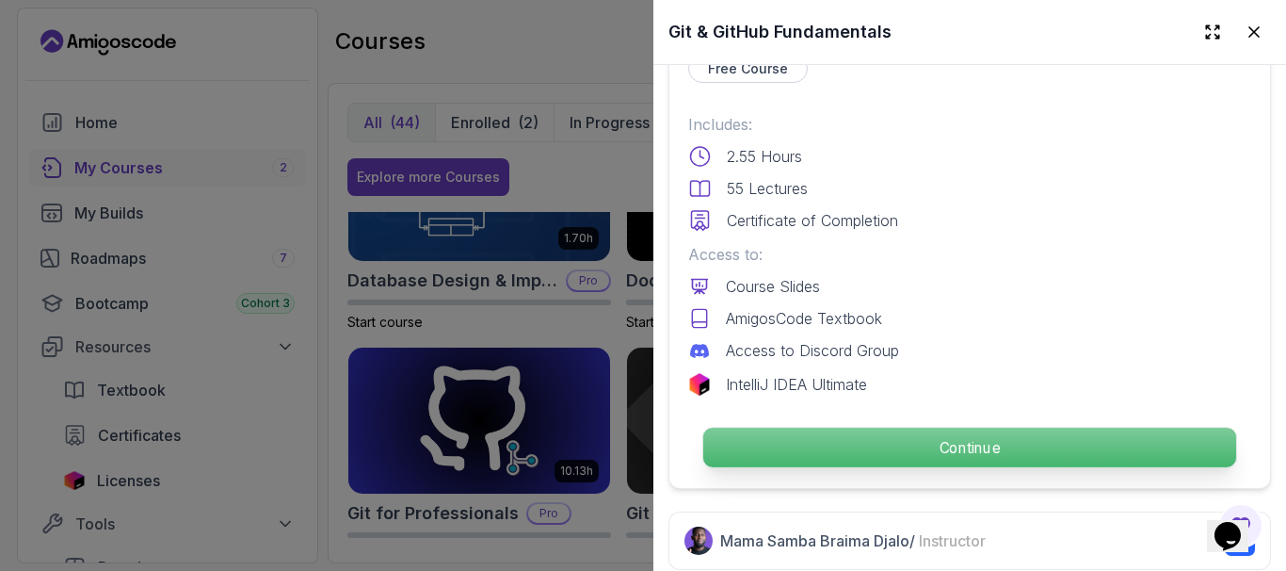
click at [799, 427] on p "Continue" at bounding box center [969, 447] width 533 height 40
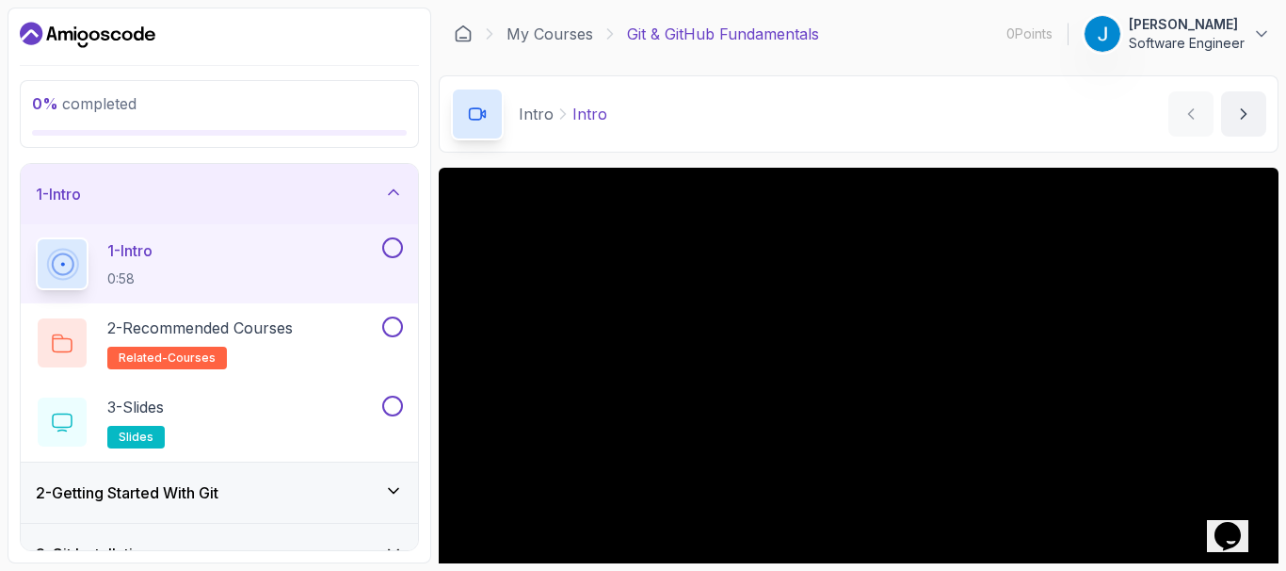
click at [352, 196] on div "1 - Intro" at bounding box center [219, 194] width 367 height 23
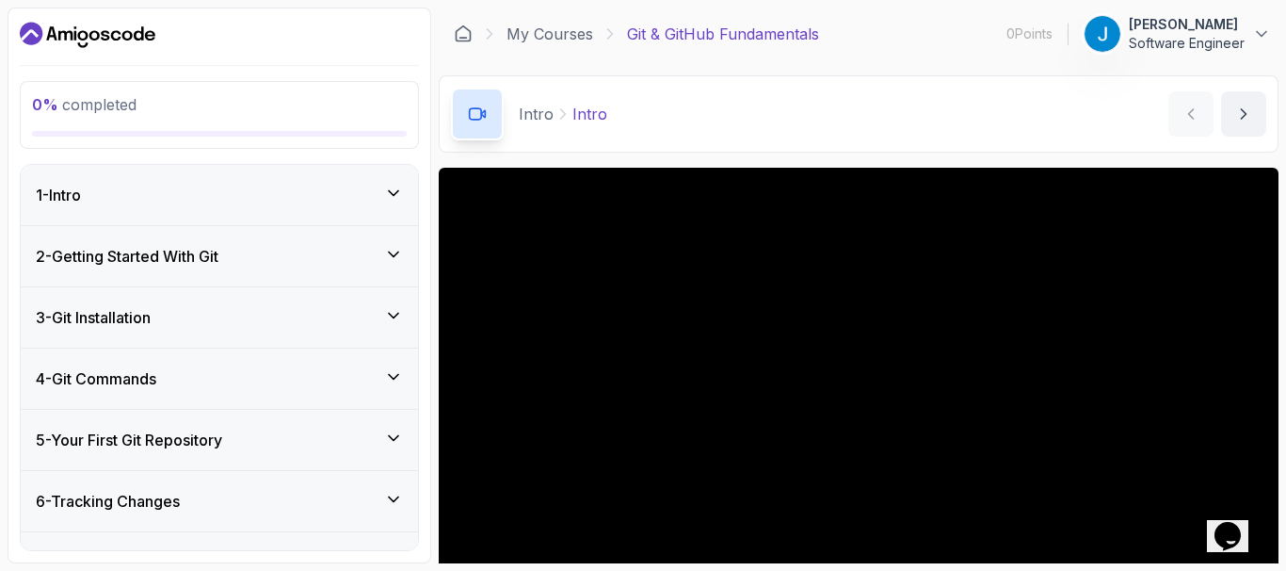
click at [353, 247] on div "2 - Getting Started With Git" at bounding box center [219, 256] width 367 height 23
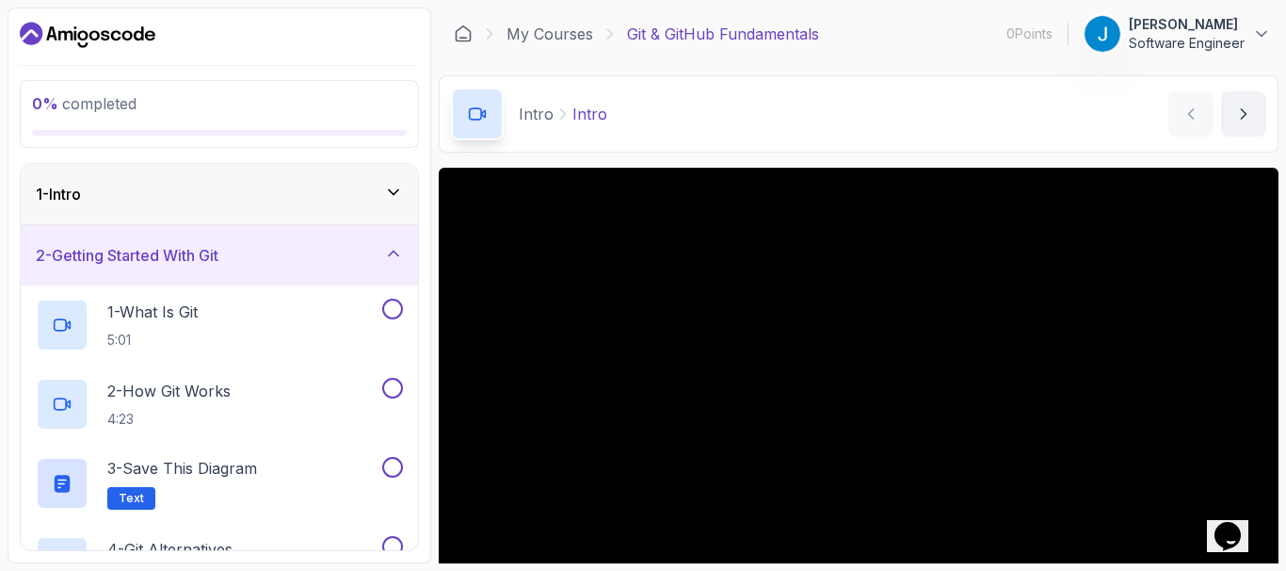
click at [354, 247] on div "2 - Getting Started With Git" at bounding box center [219, 255] width 367 height 23
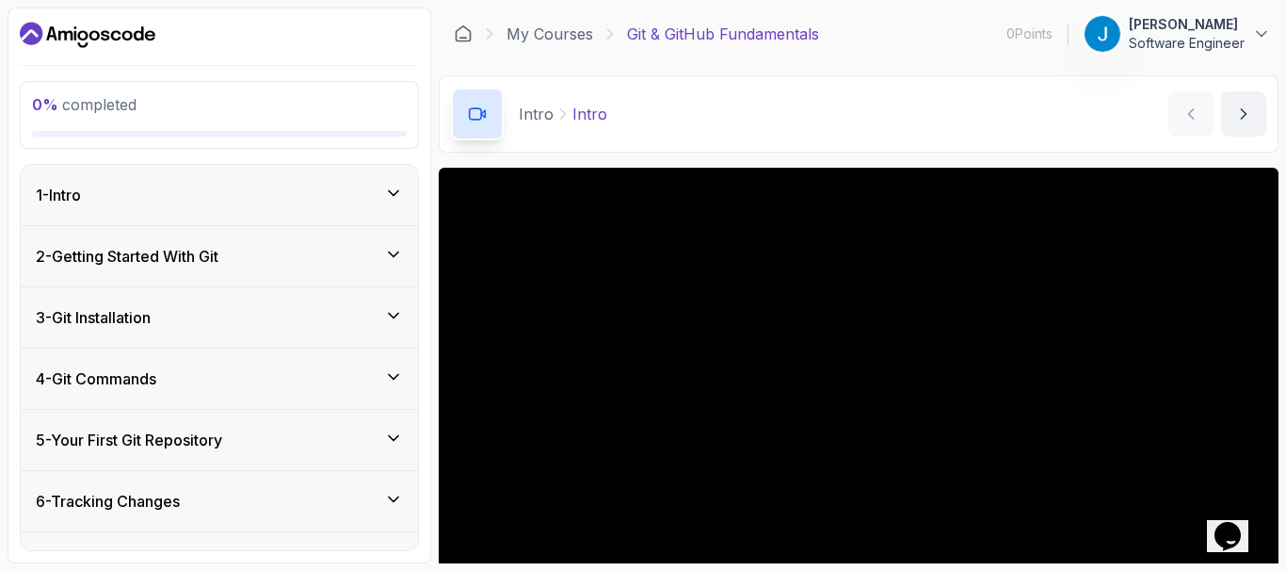
click at [357, 316] on div "3 - Git Installation" at bounding box center [219, 317] width 367 height 23
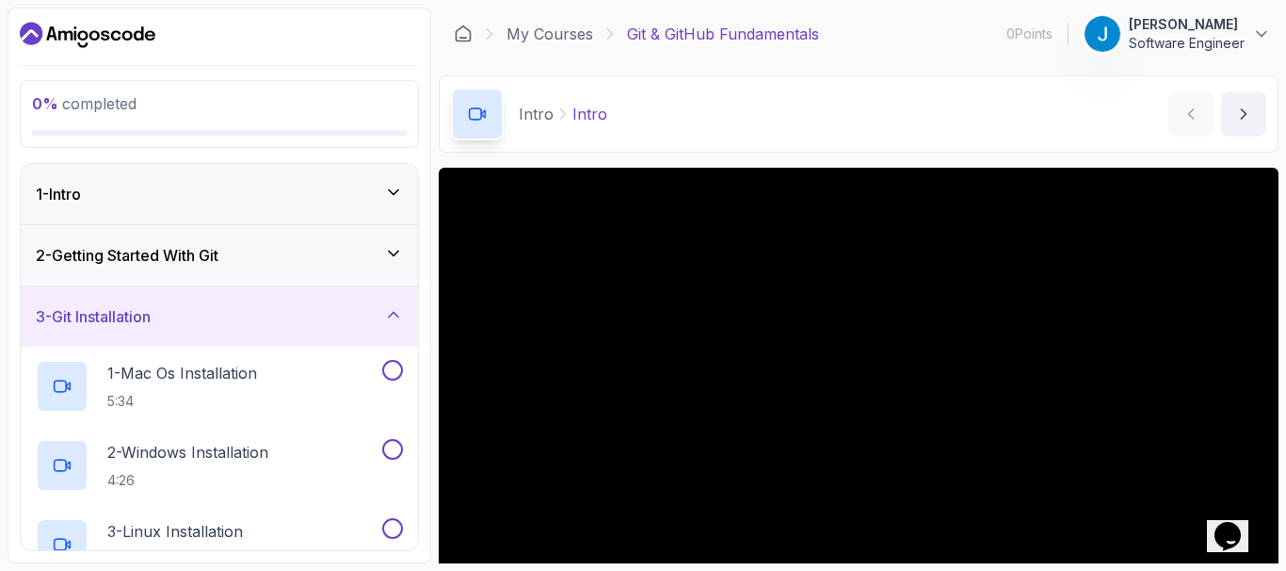
click at [357, 316] on div "3 - Git Installation" at bounding box center [219, 316] width 367 height 23
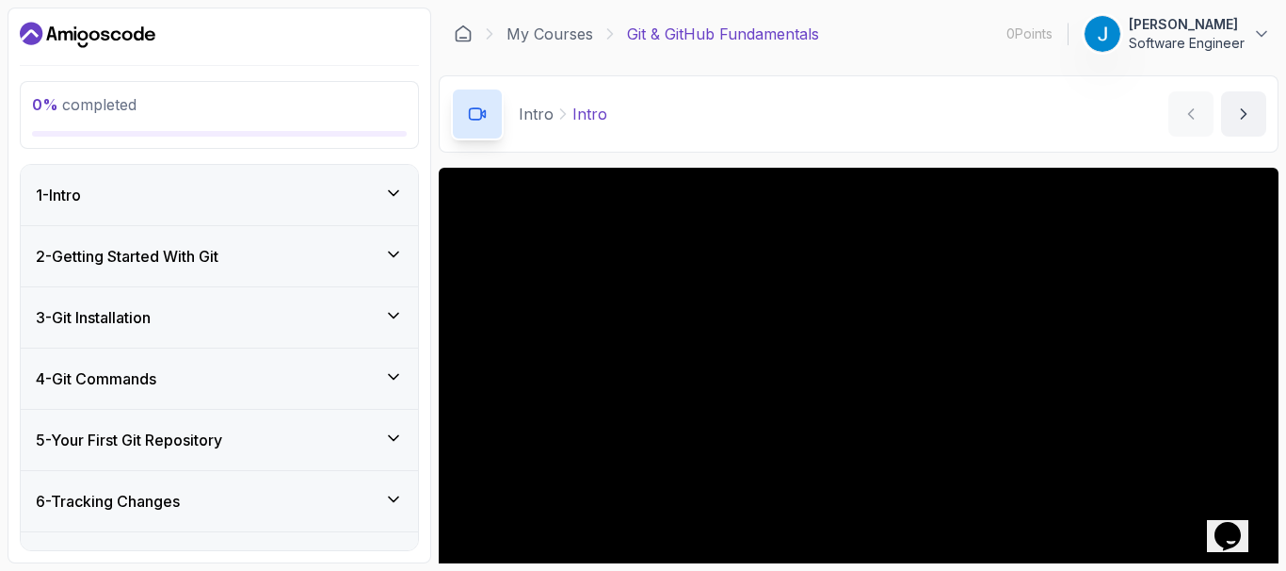
click at [361, 390] on div "4 - Git Commands" at bounding box center [219, 378] width 397 height 60
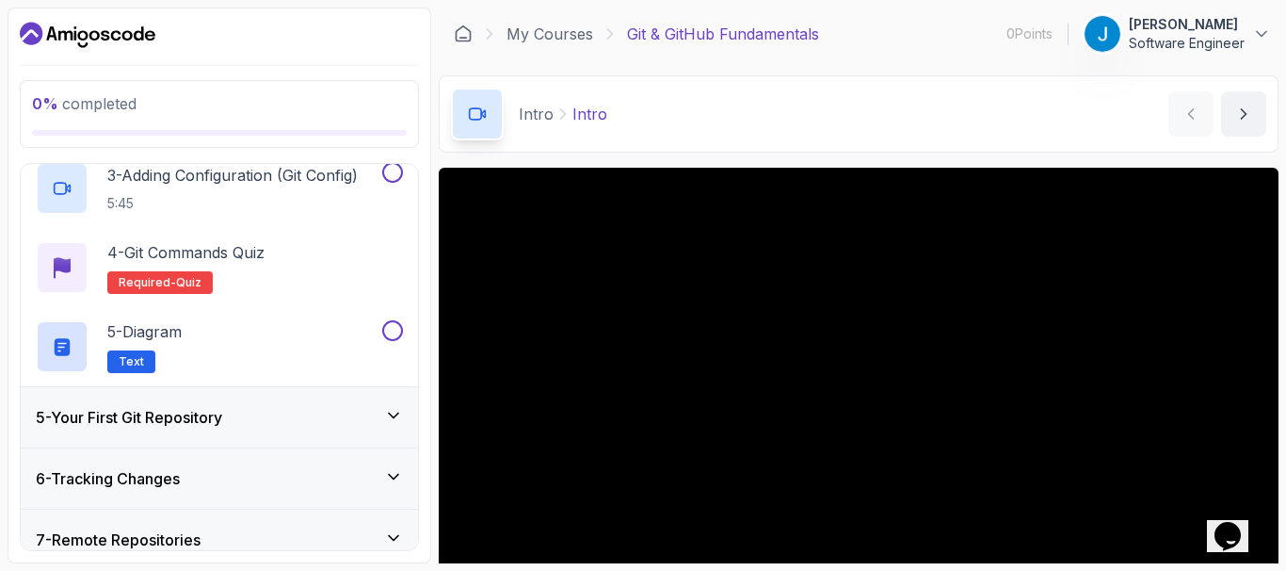
scroll to position [452, 0]
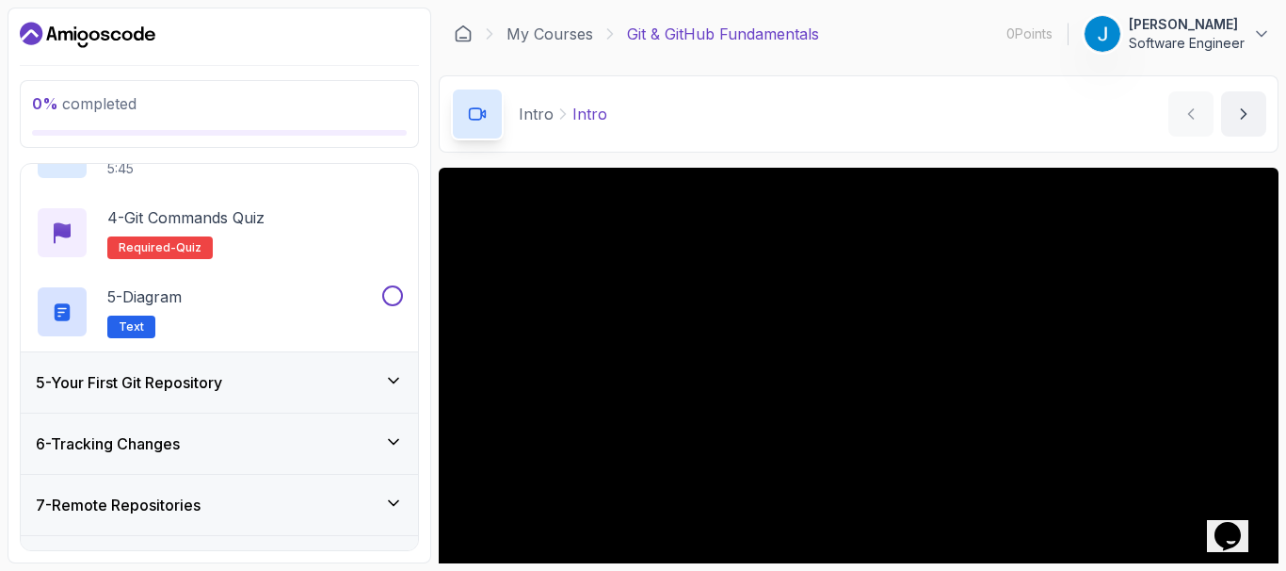
click at [365, 379] on div "5 - Your First Git Repository" at bounding box center [219, 382] width 367 height 23
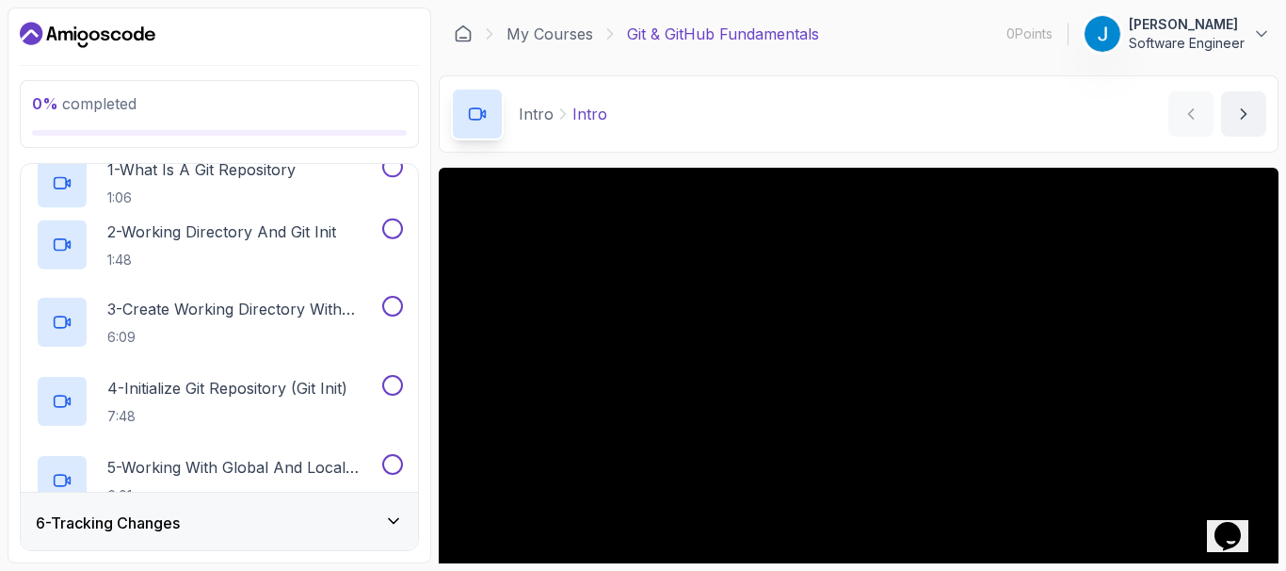
scroll to position [165, 0]
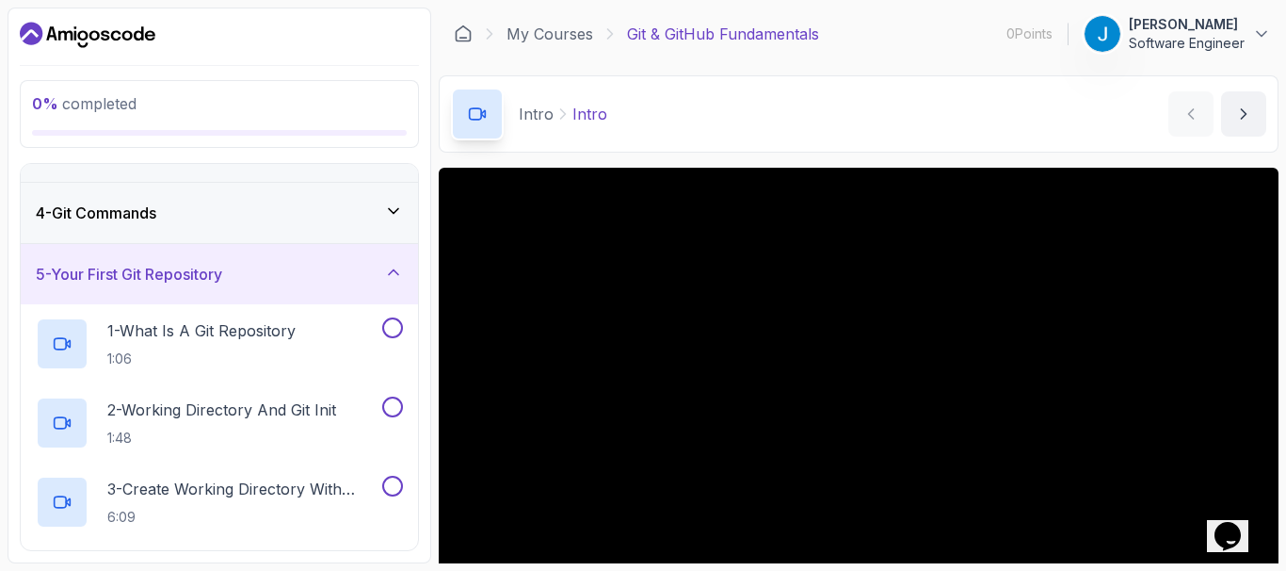
click at [401, 264] on icon at bounding box center [393, 272] width 19 height 19
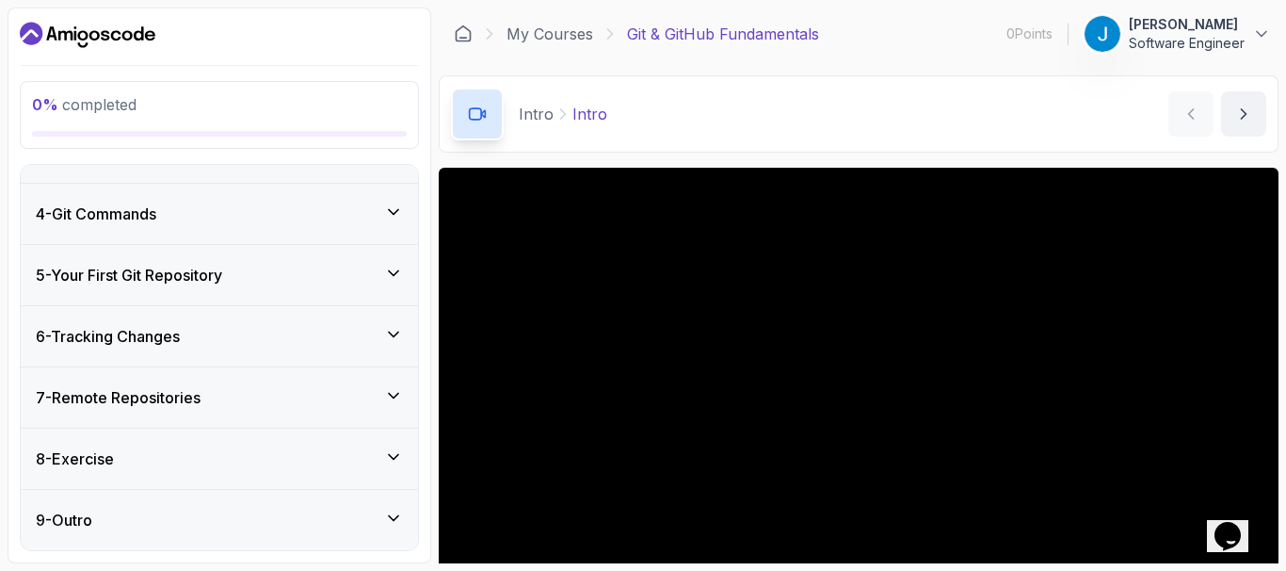
click at [390, 331] on icon at bounding box center [393, 334] width 19 height 19
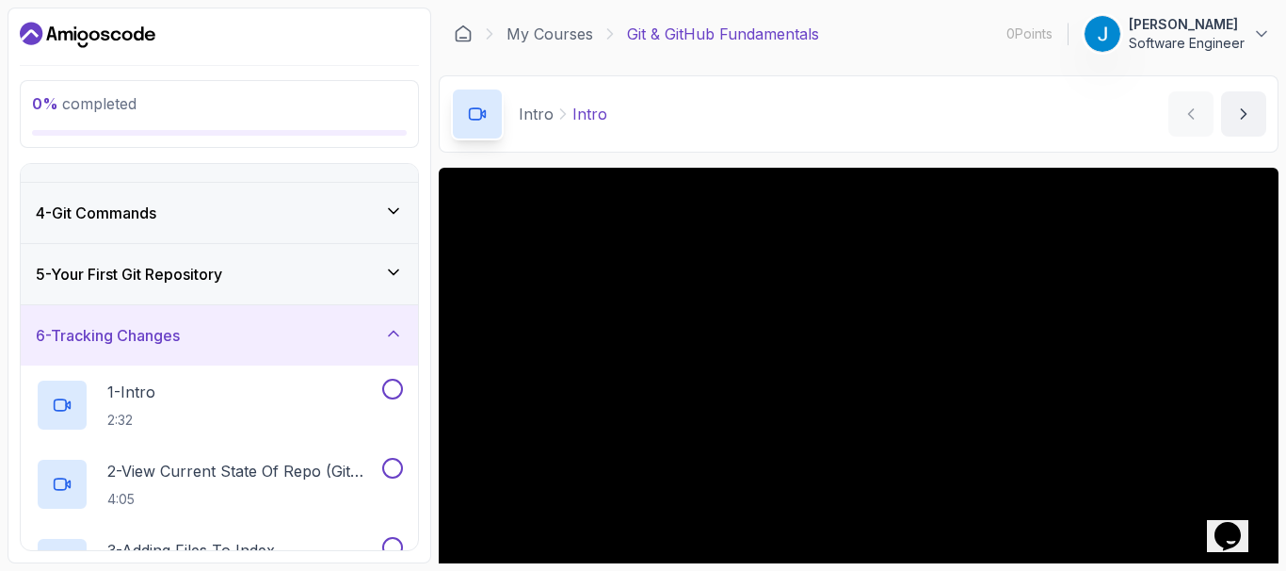
click at [390, 331] on icon at bounding box center [393, 333] width 19 height 19
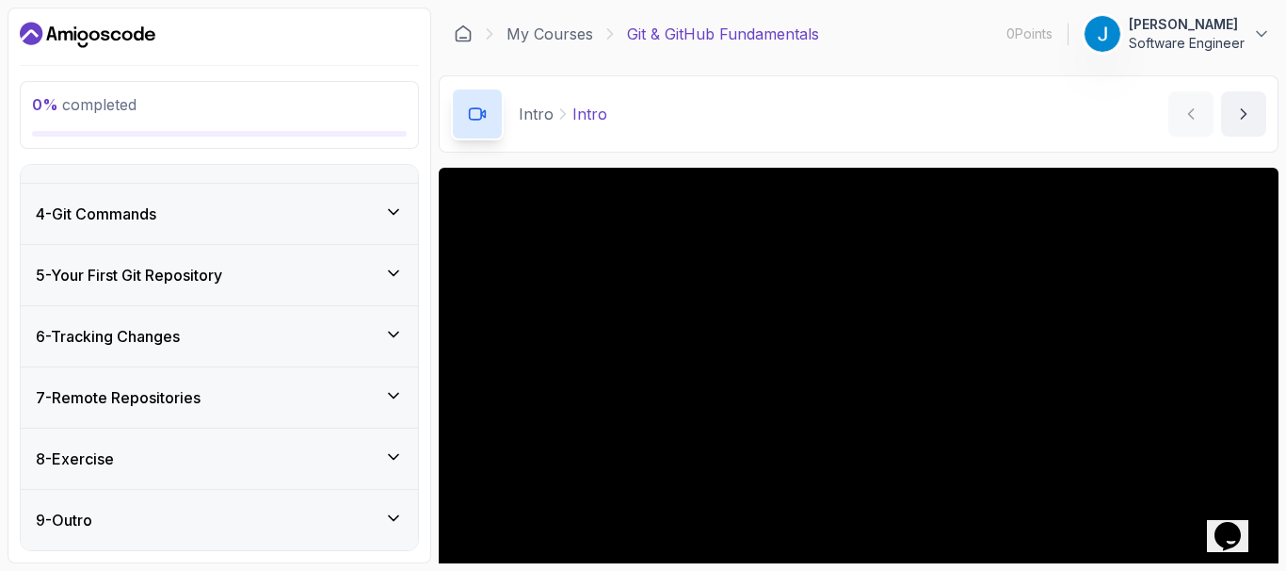
click at [397, 397] on icon at bounding box center [393, 395] width 19 height 19
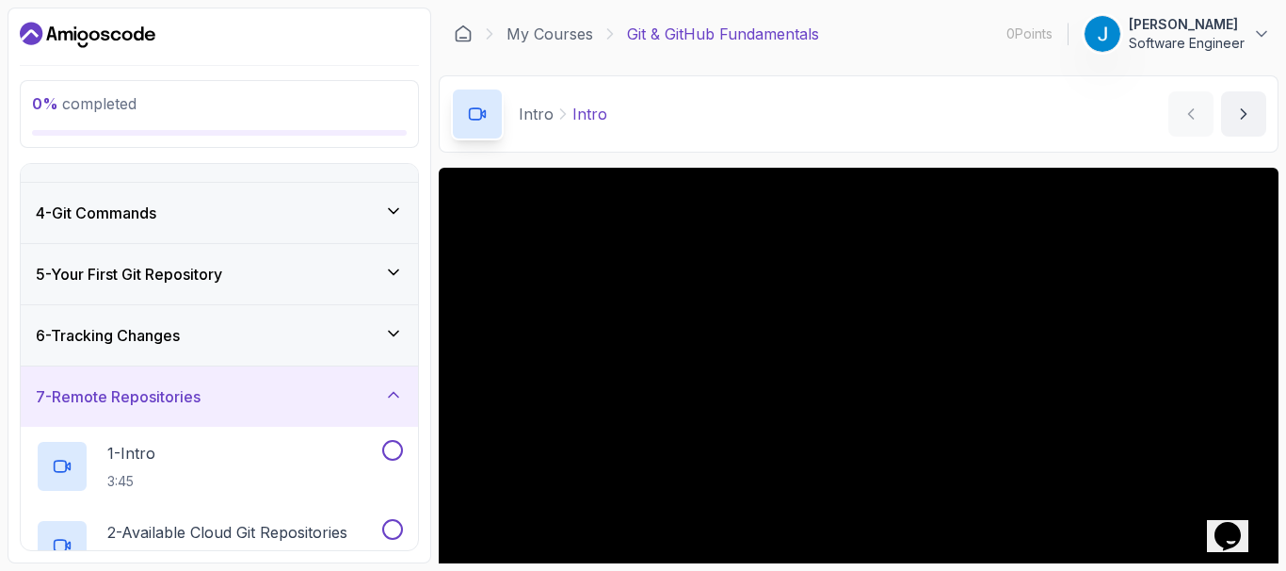
click at [397, 397] on icon at bounding box center [393, 394] width 19 height 19
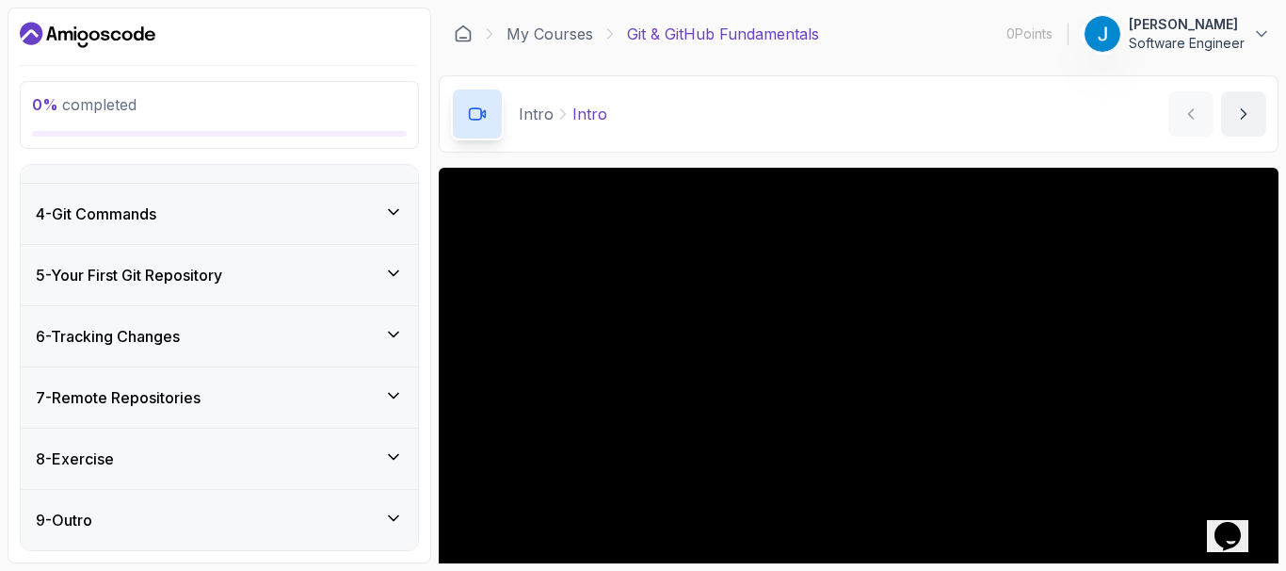
scroll to position [0, 0]
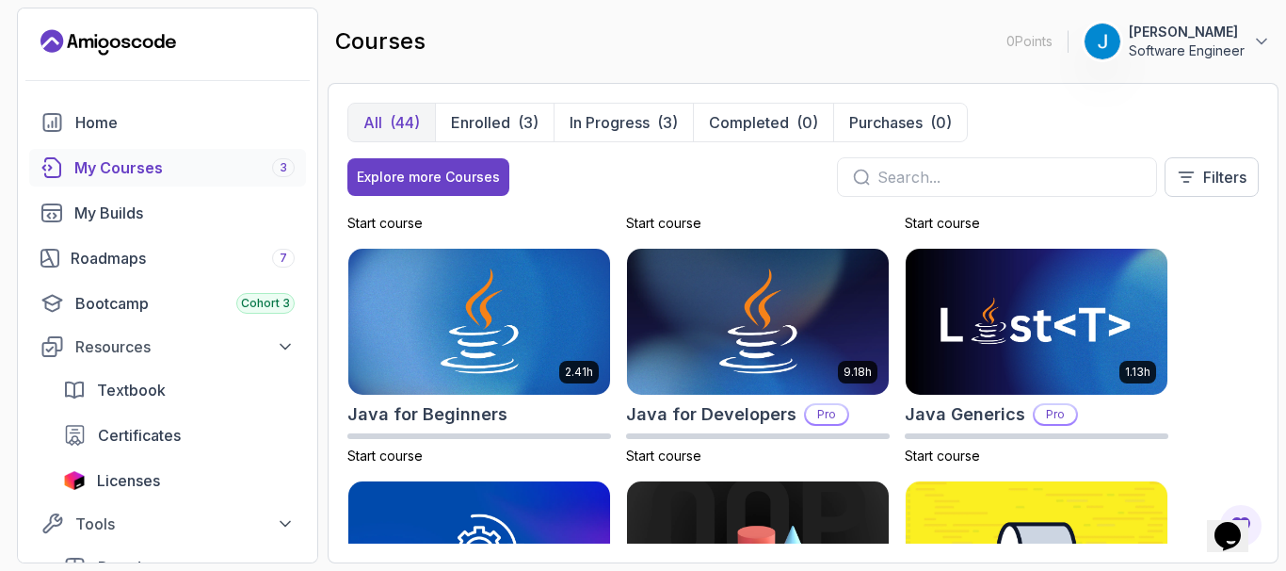
scroll to position [1356, 0]
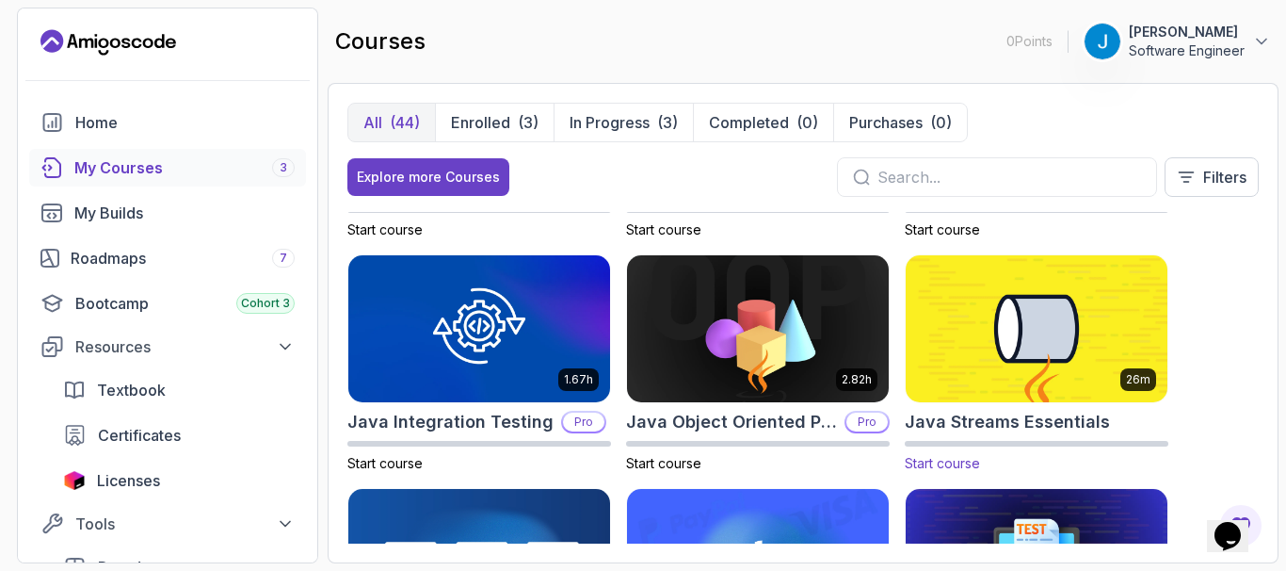
click at [1040, 325] on img at bounding box center [1036, 327] width 275 height 153
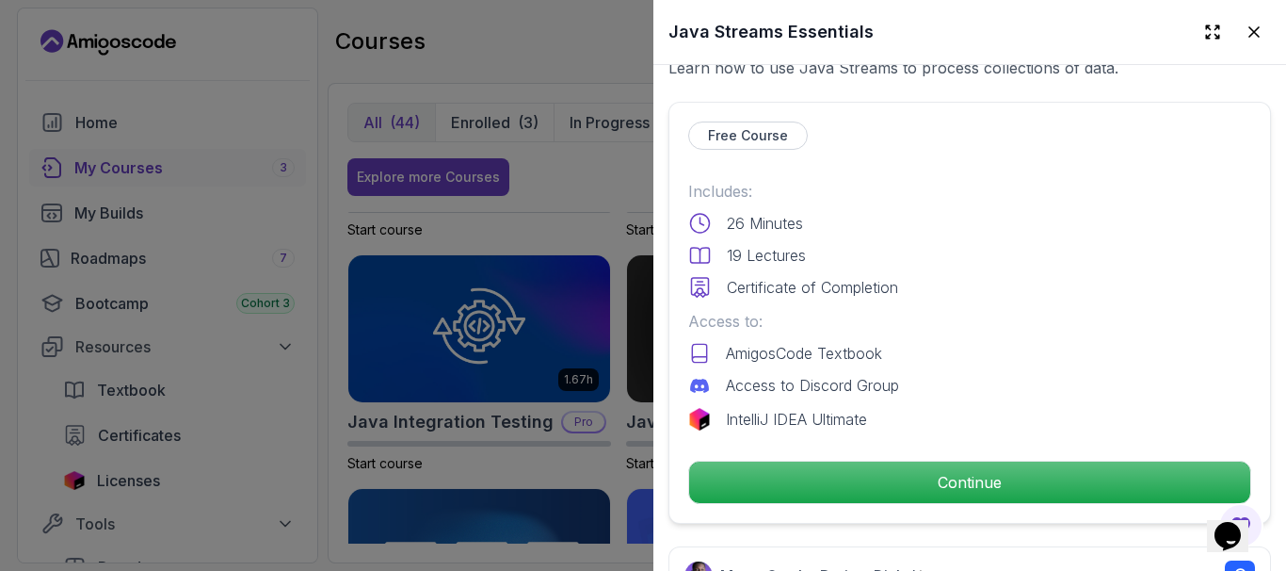
scroll to position [452, 0]
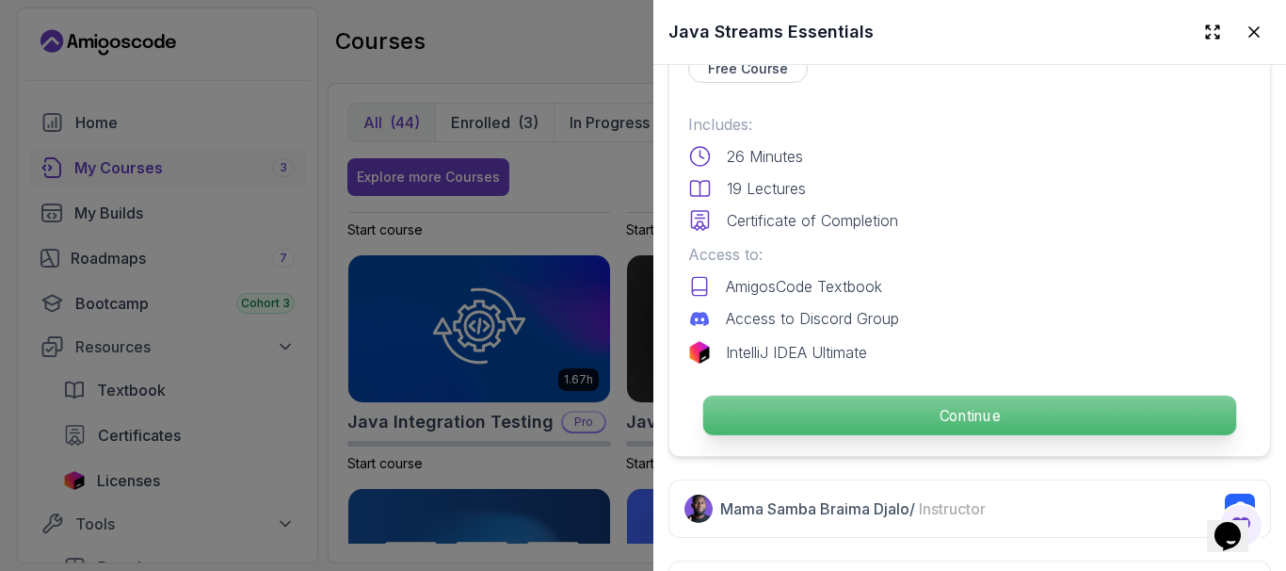
click at [981, 405] on p "Continue" at bounding box center [969, 415] width 533 height 40
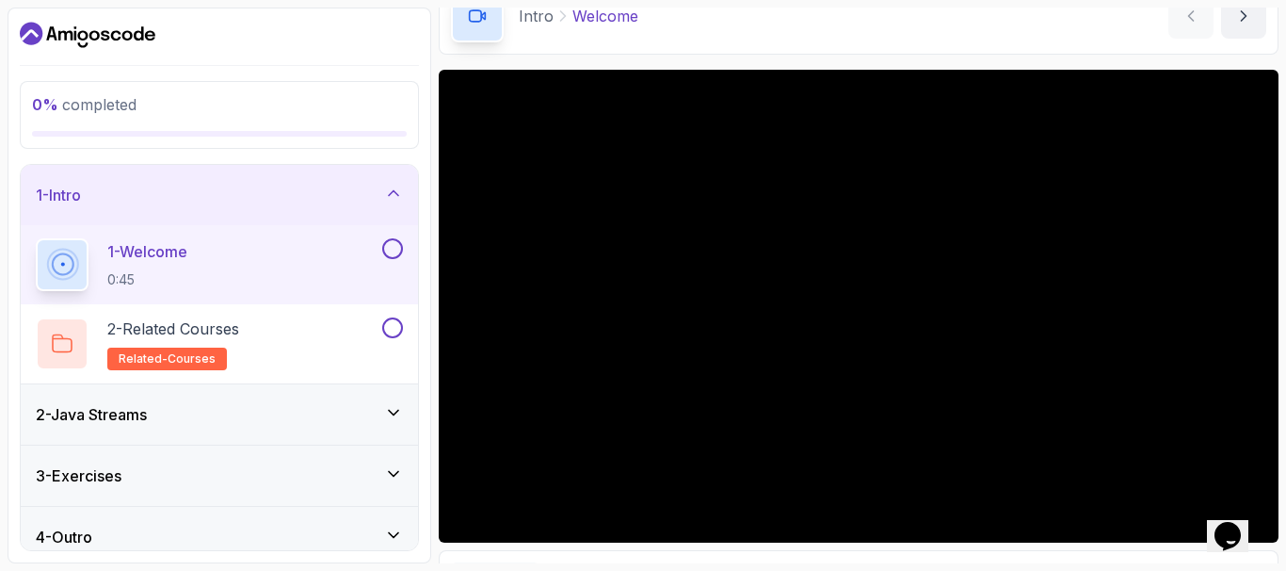
scroll to position [113, 0]
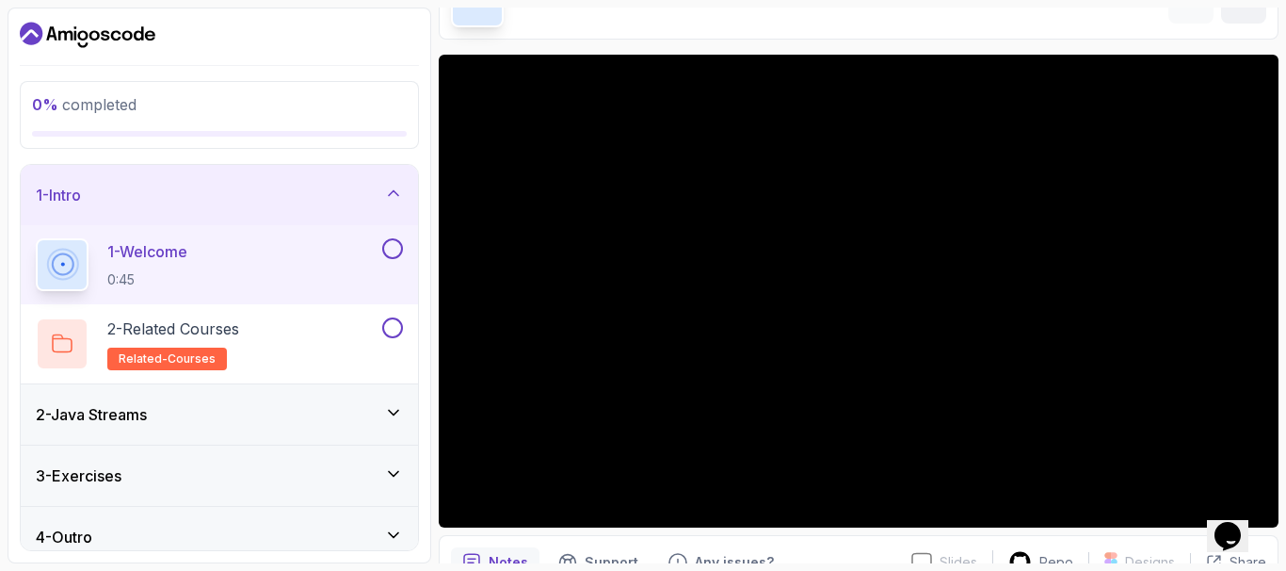
click at [250, 397] on div "2 - Java Streams" at bounding box center [219, 414] width 397 height 60
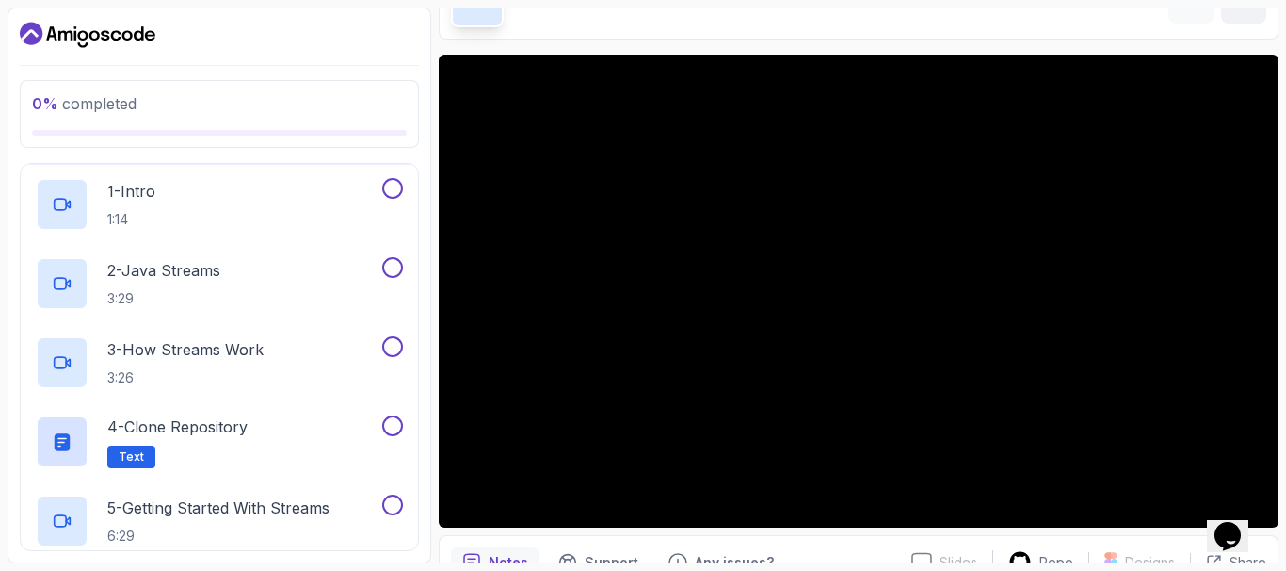
scroll to position [0, 0]
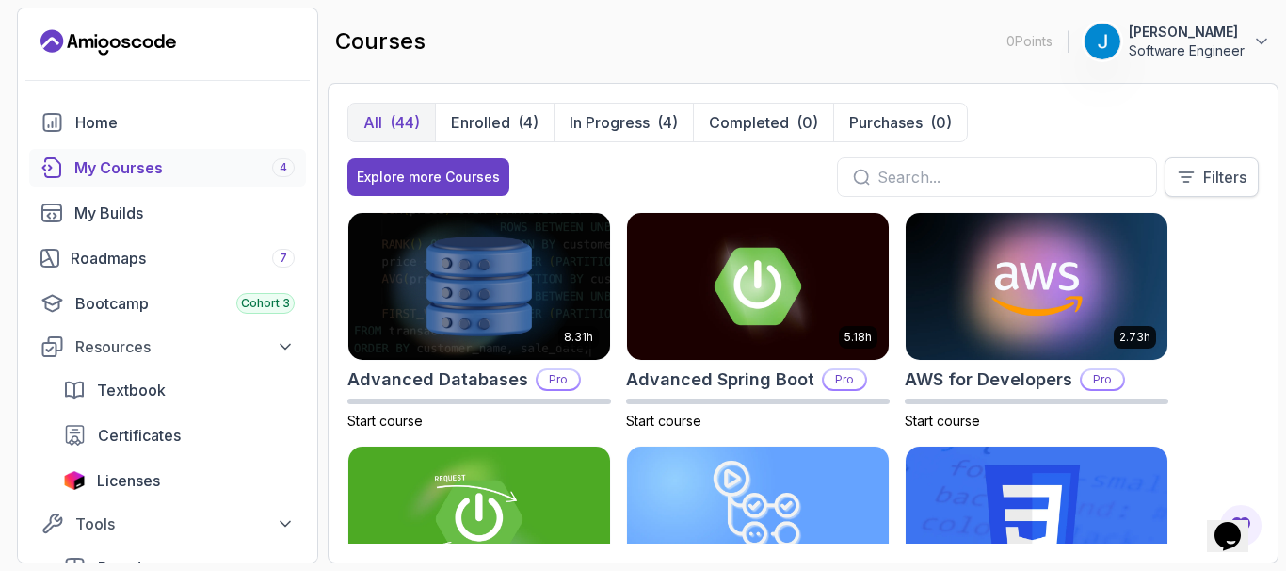
click at [1218, 170] on p "Filters" at bounding box center [1224, 177] width 43 height 23
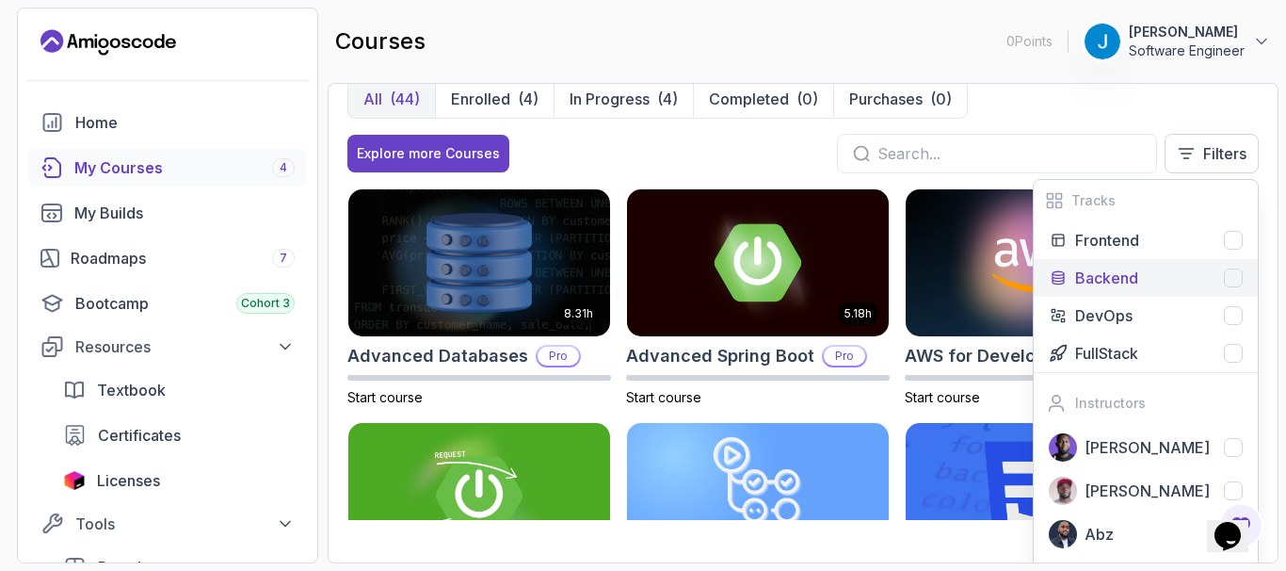
scroll to position [29, 0]
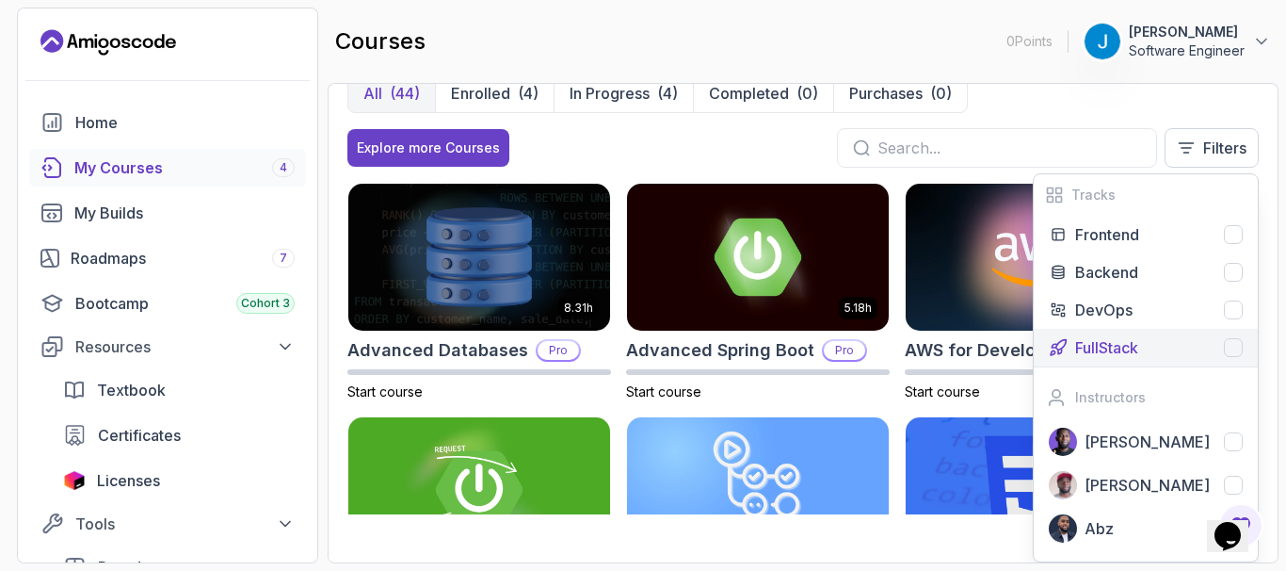
click at [1234, 341] on div at bounding box center [1233, 347] width 19 height 19
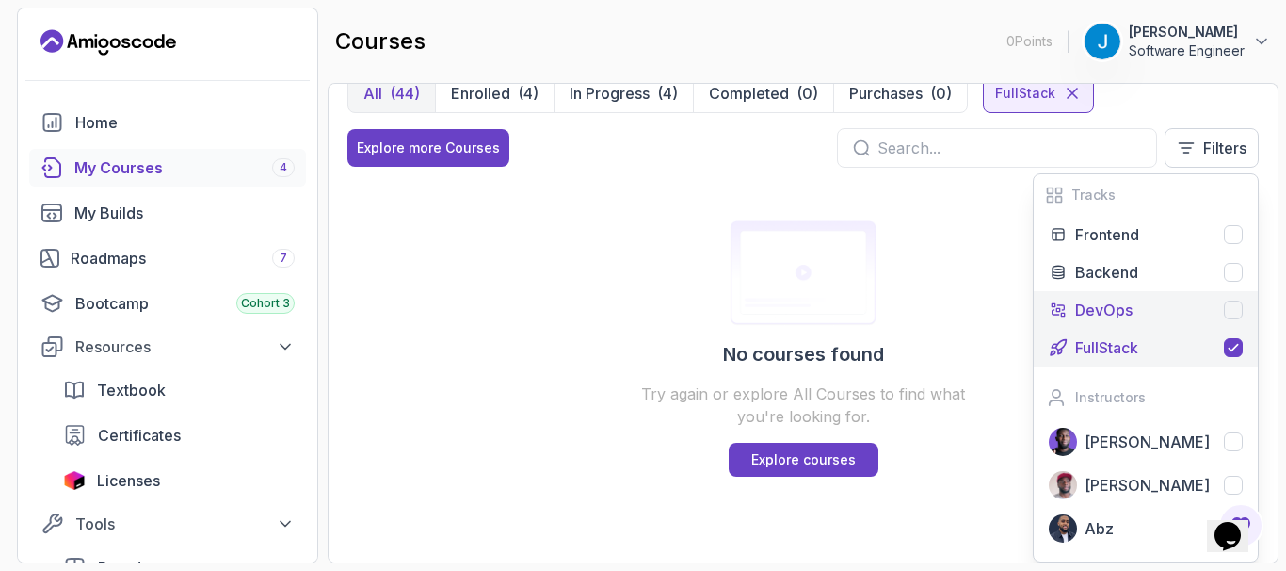
click at [1234, 305] on div at bounding box center [1233, 309] width 19 height 19
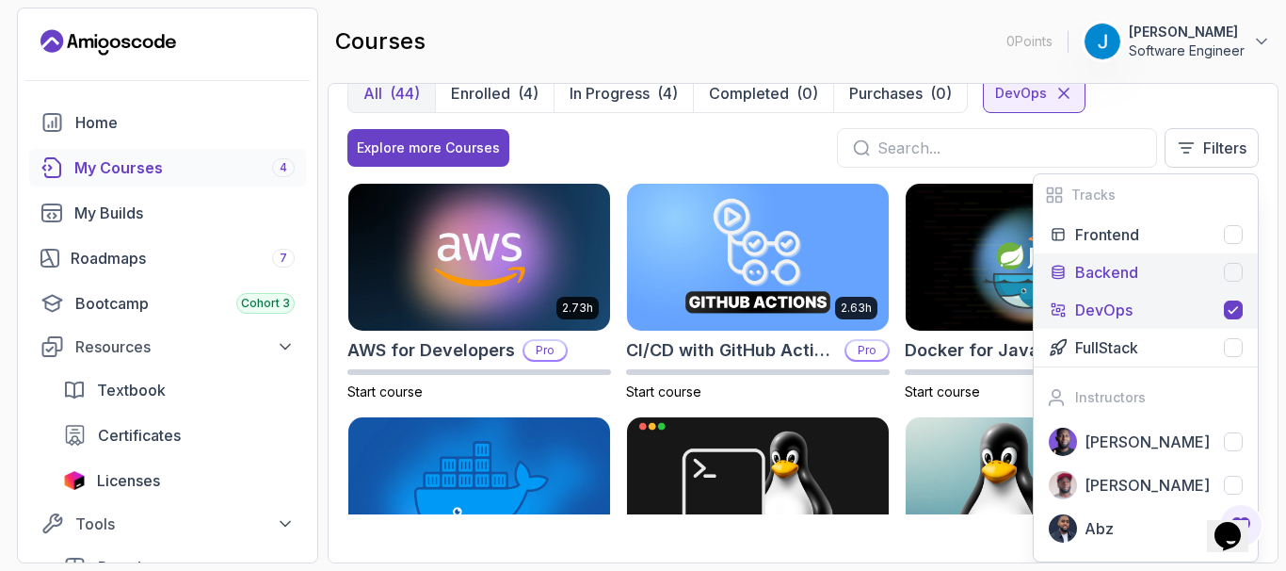
click at [1239, 266] on div at bounding box center [1233, 272] width 19 height 19
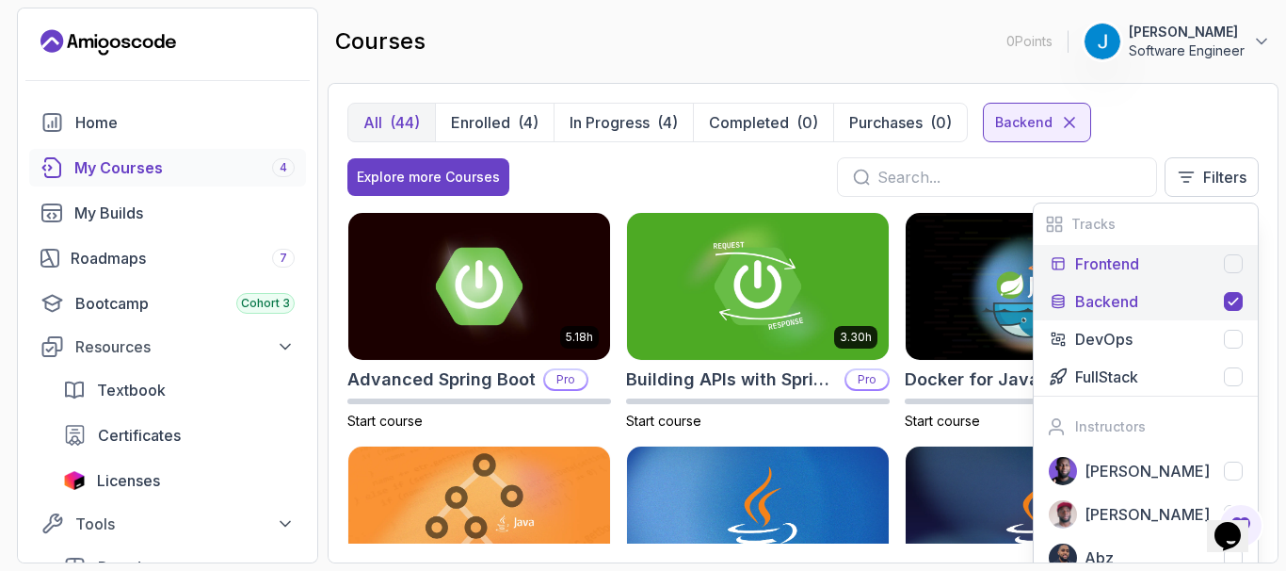
click at [1235, 263] on div at bounding box center [1233, 263] width 19 height 19
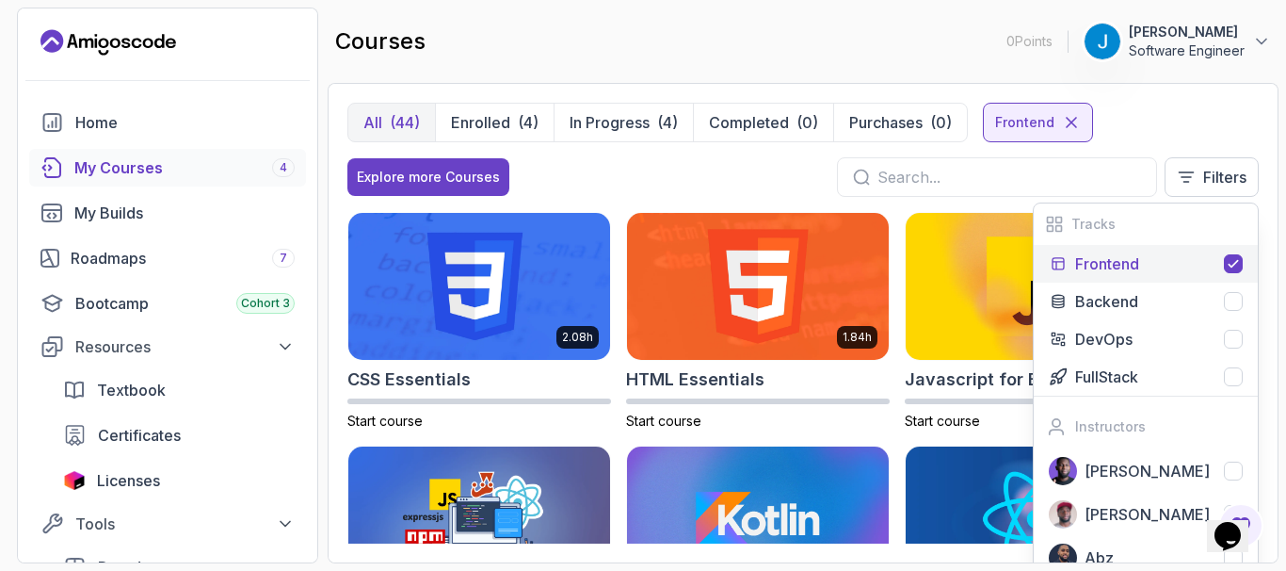
click at [1219, 101] on div "All (44) Enrolled (4) In Progress (4) Completed (0) Purchases (0) Frontend Expl…" at bounding box center [803, 323] width 951 height 480
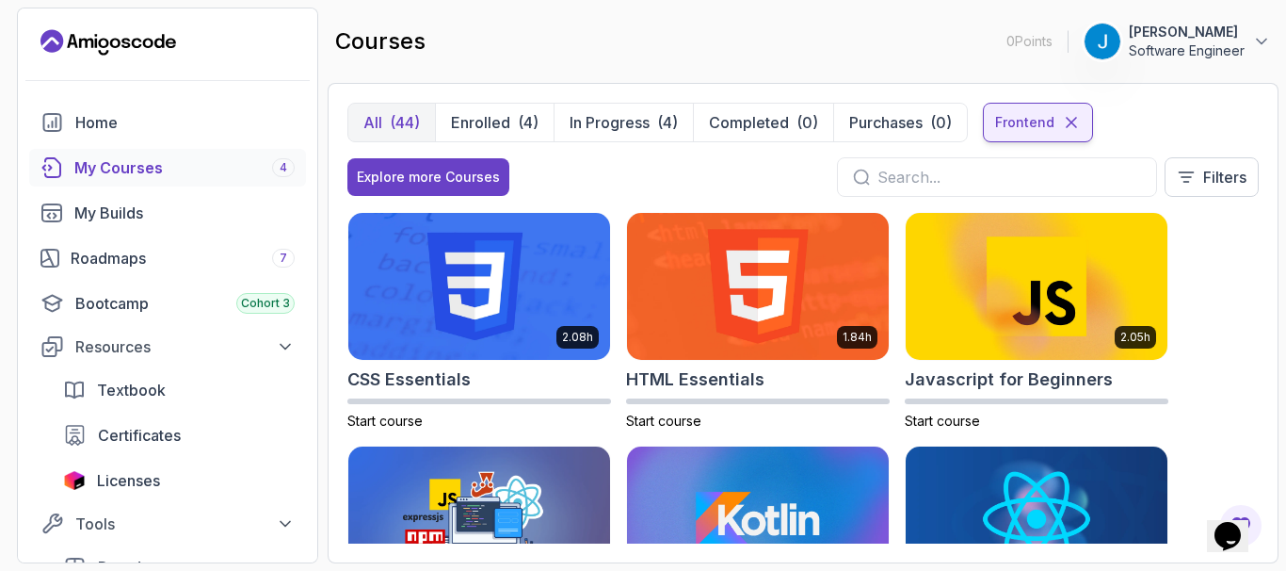
click at [1066, 122] on icon at bounding box center [1071, 122] width 19 height 19
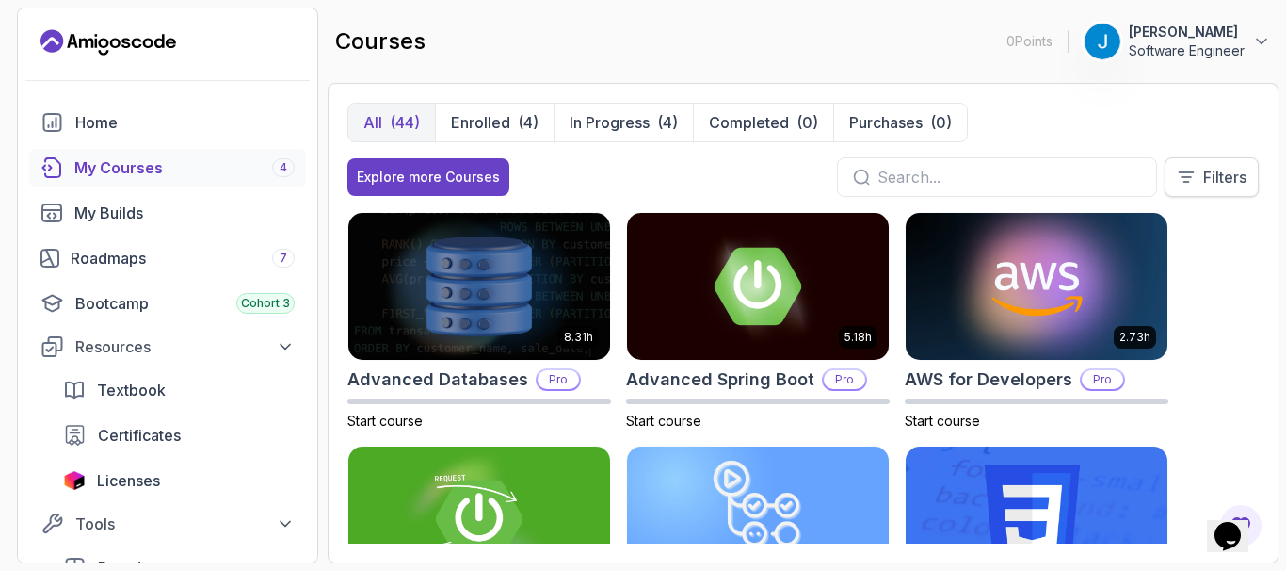
click at [1205, 178] on p "Filters" at bounding box center [1224, 177] width 43 height 23
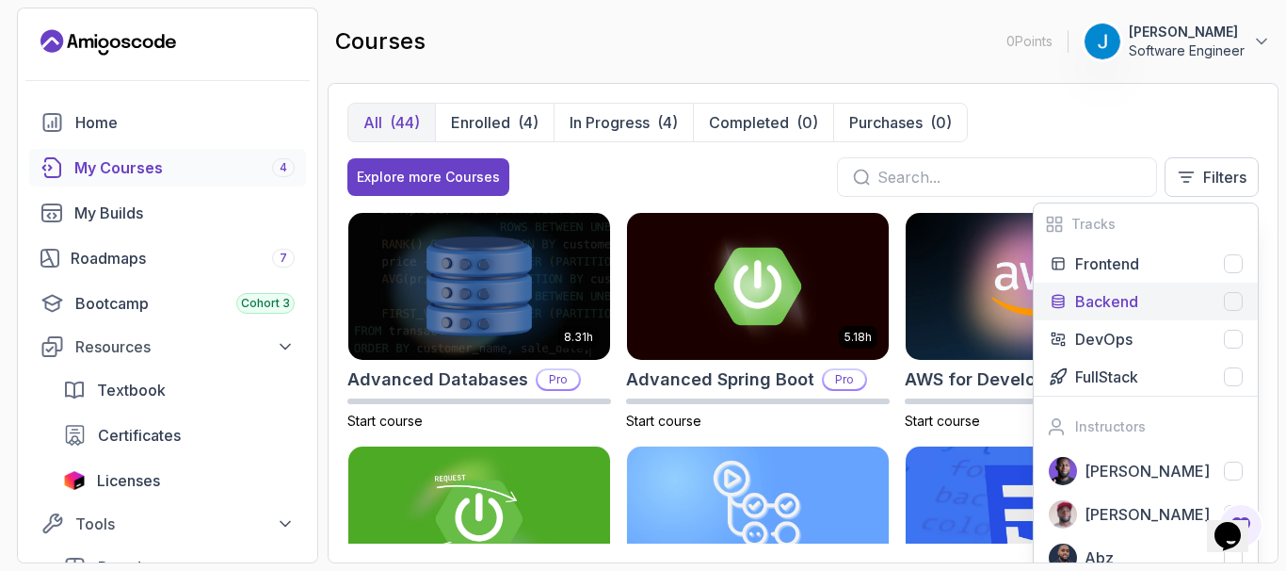
click at [1153, 305] on div "Backend" at bounding box center [1159, 301] width 168 height 23
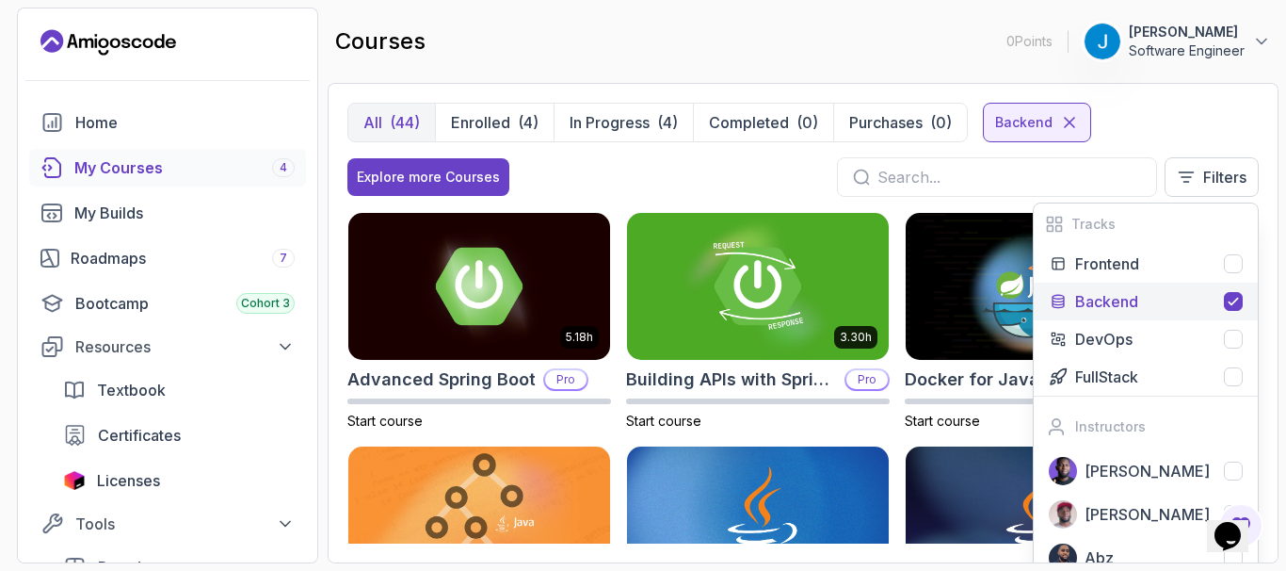
click at [1180, 118] on div "All (44) Enrolled (4) In Progress (4) Completed (0) Purchases (0) Backend" at bounding box center [802, 123] width 911 height 40
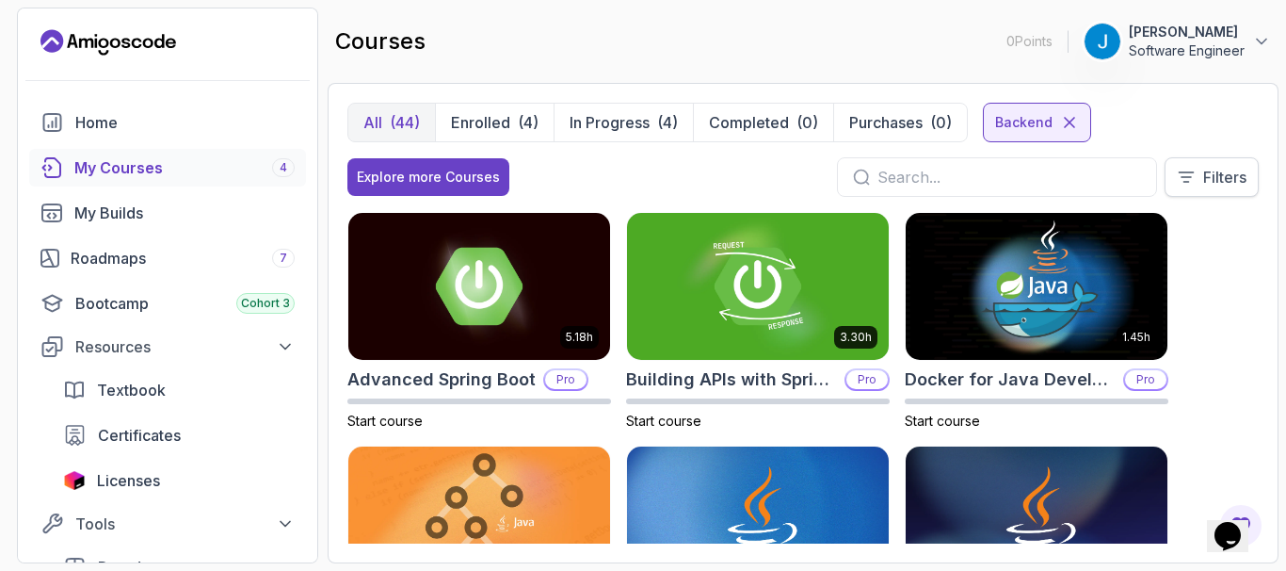
click at [1230, 176] on p "Filters" at bounding box center [1224, 177] width 43 height 23
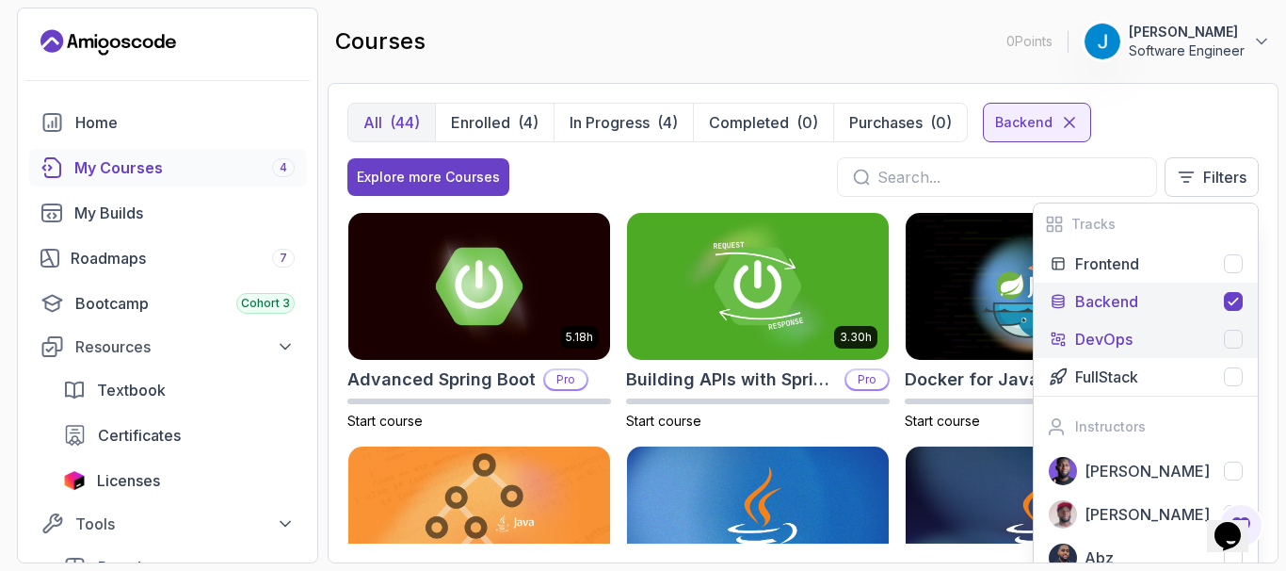
click at [1234, 338] on div at bounding box center [1233, 339] width 19 height 19
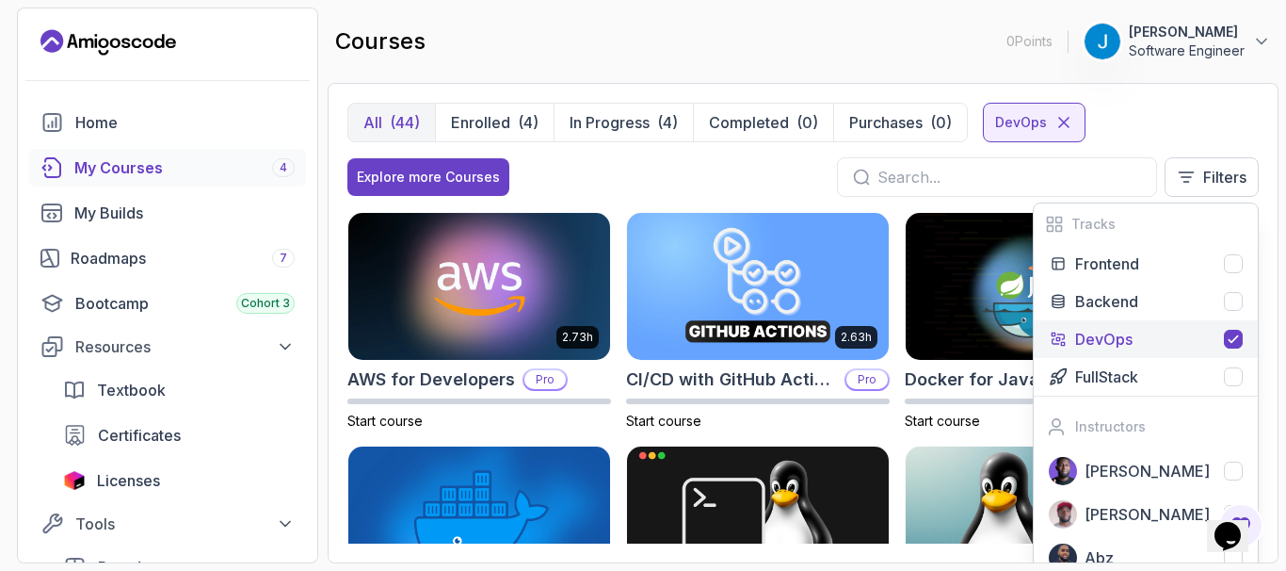
click at [1184, 125] on div "All (44) Enrolled (4) In Progress (4) Completed (0) Purchases (0) DevOps" at bounding box center [802, 123] width 911 height 40
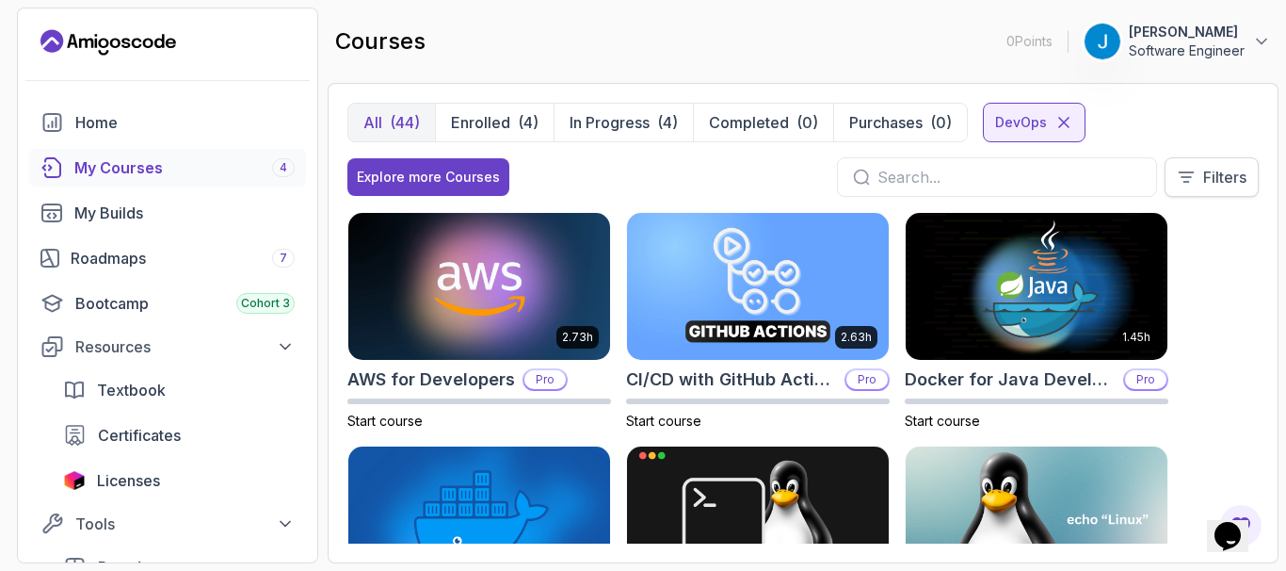
click at [1232, 175] on p "Filters" at bounding box center [1224, 177] width 43 height 23
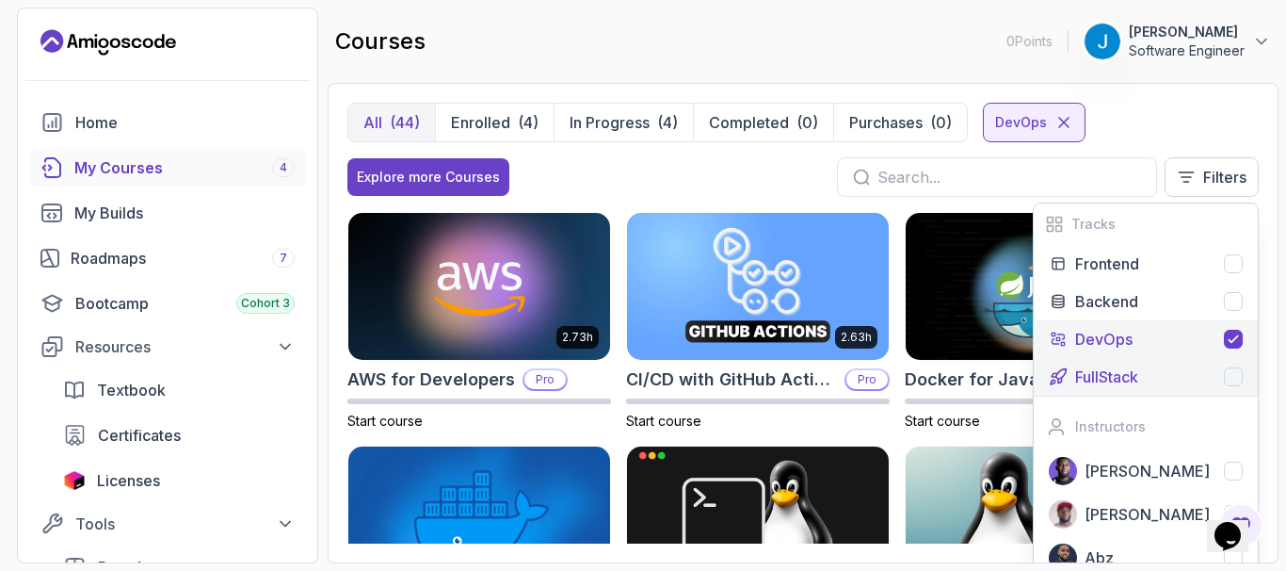
click at [1237, 373] on div at bounding box center [1233, 376] width 19 height 19
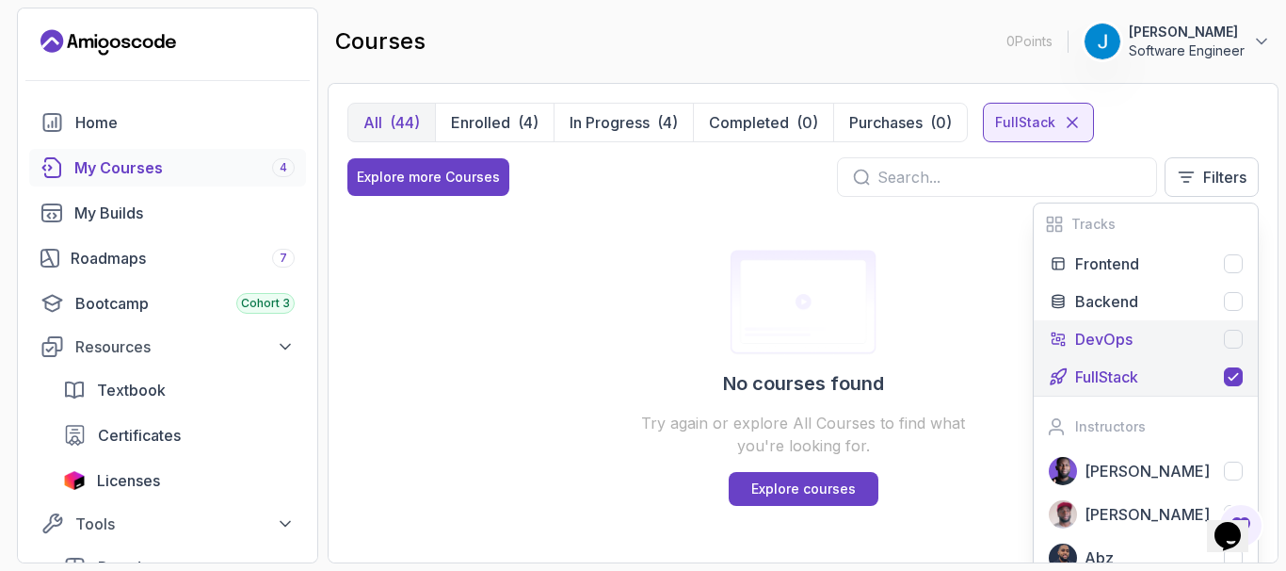
click at [1240, 333] on div at bounding box center [1233, 339] width 19 height 19
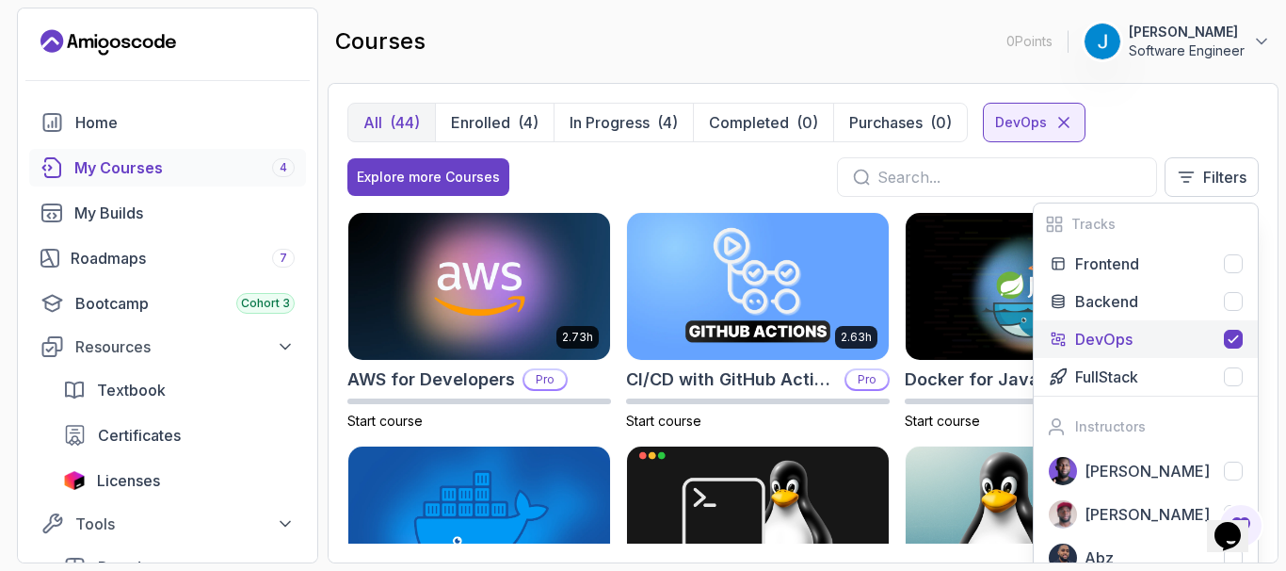
click at [1205, 104] on div "All (44) Enrolled (4) In Progress (4) Completed (0) Purchases (0) DevOps" at bounding box center [802, 123] width 911 height 40
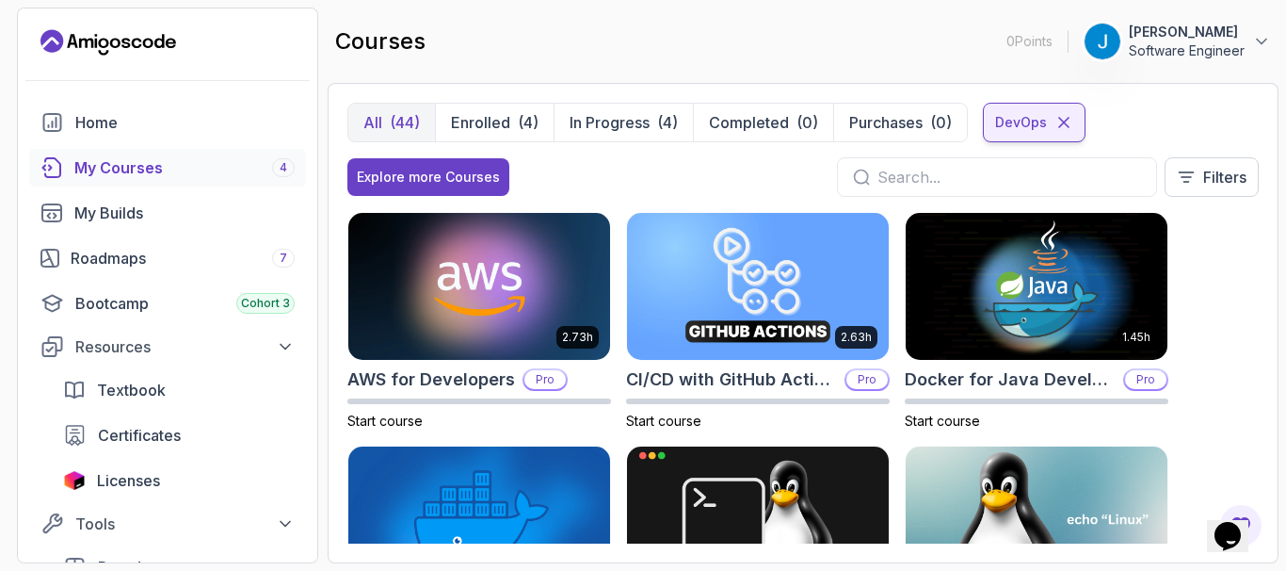
click at [1068, 119] on icon at bounding box center [1064, 122] width 19 height 19
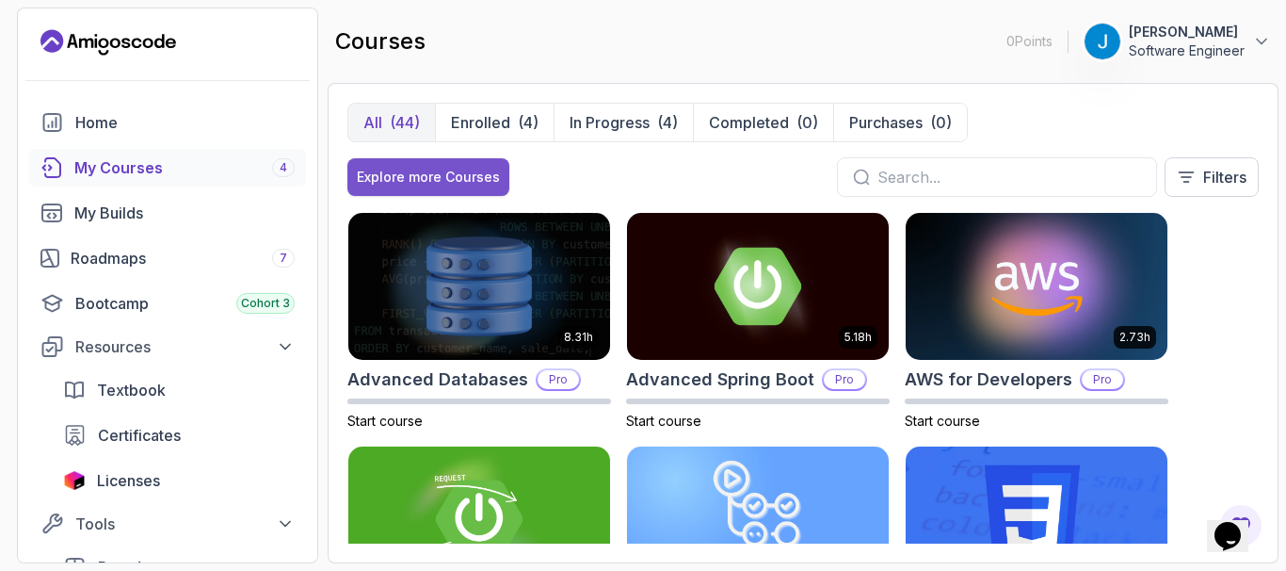
click at [449, 172] on div "Explore more Courses" at bounding box center [428, 177] width 143 height 19
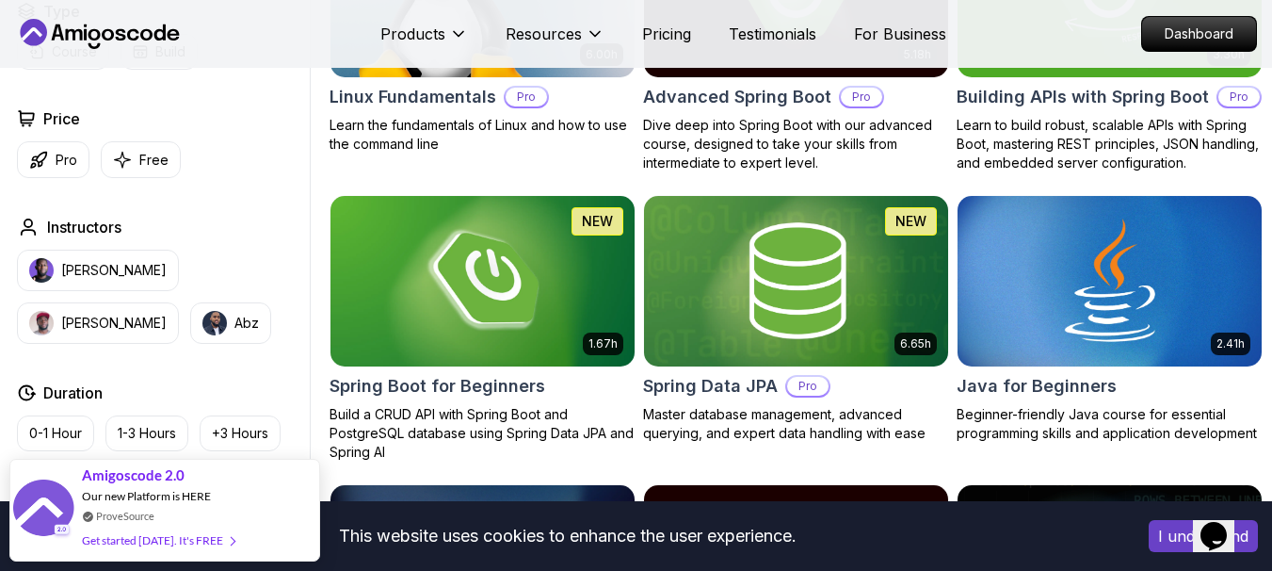
scroll to position [904, 0]
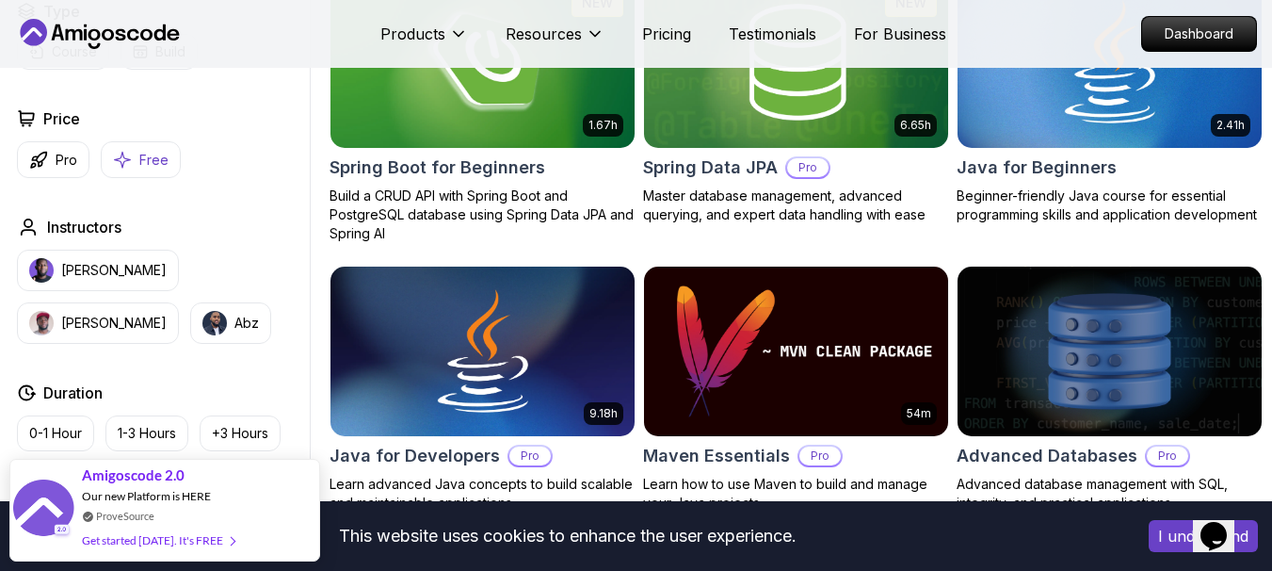
click at [137, 156] on button "Free" at bounding box center [141, 159] width 80 height 37
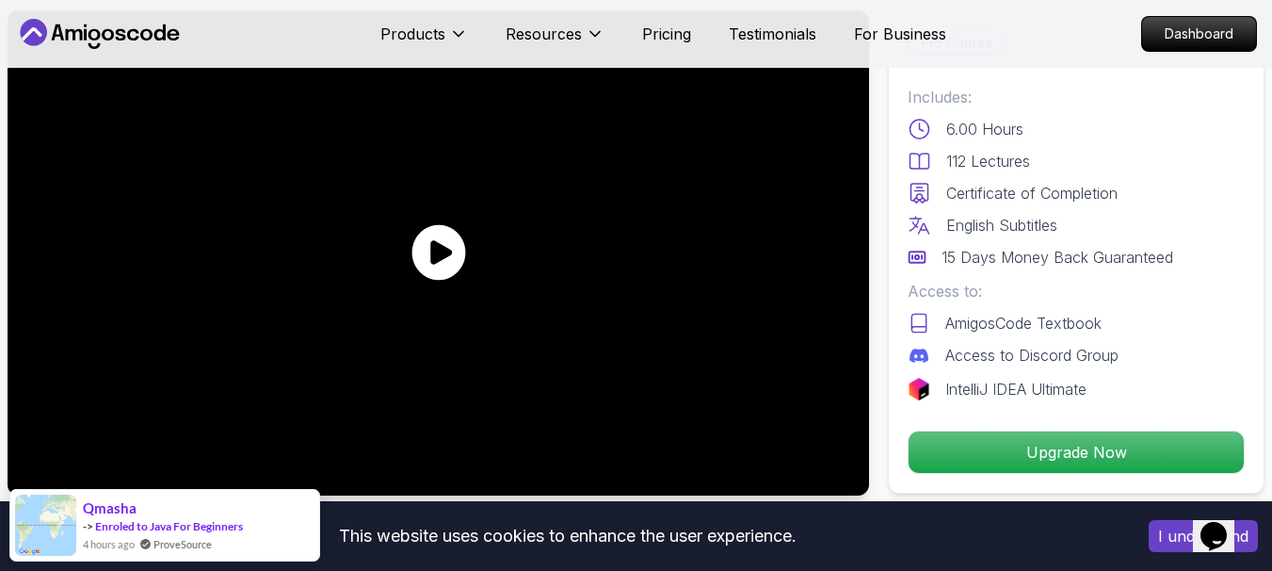
scroll to position [113, 0]
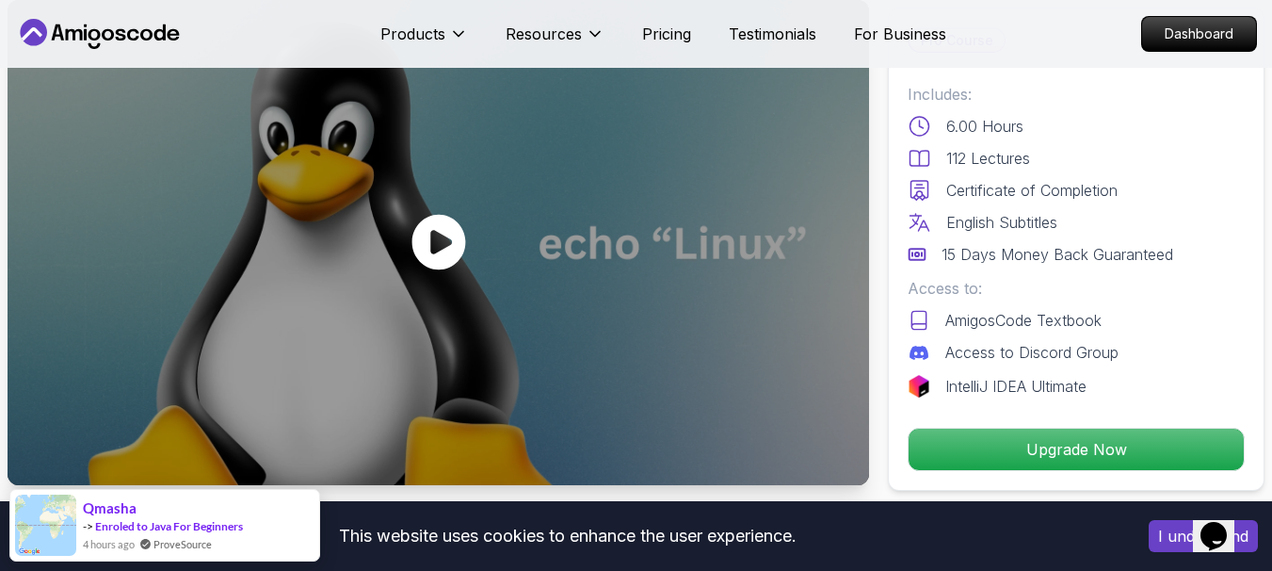
click at [449, 236] on icon at bounding box center [438, 243] width 54 height 56
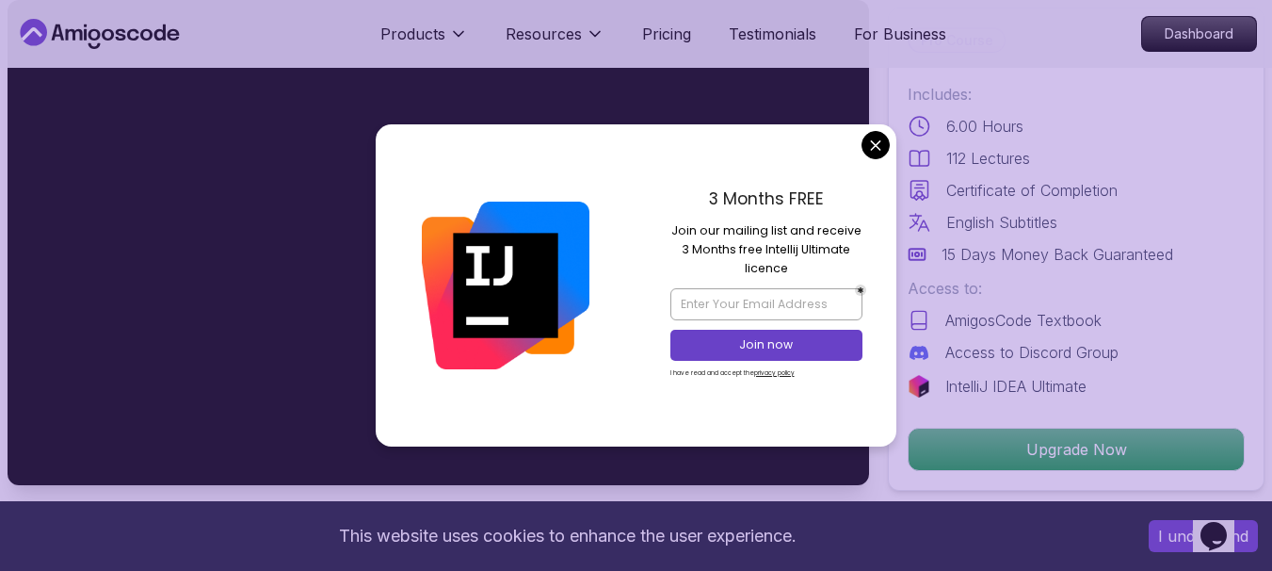
drag, startPoint x: 697, startPoint y: 233, endPoint x: 805, endPoint y: 275, distance: 116.3
click at [805, 275] on p "Join our mailing list and receive 3 Months free Intellij Ultimate licence" at bounding box center [766, 249] width 192 height 57
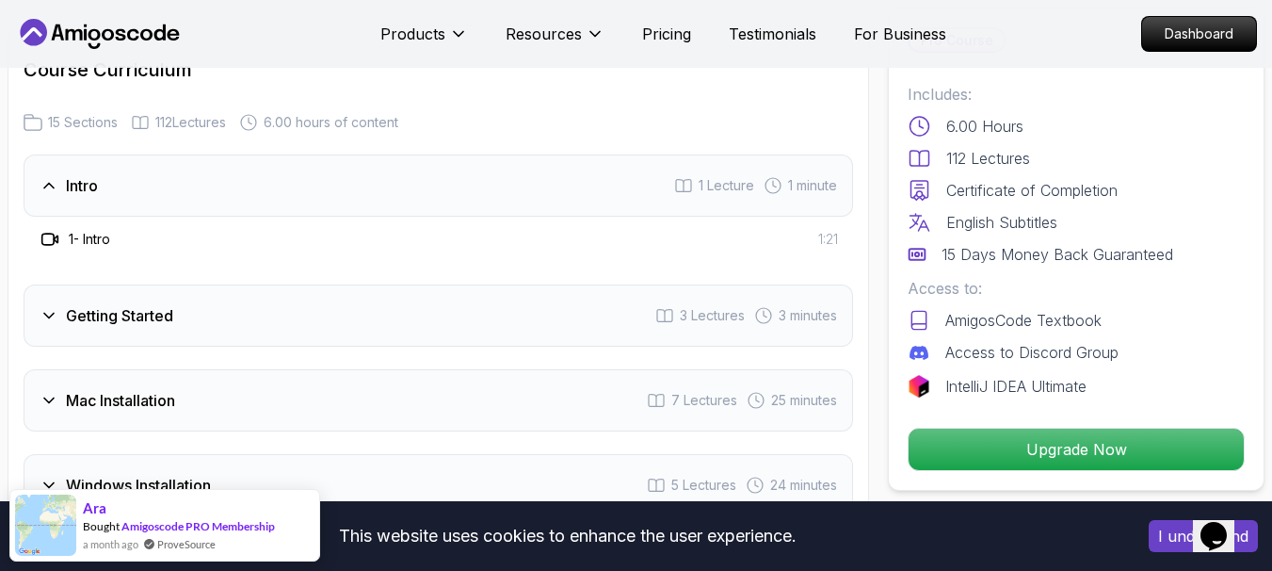
scroll to position [2486, 0]
click at [421, 282] on div "Getting Started 3 Lectures 3 minutes" at bounding box center [439, 313] width 830 height 62
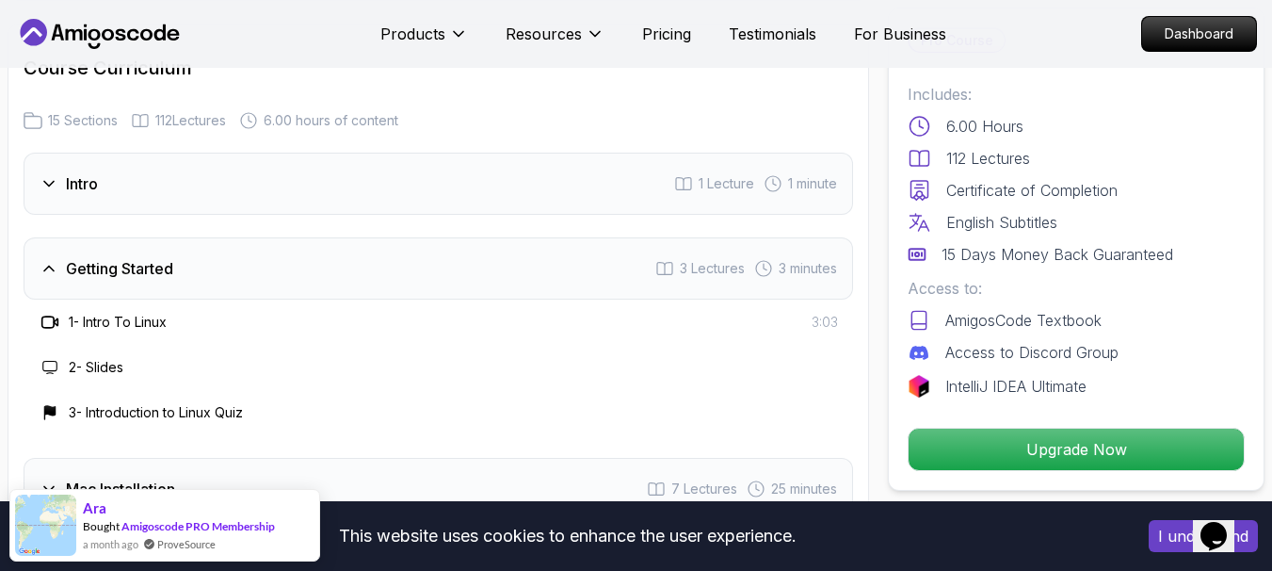
click at [411, 245] on div "Getting Started 3 Lectures 3 minutes" at bounding box center [439, 268] width 830 height 62
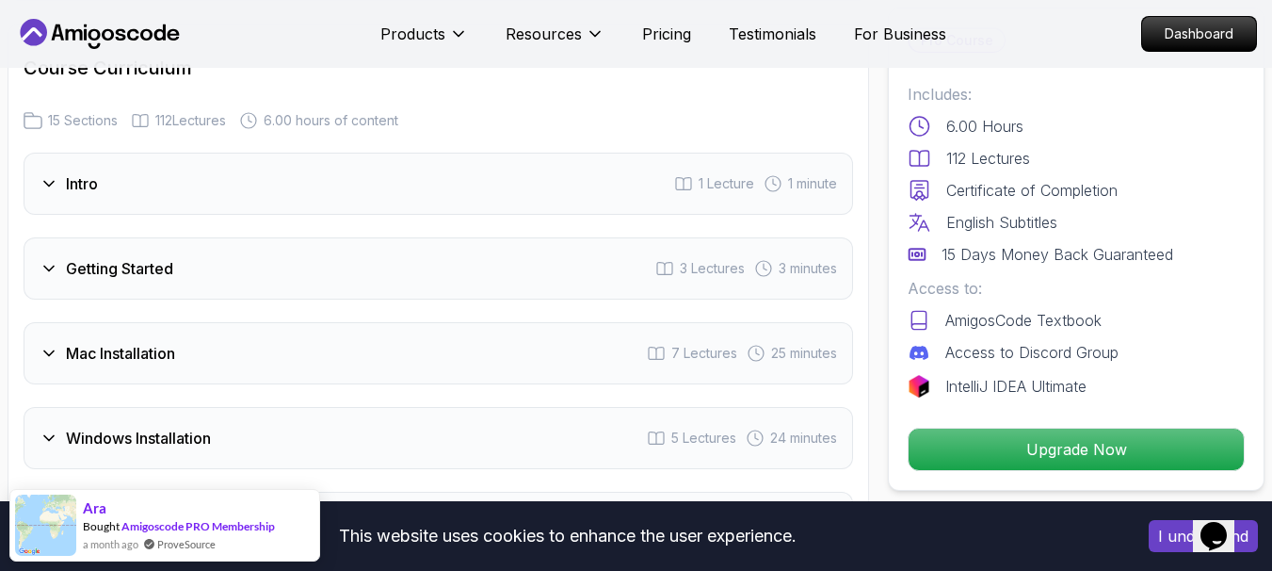
scroll to position [2599, 0]
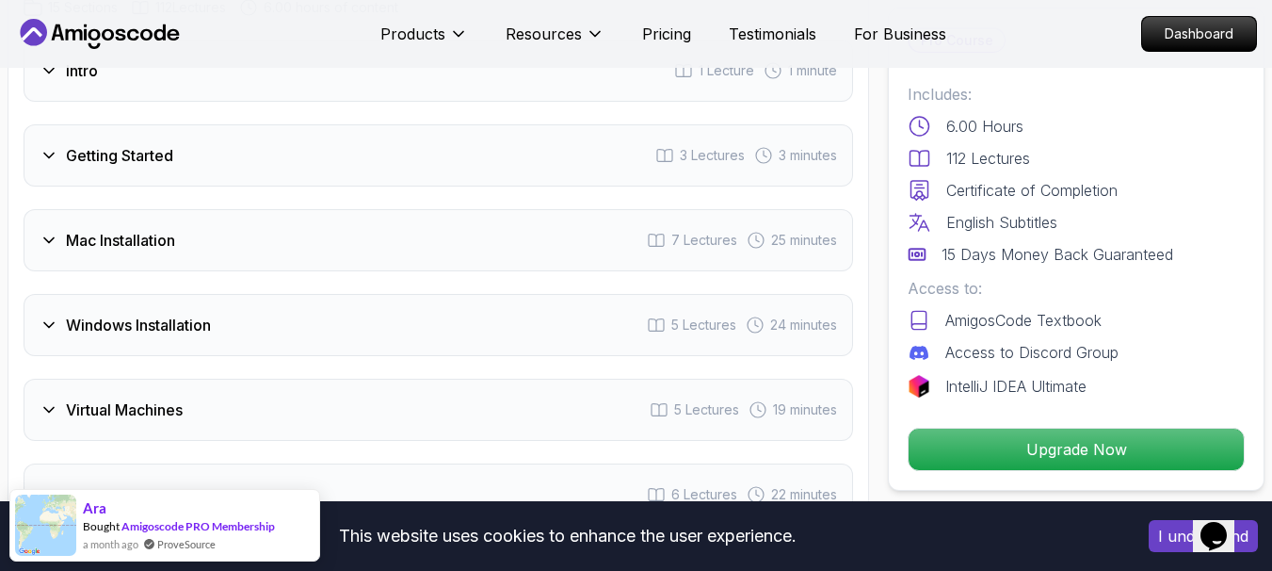
click at [386, 305] on div "Windows Installation 5 Lectures 24 minutes" at bounding box center [439, 325] width 830 height 62
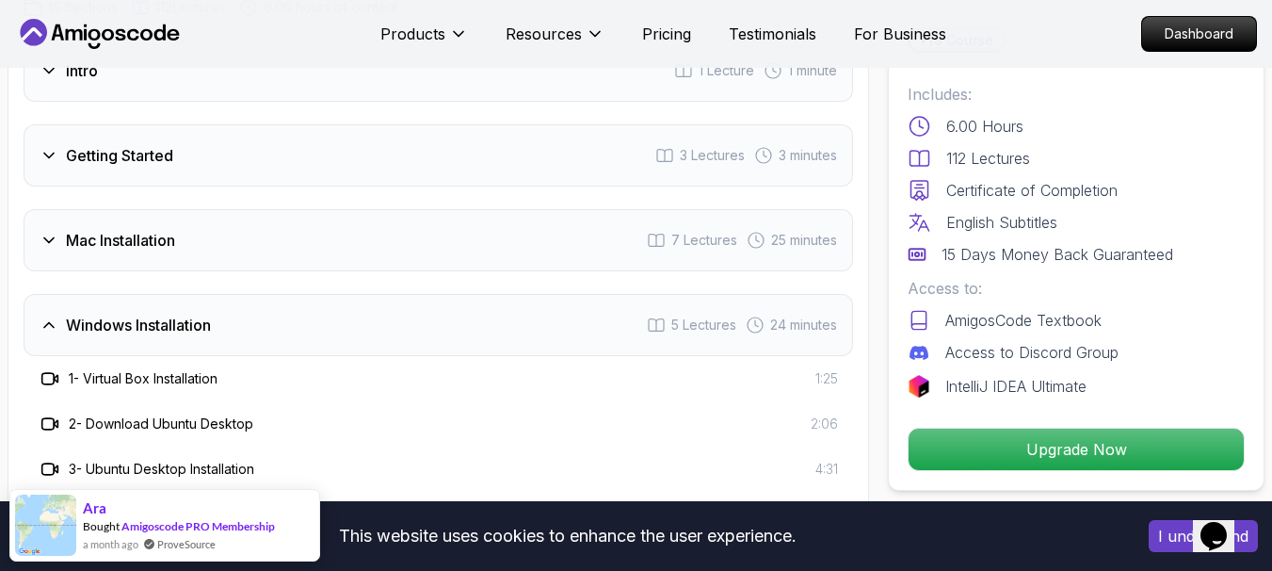
click at [386, 305] on div "Windows Installation 5 Lectures 24 minutes" at bounding box center [439, 325] width 830 height 62
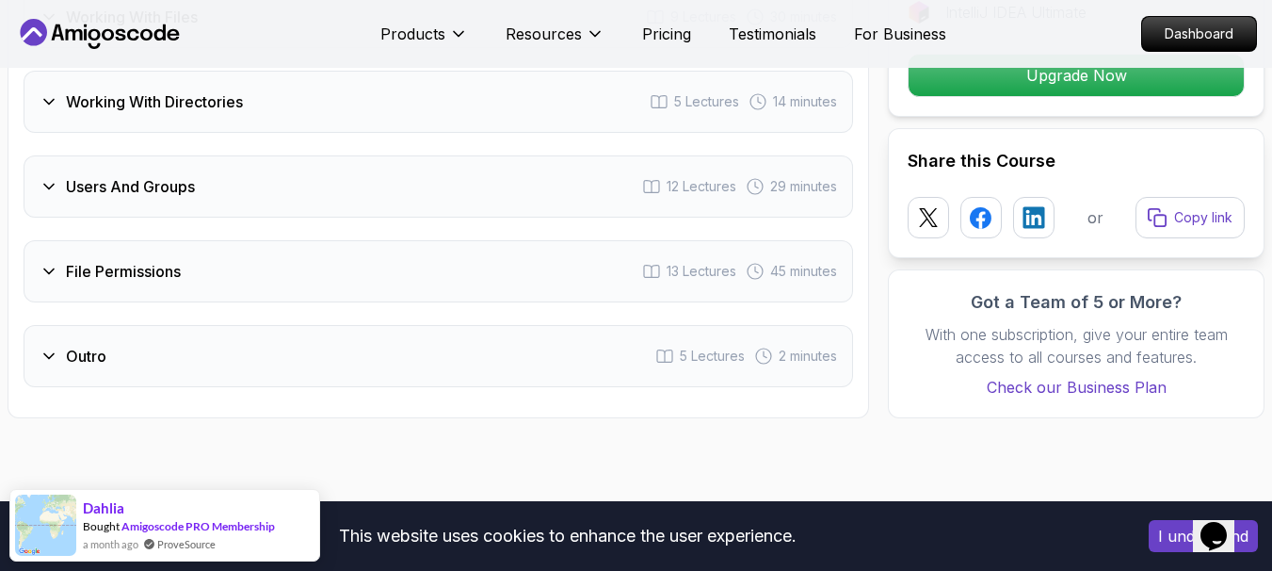
scroll to position [3616, 0]
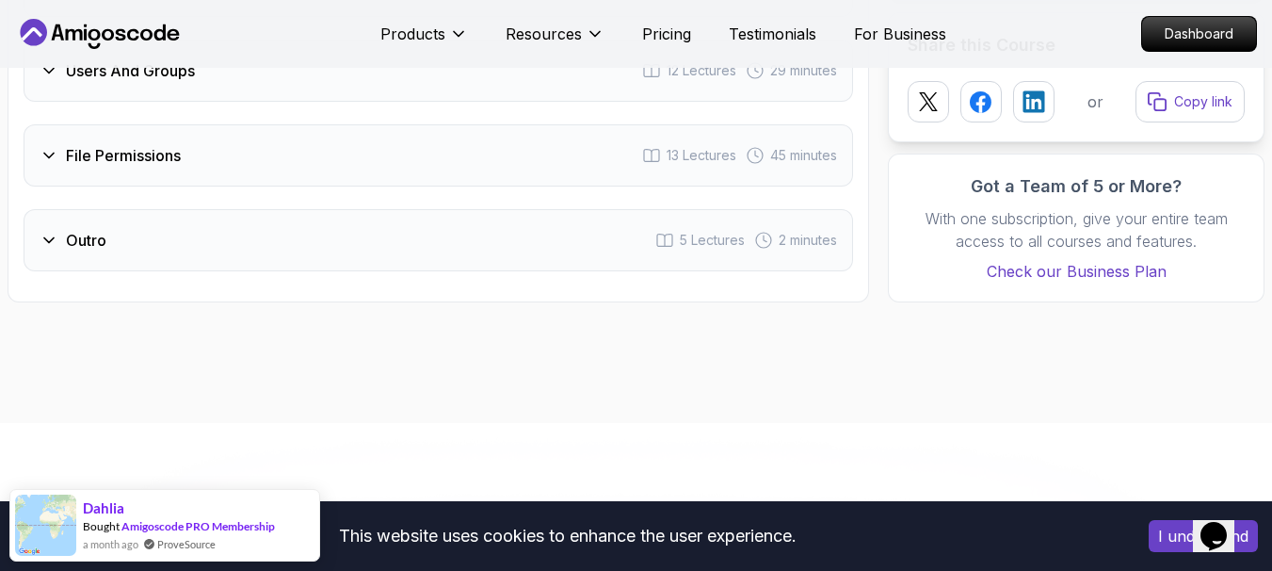
click at [304, 225] on div "Outro 5 Lectures 2 minutes" at bounding box center [439, 240] width 830 height 62
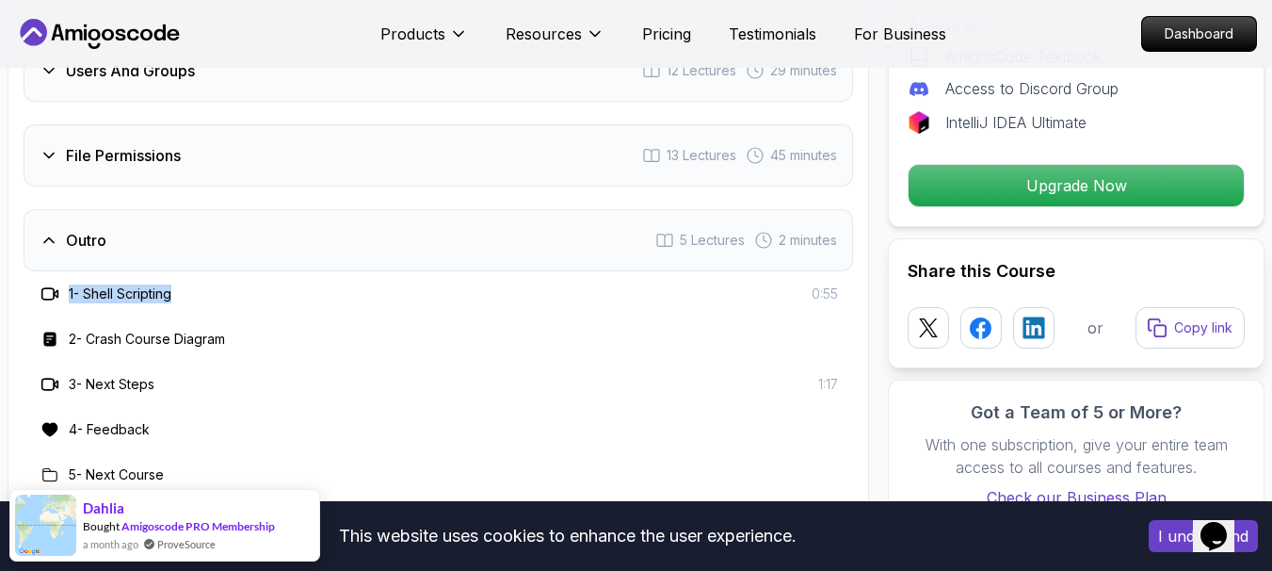
drag, startPoint x: 70, startPoint y: 271, endPoint x: 210, endPoint y: 271, distance: 140.3
click at [210, 282] on div "1 - Shell Scripting 0:55" at bounding box center [438, 293] width 799 height 23
click at [211, 282] on div "1 - Shell Scripting 0:55" at bounding box center [438, 293] width 799 height 23
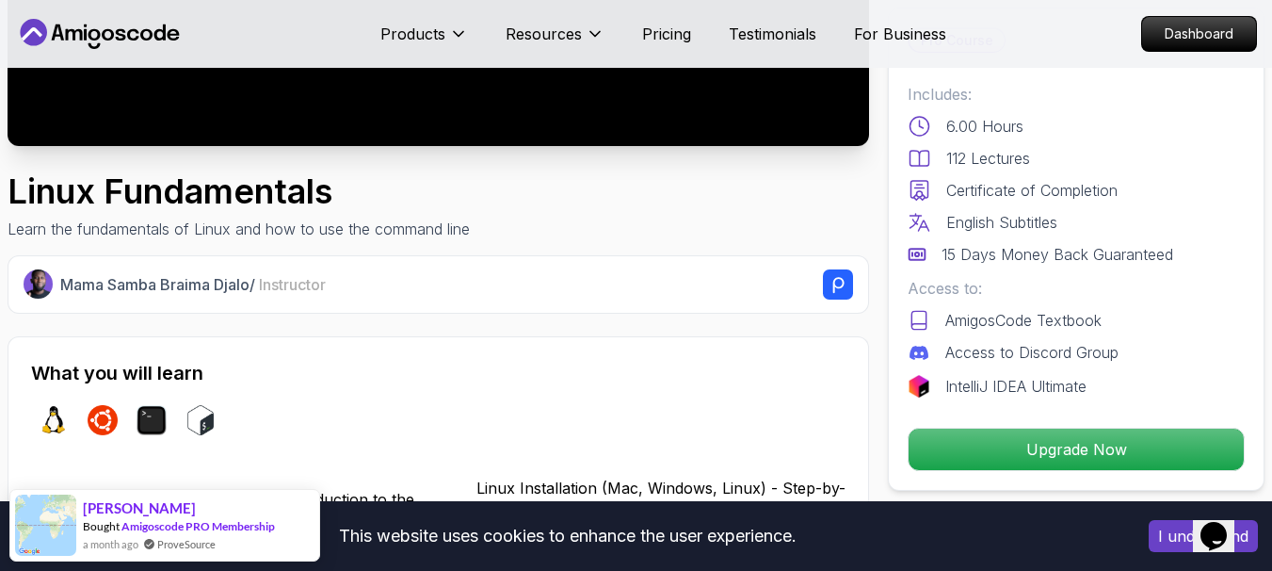
scroll to position [0, 0]
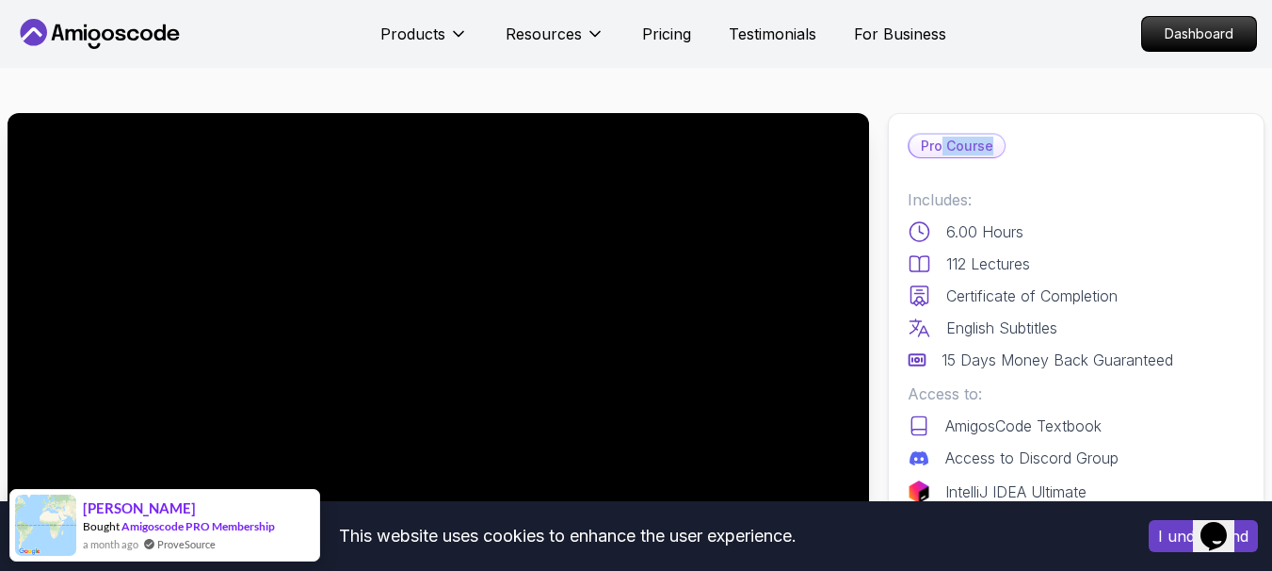
drag, startPoint x: 939, startPoint y: 141, endPoint x: 989, endPoint y: 145, distance: 50.0
click at [989, 145] on p "Pro Course" at bounding box center [957, 146] width 95 height 23
click at [990, 145] on p "Pro Course" at bounding box center [957, 146] width 95 height 23
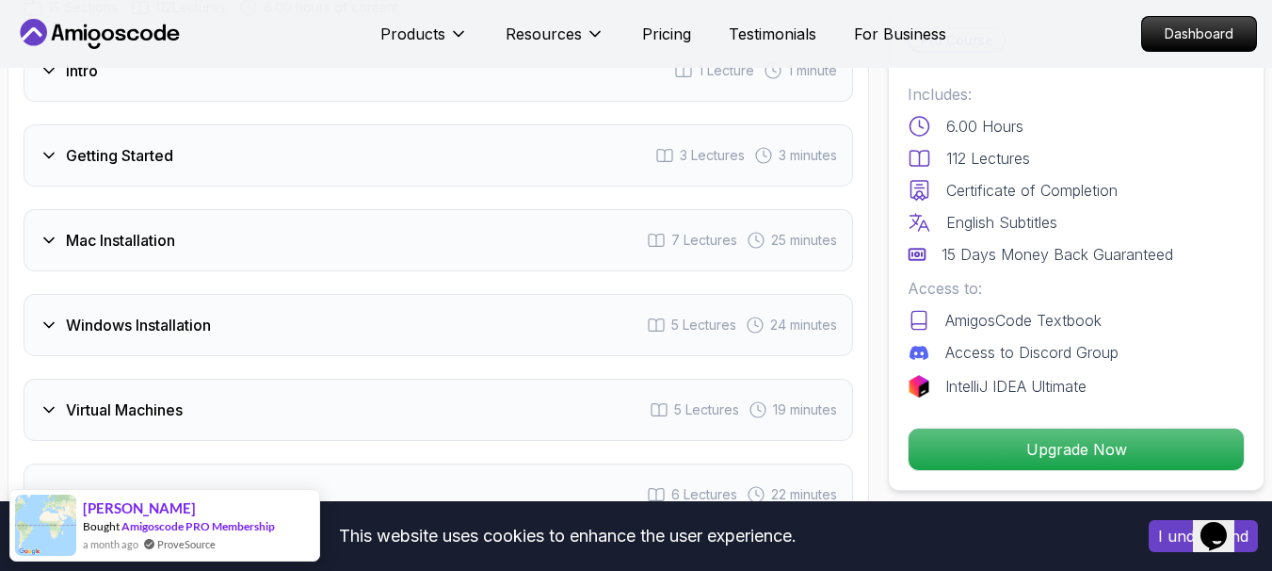
scroll to position [2373, 0]
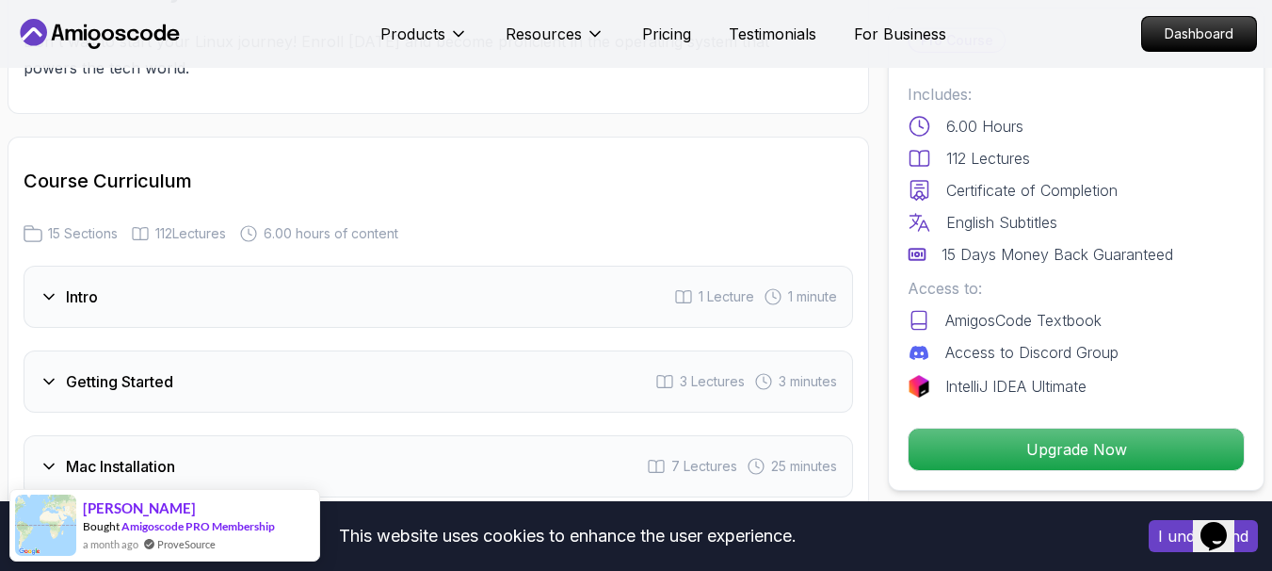
click at [193, 350] on div "Getting Started 3 Lectures 3 minutes" at bounding box center [439, 381] width 830 height 62
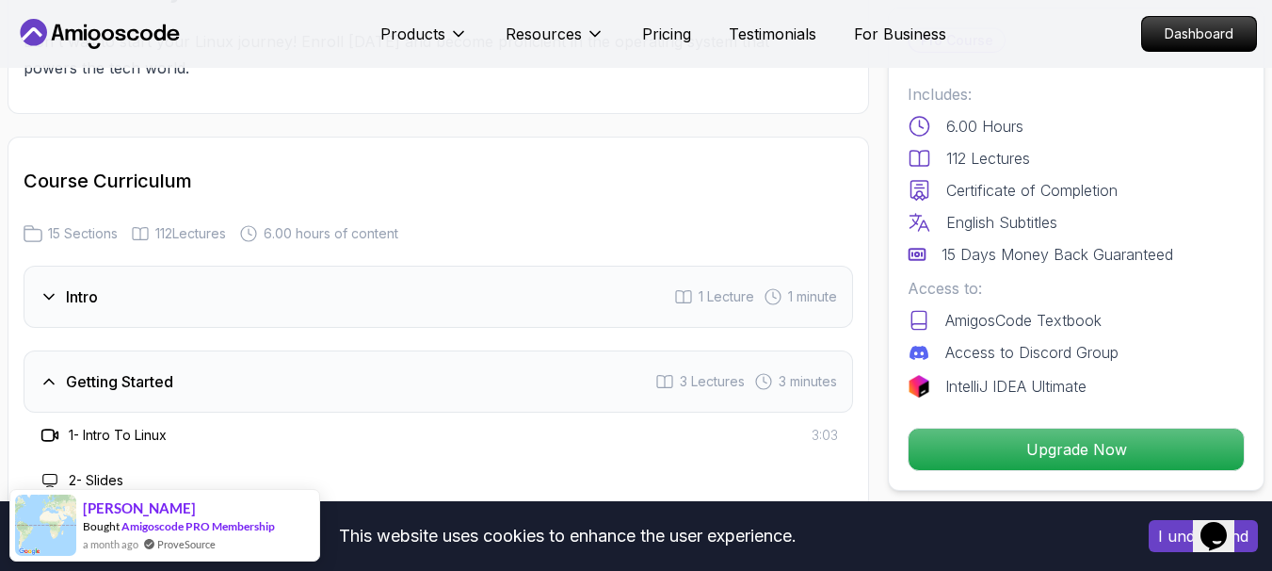
scroll to position [2599, 0]
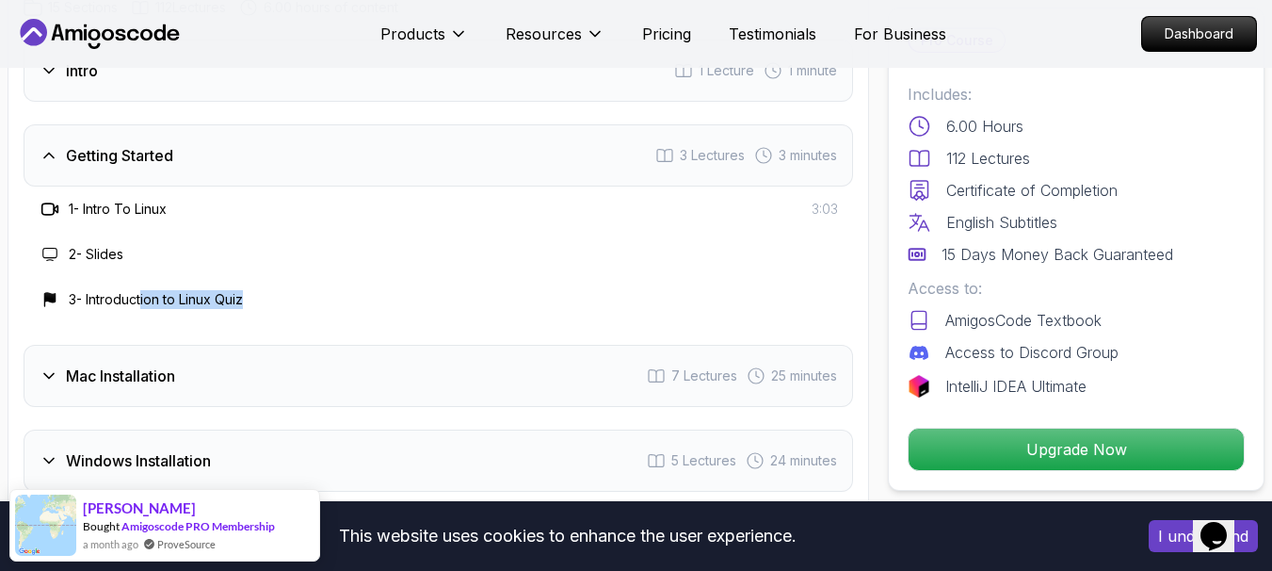
drag, startPoint x: 146, startPoint y: 278, endPoint x: 294, endPoint y: 278, distance: 147.8
click at [293, 288] on div "3 - Introduction to Linux Quiz" at bounding box center [438, 299] width 799 height 23
click at [295, 288] on div "3 - Introduction to Linux Quiz" at bounding box center [438, 299] width 799 height 23
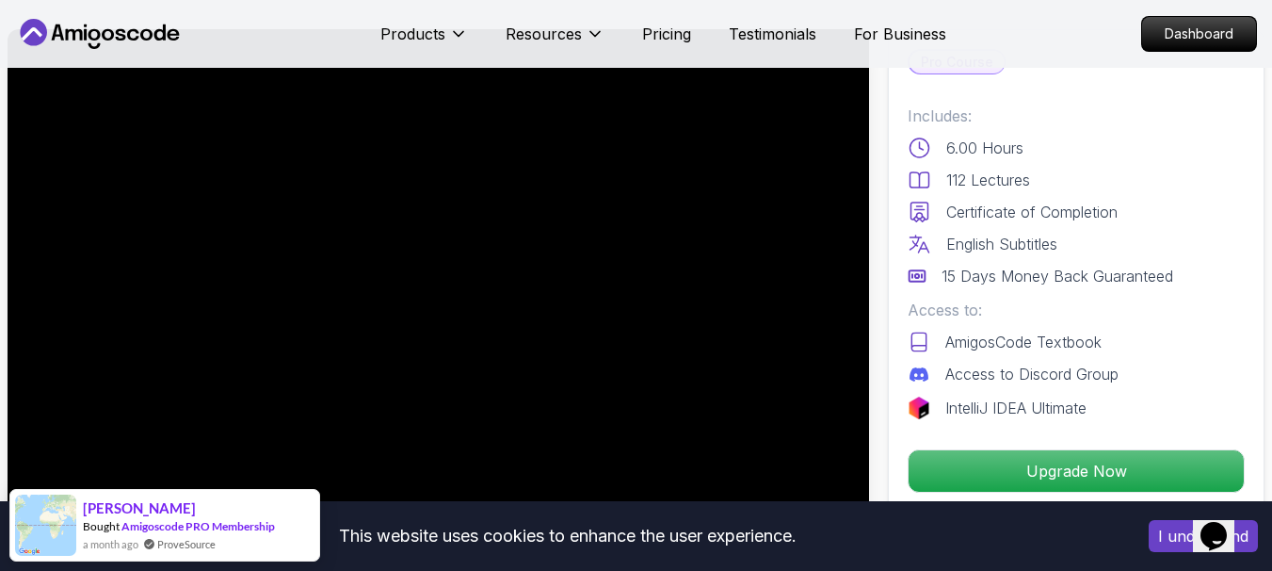
scroll to position [113, 0]
